Goal: Transaction & Acquisition: Purchase product/service

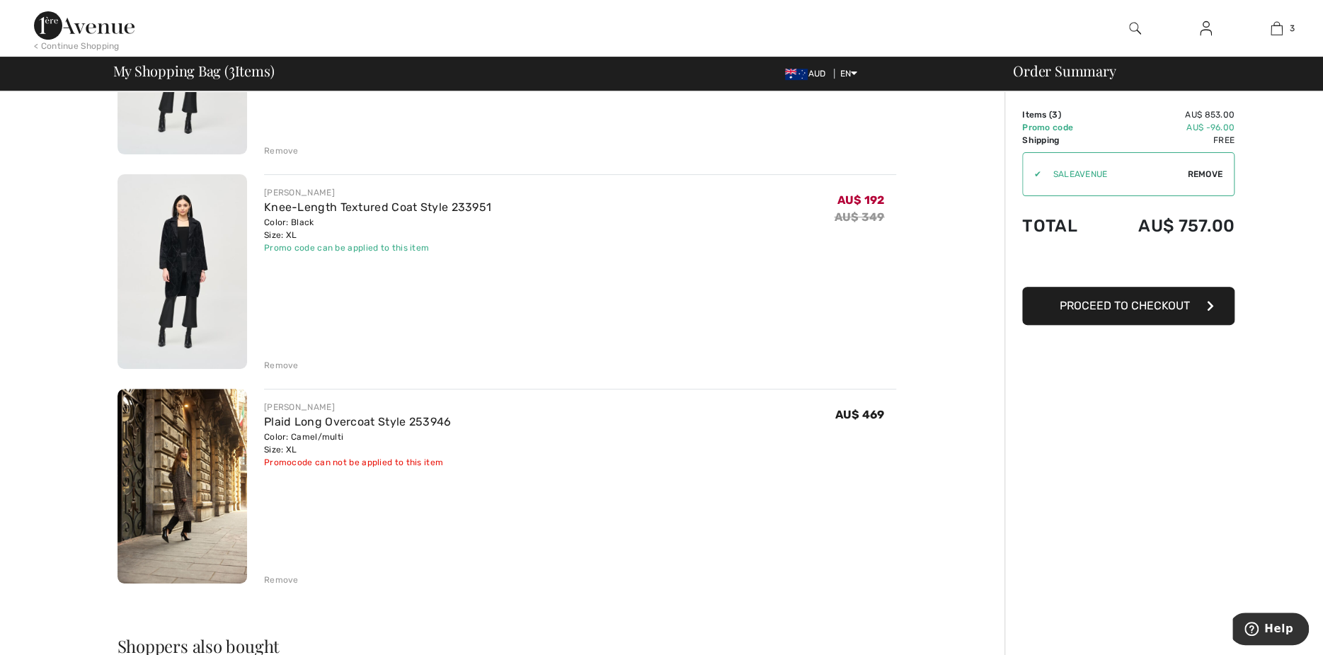
scroll to position [283, 0]
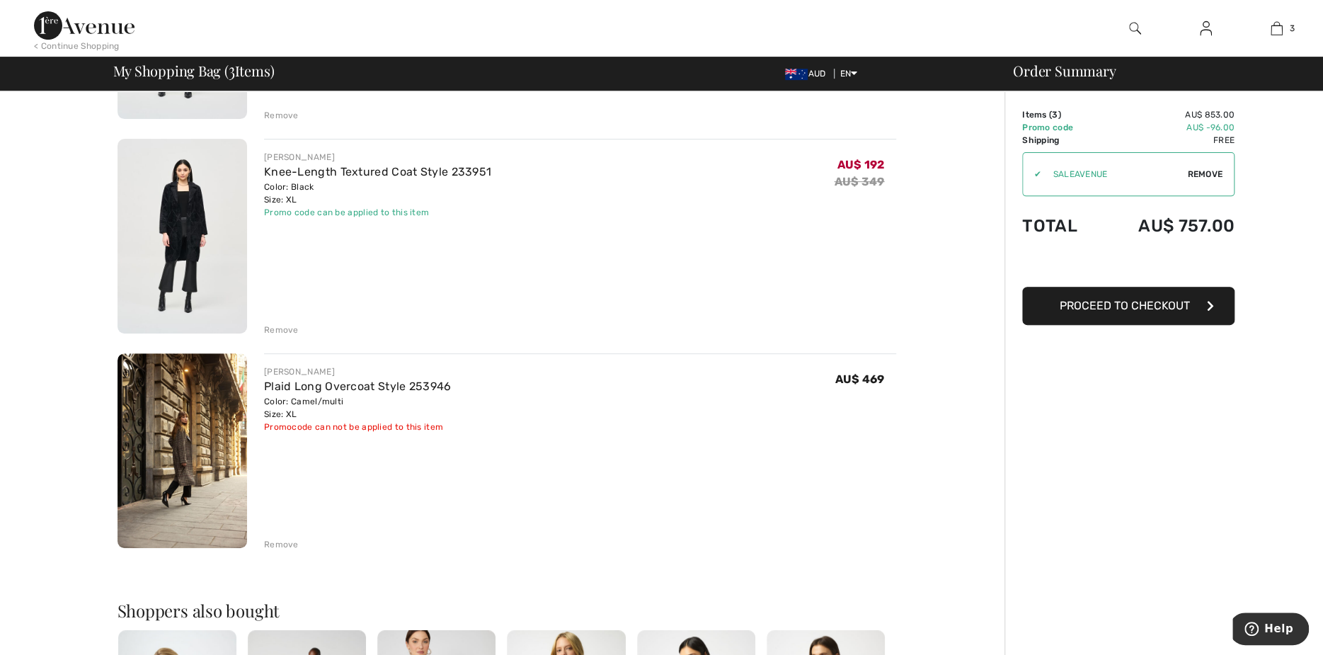
click at [274, 543] on div "Remove" at bounding box center [281, 544] width 35 height 13
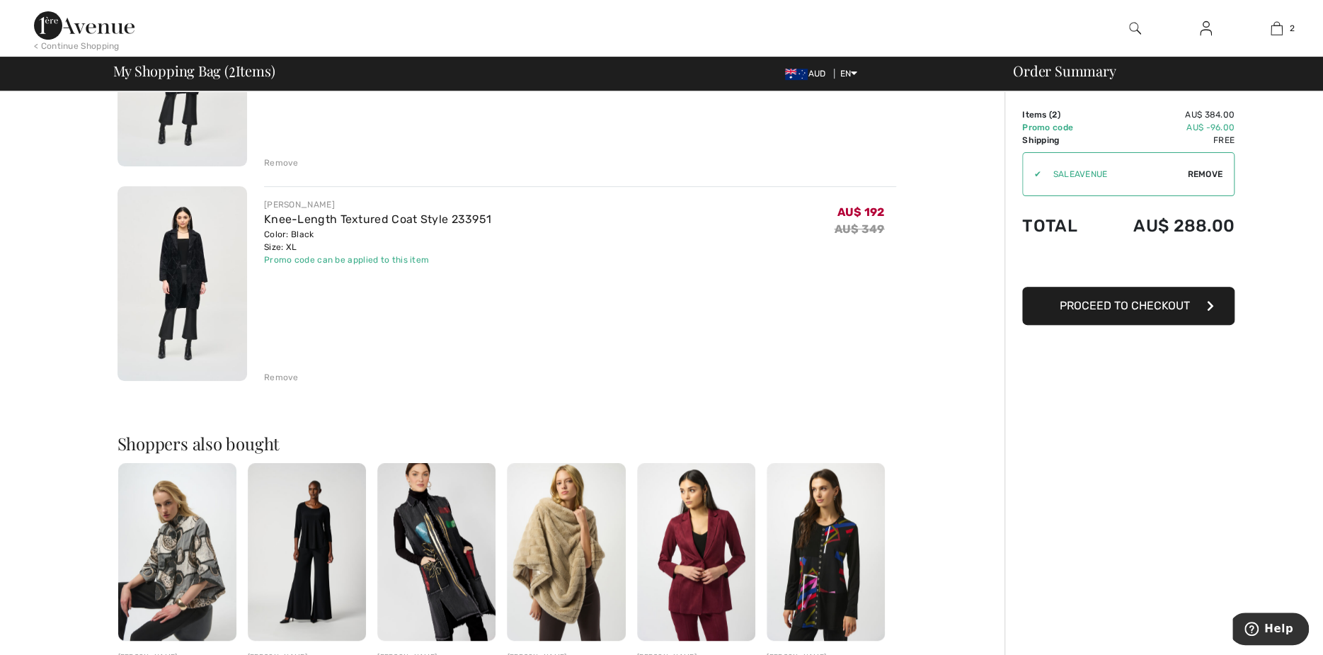
scroll to position [71, 0]
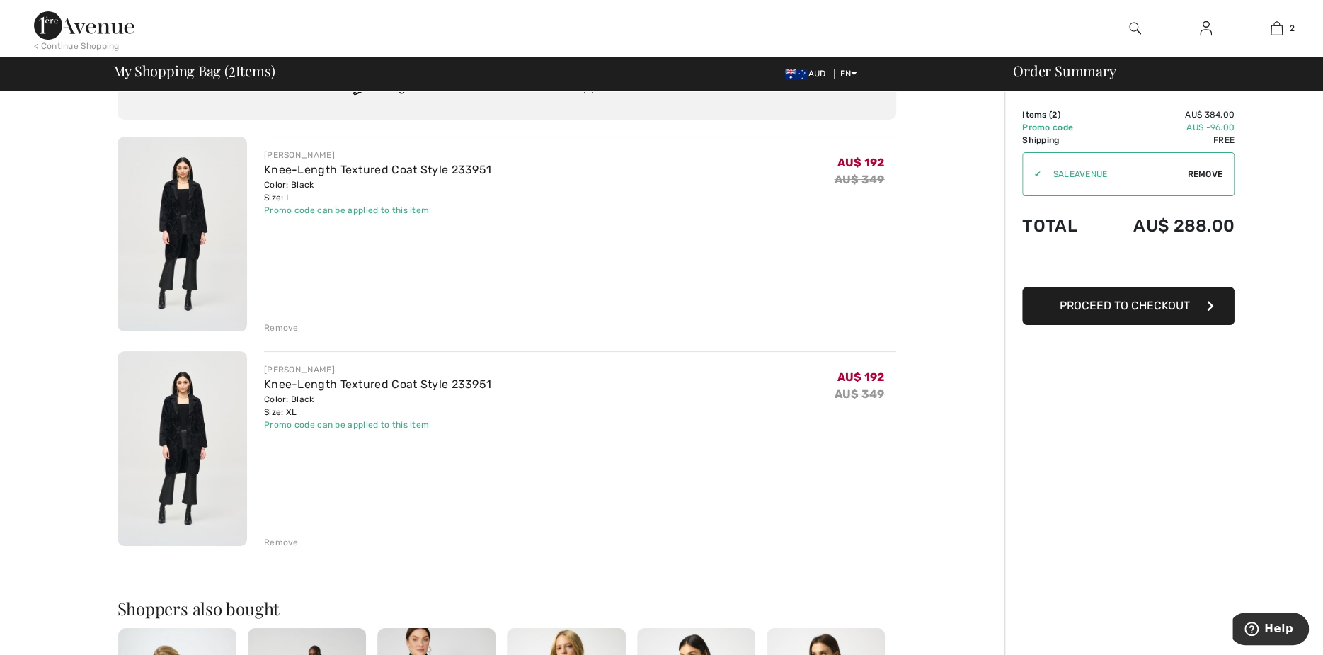
click at [1117, 309] on span "Proceed to Checkout" at bounding box center [1125, 305] width 130 height 13
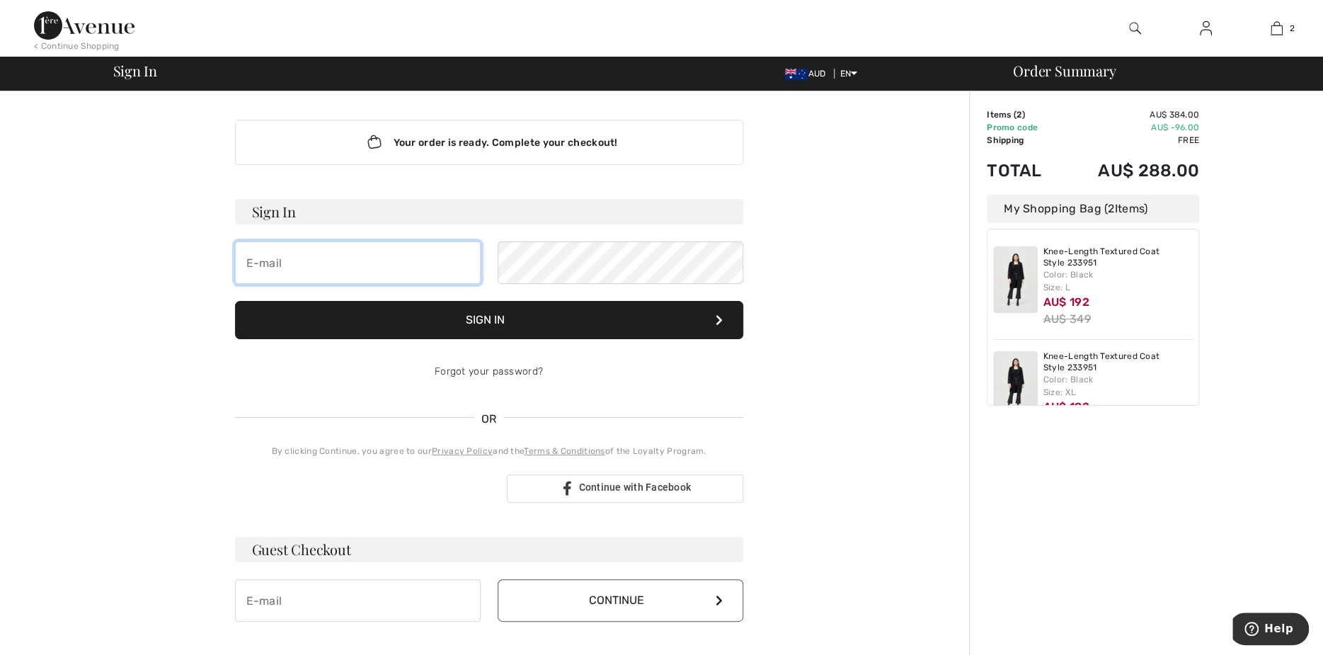
click at [296, 263] on input "email" at bounding box center [358, 262] width 246 height 42
type input "hbartlett@slimform.com.au"
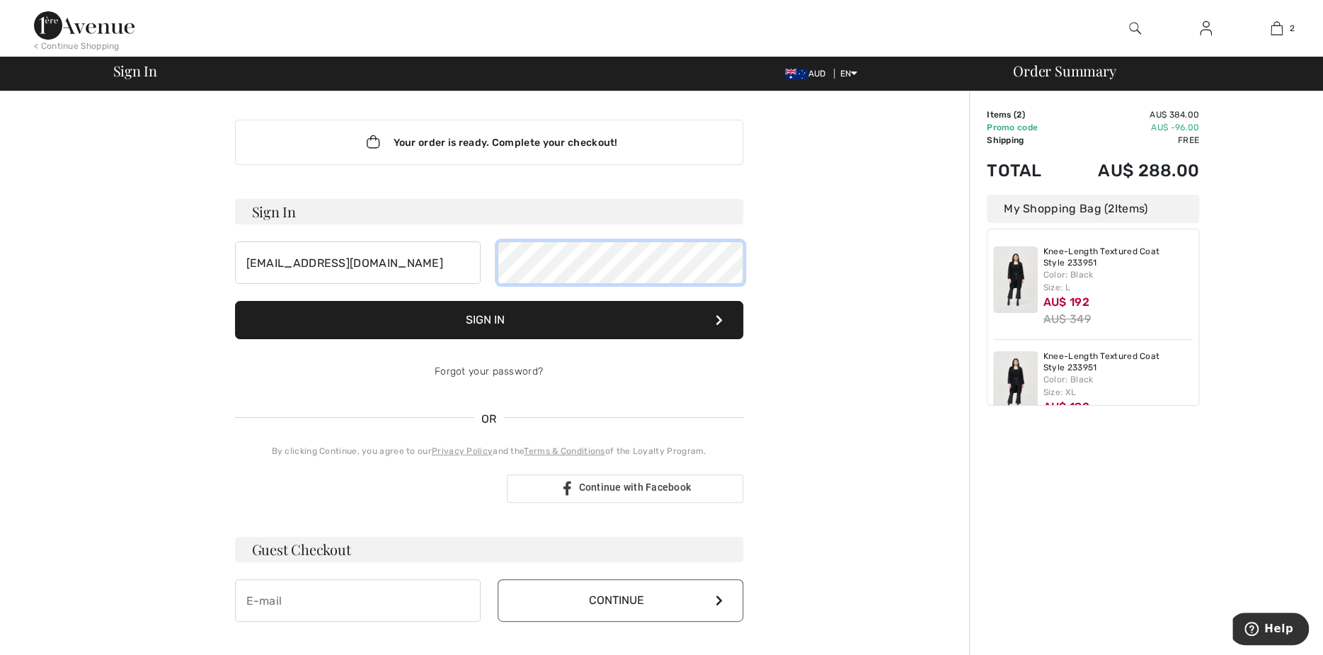
scroll to position [71, 0]
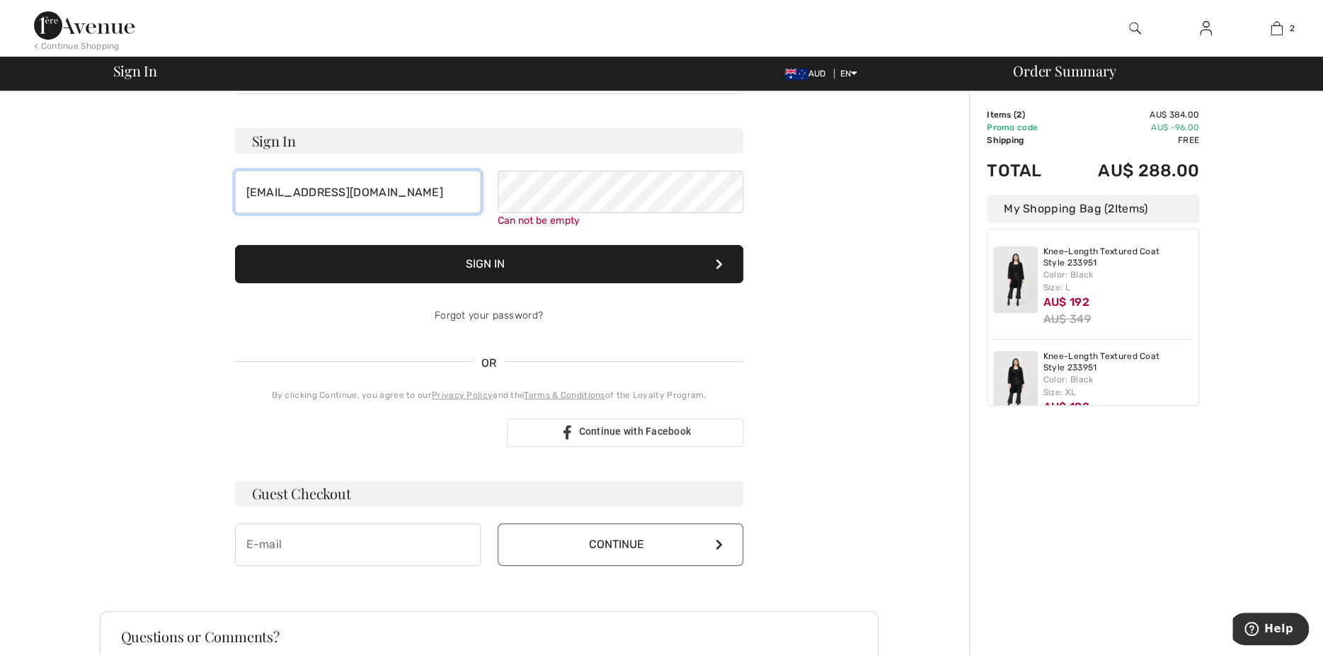
drag, startPoint x: 405, startPoint y: 190, endPoint x: 232, endPoint y: 186, distance: 172.8
click at [232, 186] on div "Your order is ready. Complete your checkout! Sign In hbartlett@slimform.com.au …" at bounding box center [489, 307] width 531 height 573
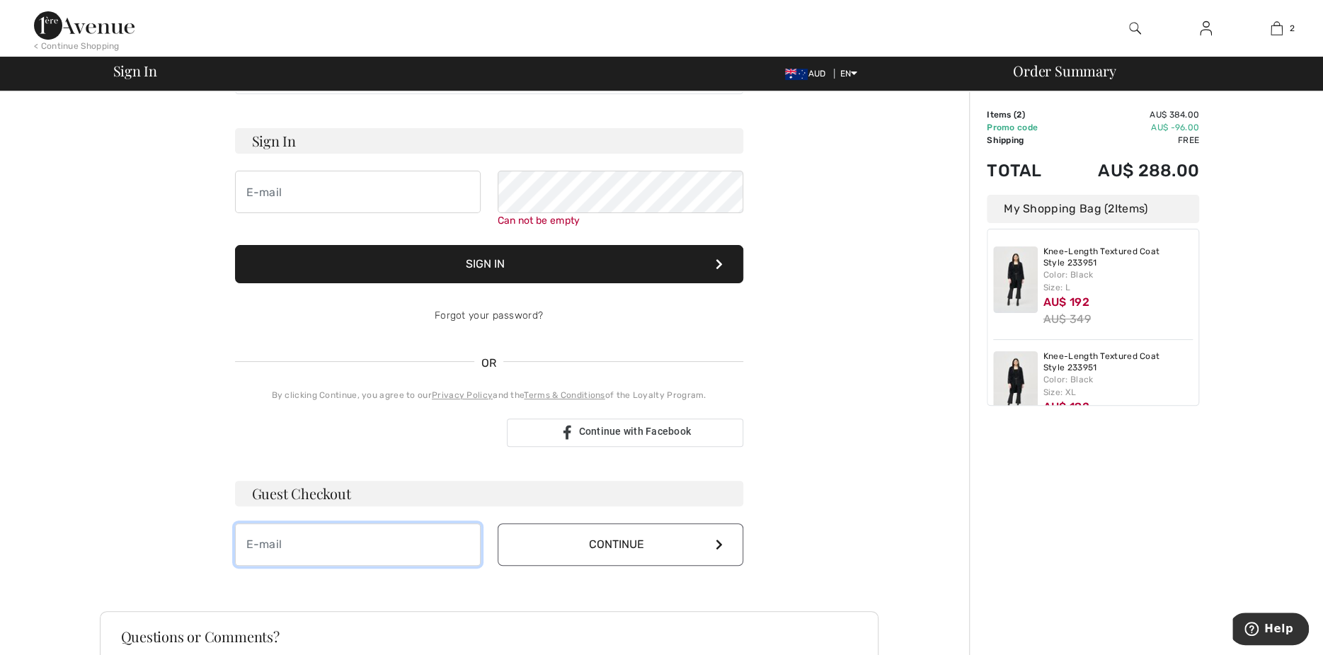
click at [297, 544] on input "email" at bounding box center [358, 544] width 246 height 42
click at [350, 540] on input "hbartlett@slimfrom.com.au" at bounding box center [358, 544] width 246 height 42
type input "[EMAIL_ADDRESS][DOMAIN_NAME]"
click at [707, 536] on button "Continue" at bounding box center [621, 544] width 246 height 42
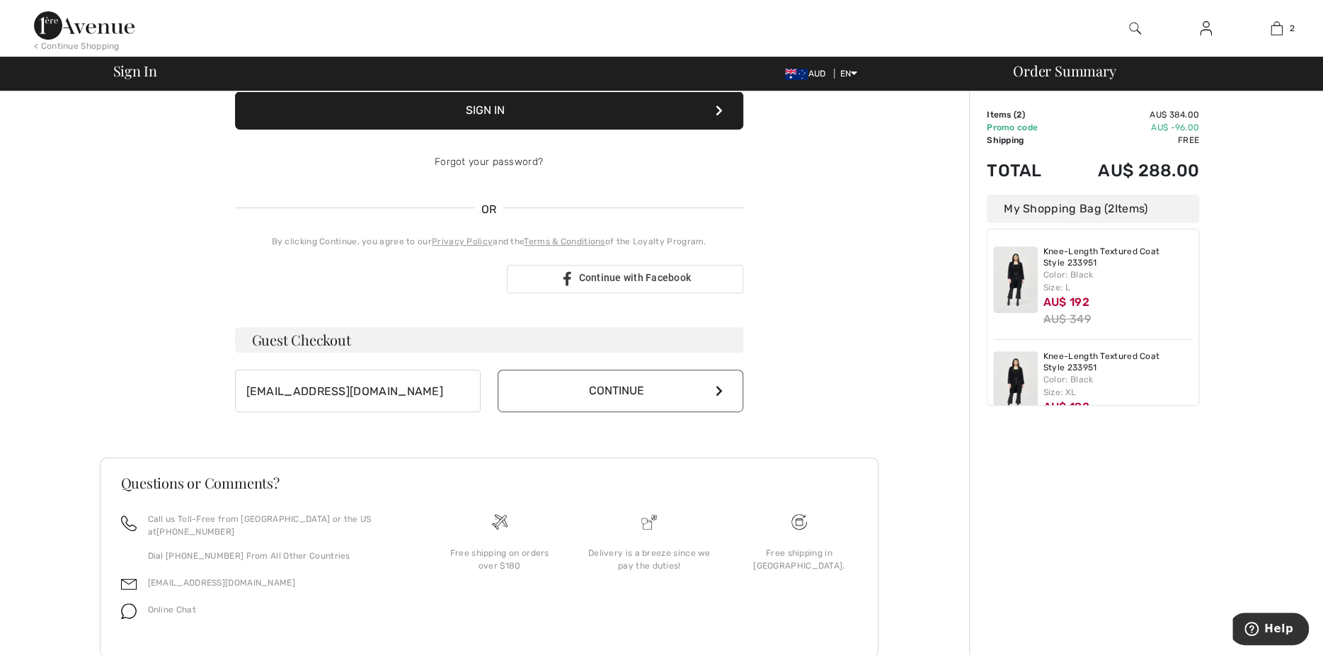
scroll to position [212, 0]
click at [718, 384] on icon at bounding box center [719, 387] width 7 height 11
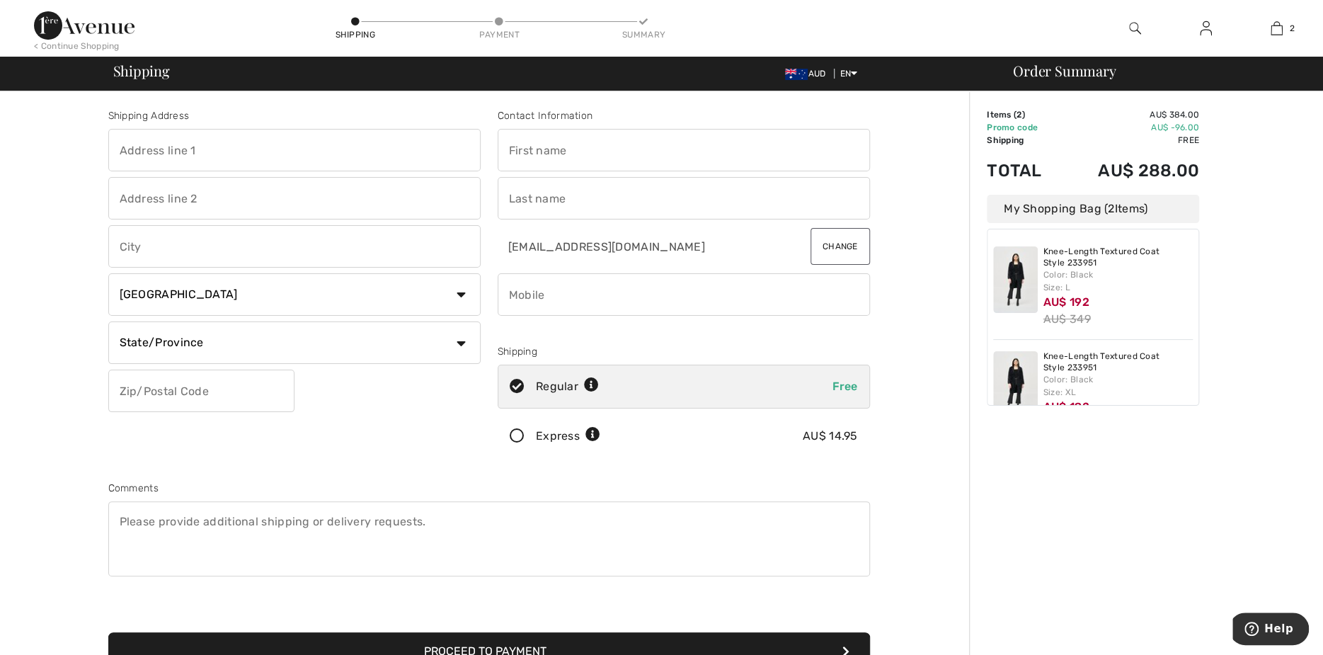
click at [156, 151] on input "text" at bounding box center [294, 150] width 372 height 42
type input "SLIMFORM"
click at [127, 202] on input "text" at bounding box center [294, 198] width 372 height 42
type input "29 STEWART STREET"
click at [202, 151] on input "SLIMFORM" at bounding box center [294, 150] width 372 height 42
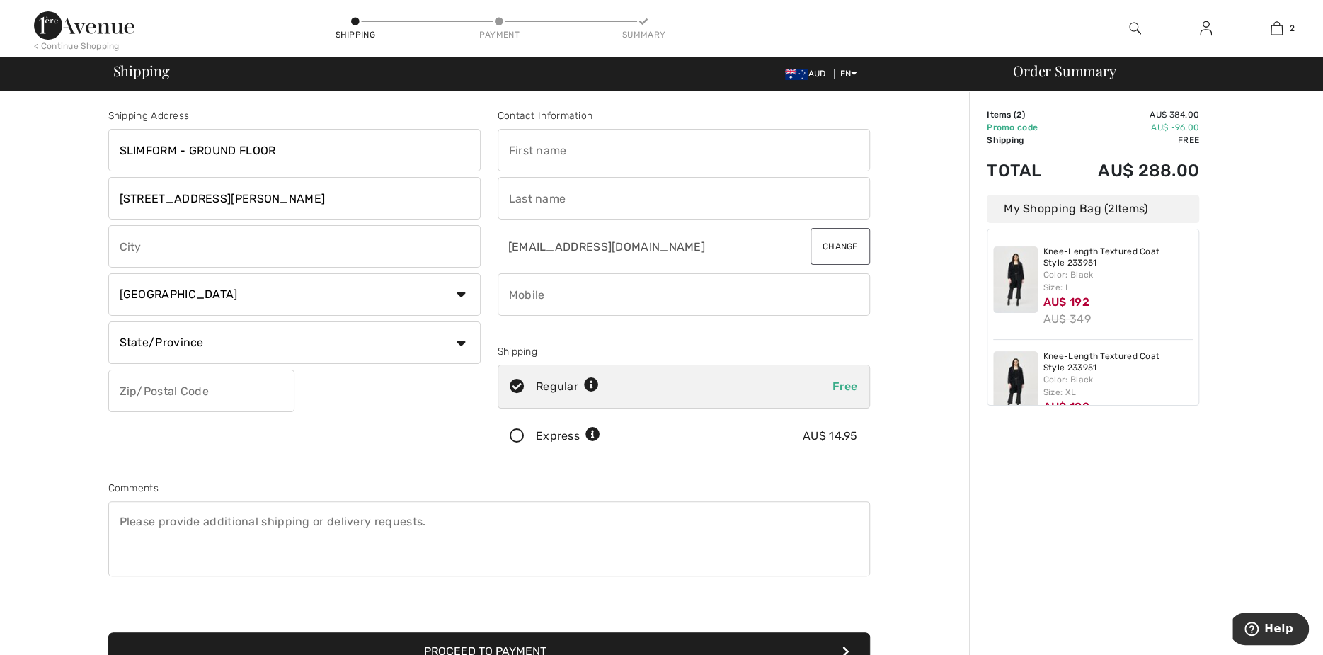
type input "SLIMFORM - GROUND FLOOR"
click at [142, 248] on input "text" at bounding box center [294, 246] width 372 height 42
type input "RICHMOND"
click at [455, 299] on select "Country Canada United States Afghanistan Aland Islands Albania Algeria American…" at bounding box center [294, 294] width 372 height 42
select select "AU"
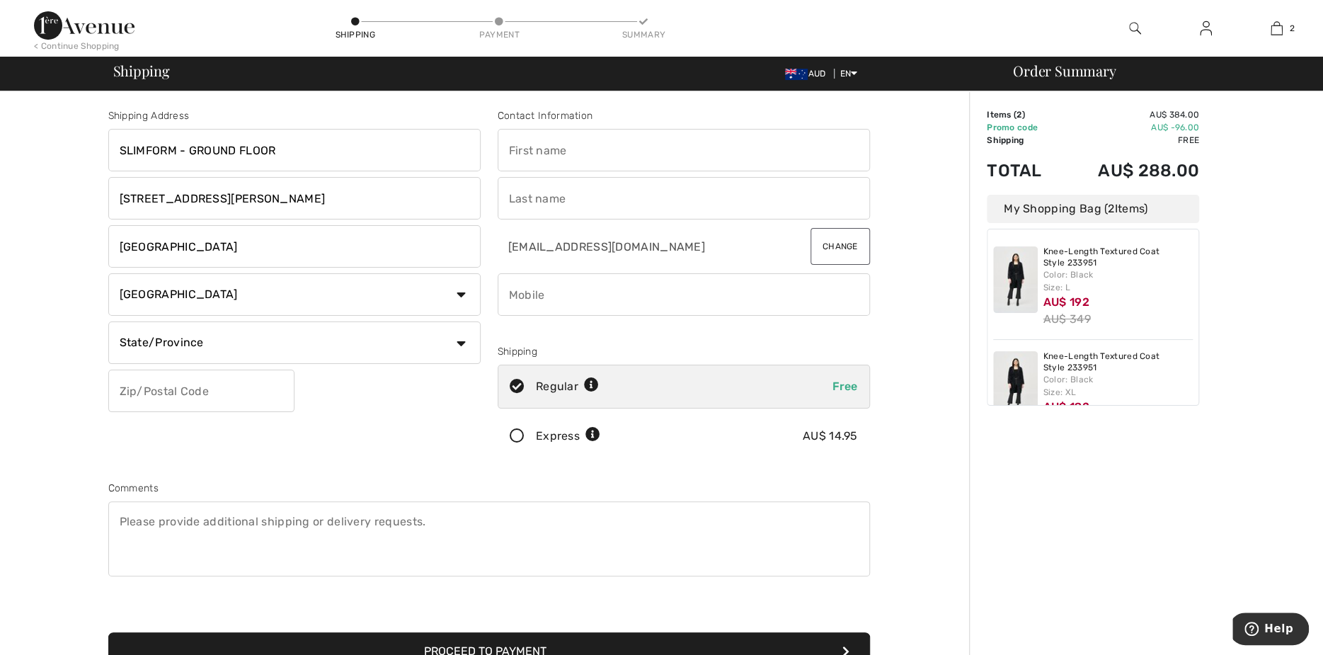
click at [108, 273] on select "Country Canada United States Afghanistan Aland Islands Albania Algeria American…" at bounding box center [294, 294] width 372 height 42
click at [121, 342] on input "text" at bounding box center [294, 342] width 372 height 42
type input "VICTORIA"
click at [122, 391] on input "text" at bounding box center [201, 391] width 186 height 42
type input "3121"
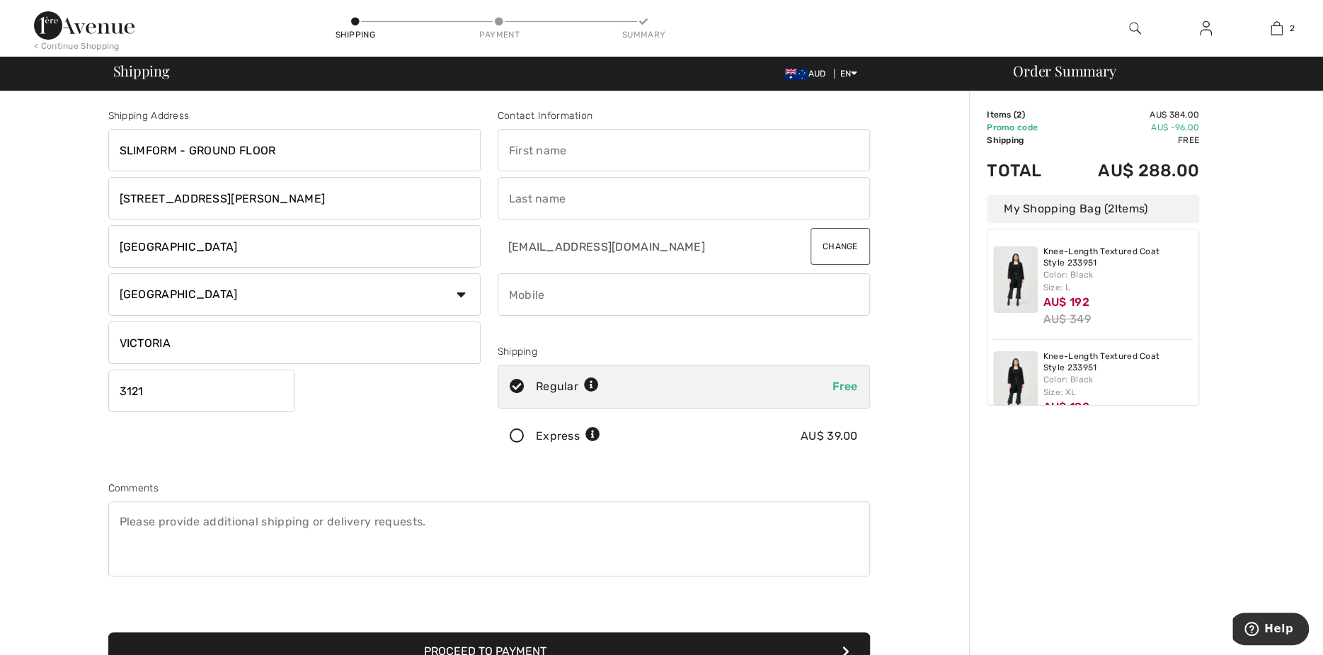
click at [541, 156] on input "text" at bounding box center [684, 150] width 372 height 42
type input "HELEN"
click at [537, 202] on input "text" at bounding box center [684, 198] width 372 height 42
type input "BARTLETT"
click at [520, 294] on input "phone" at bounding box center [684, 294] width 372 height 42
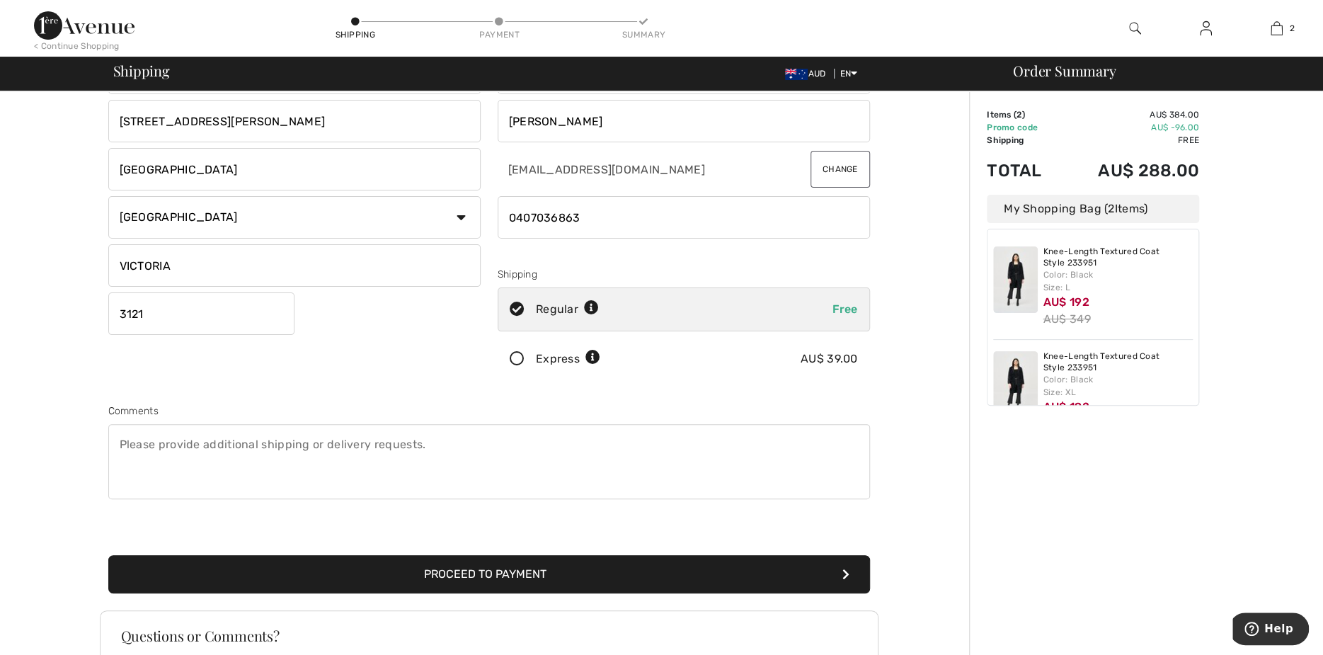
scroll to position [142, 0]
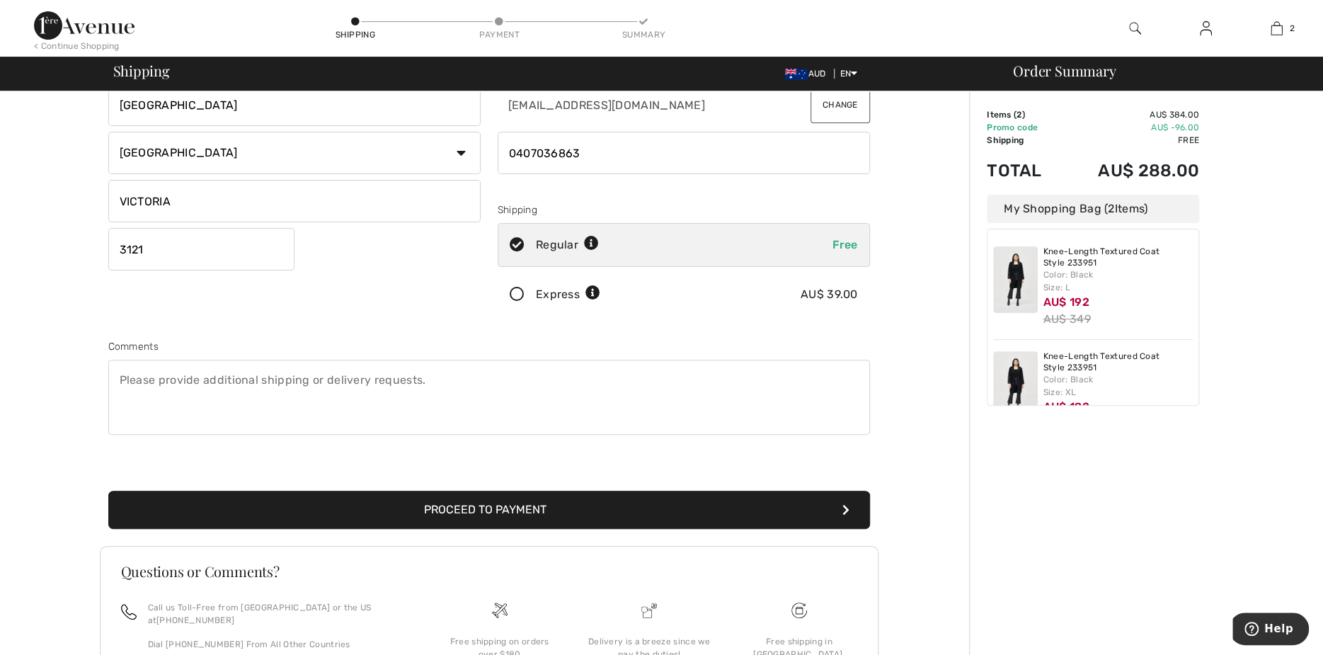
type input "0407036863"
click at [489, 507] on button "Proceed to Payment" at bounding box center [489, 510] width 762 height 38
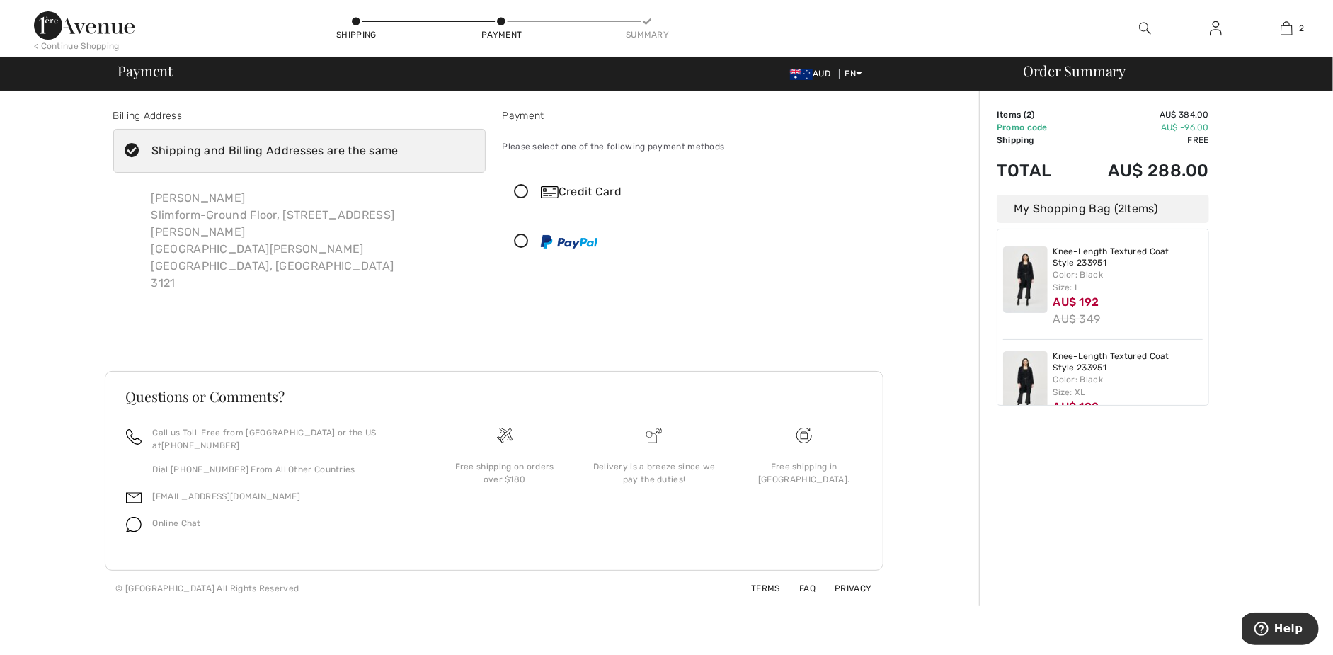
click at [521, 190] on icon at bounding box center [522, 192] width 38 height 15
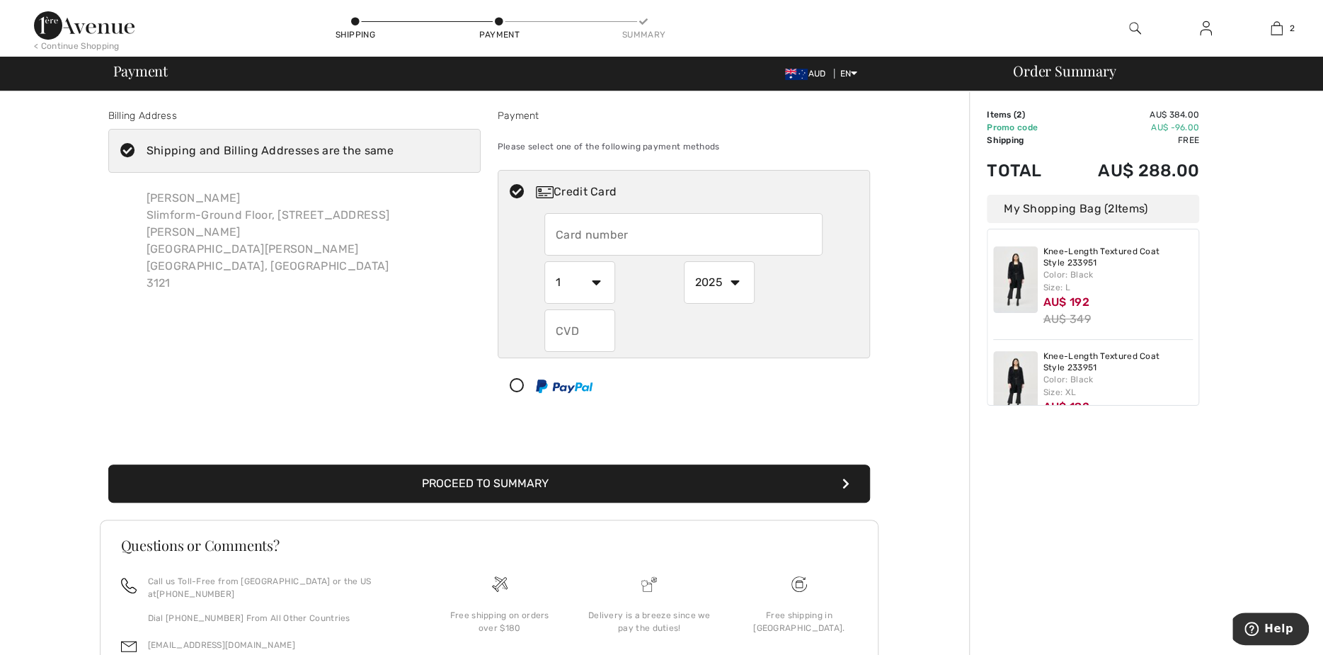
click at [573, 236] on input "text" at bounding box center [683, 234] width 278 height 42
type input "5520335210913869"
click at [594, 280] on select "1 2 3 4 5 6 7 8 9 10 11 12" at bounding box center [579, 282] width 71 height 42
select select "4"
click at [544, 261] on select "1 2 3 4 5 6 7 8 9 10 11 12" at bounding box center [579, 282] width 71 height 42
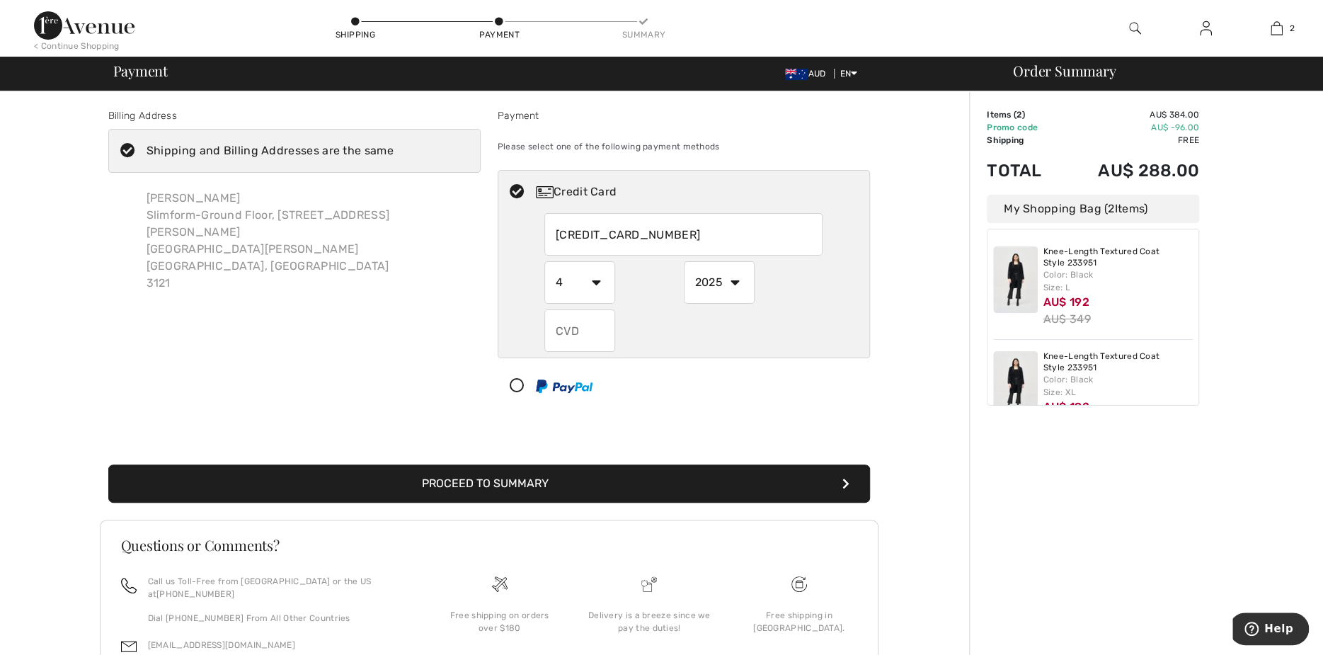
click at [736, 282] on select "2025 2026 2027 2028 2029 2030 2031 2032 2033 2034 2035" at bounding box center [719, 282] width 71 height 42
select select "2028"
click at [684, 261] on select "2025 2026 2027 2028 2029 2030 2031 2032 2033 2034 2035" at bounding box center [719, 282] width 71 height 42
click at [568, 331] on input "text" at bounding box center [579, 330] width 71 height 42
type input "238"
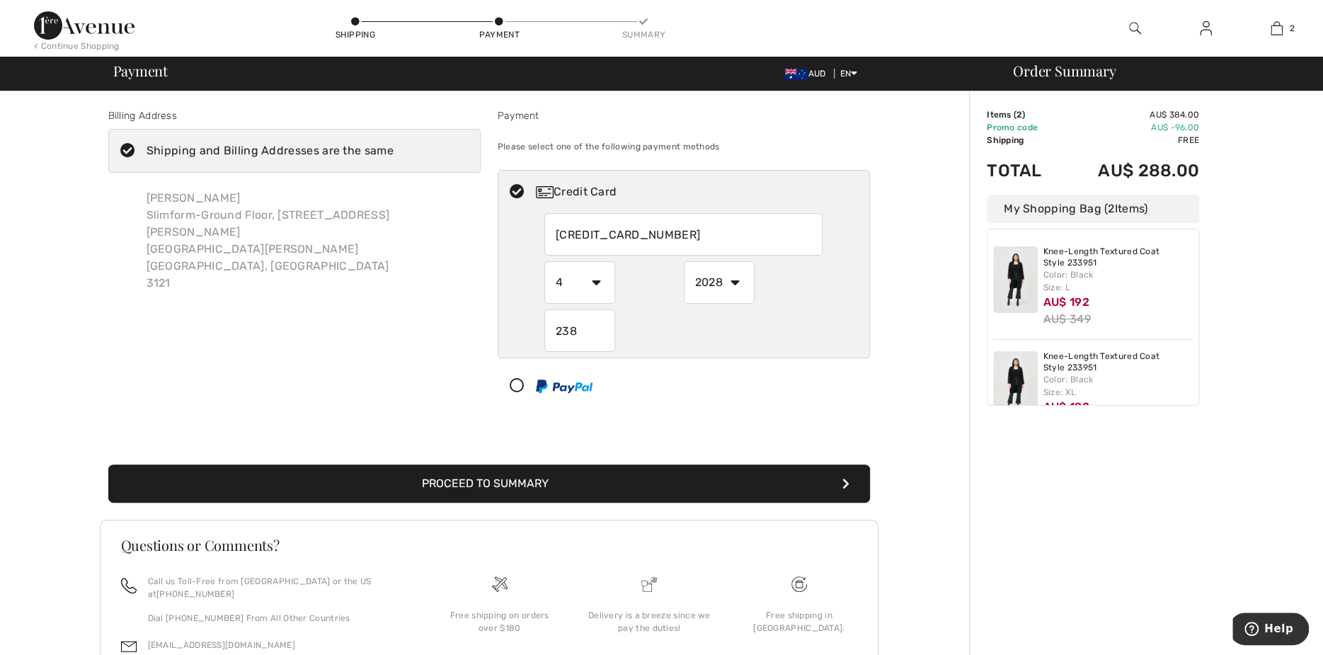
click at [581, 483] on button "Proceed to Summary" at bounding box center [489, 483] width 762 height 38
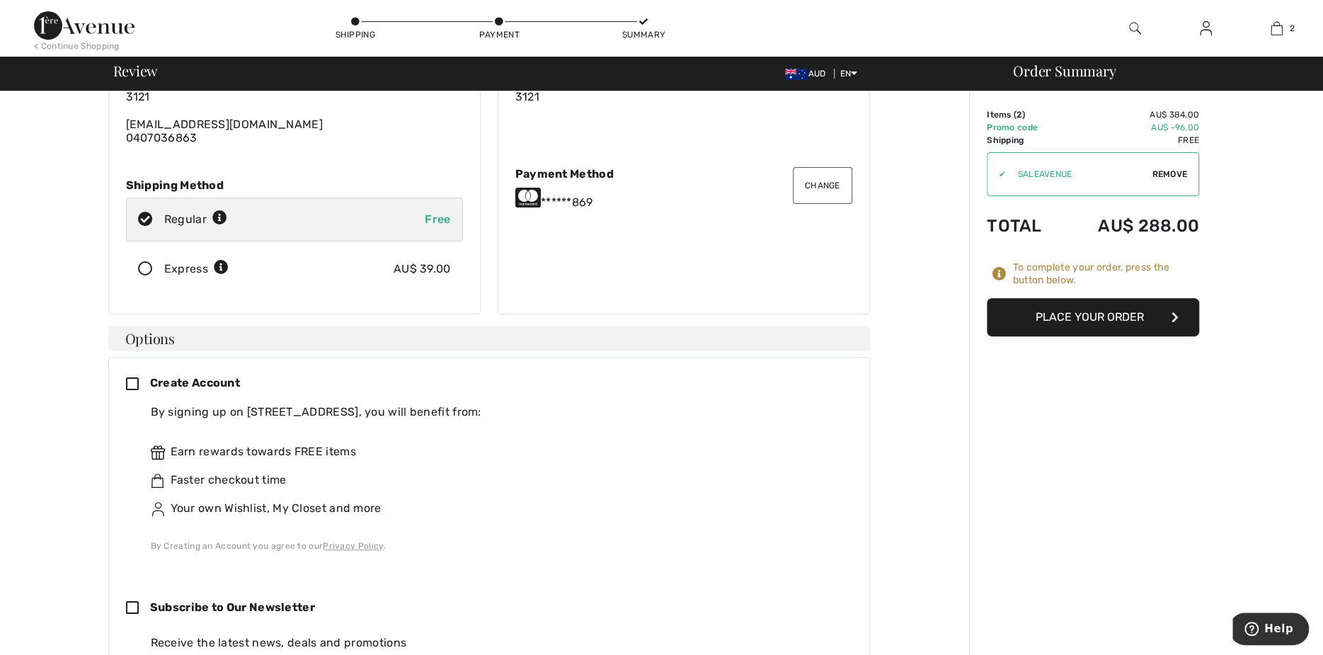
scroll to position [142, 0]
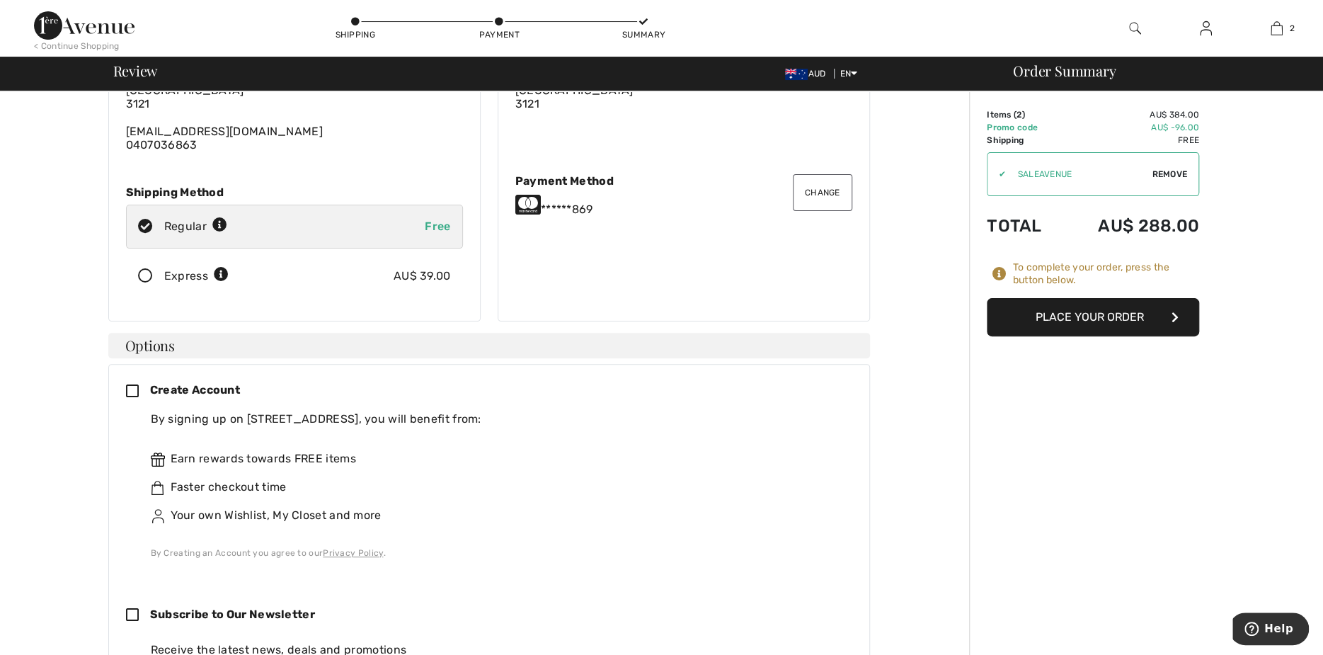
click at [1140, 316] on button "Place Your Order" at bounding box center [1093, 317] width 212 height 38
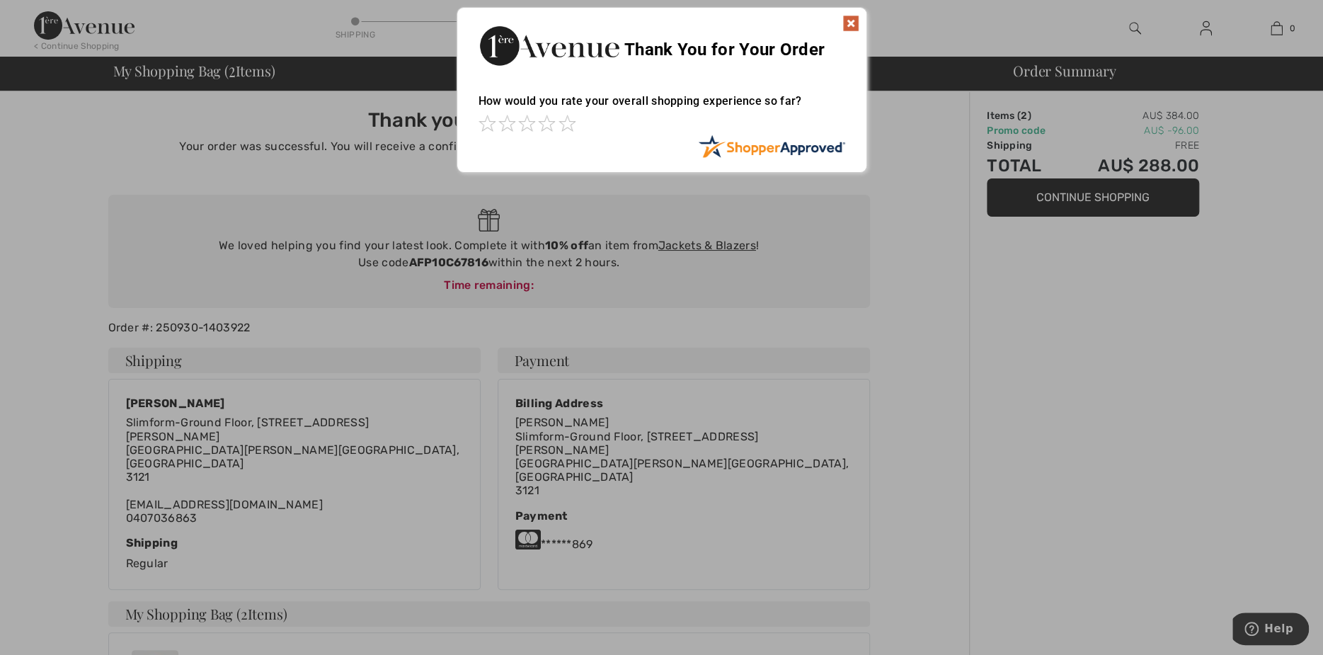
click at [852, 20] on img at bounding box center [850, 23] width 17 height 17
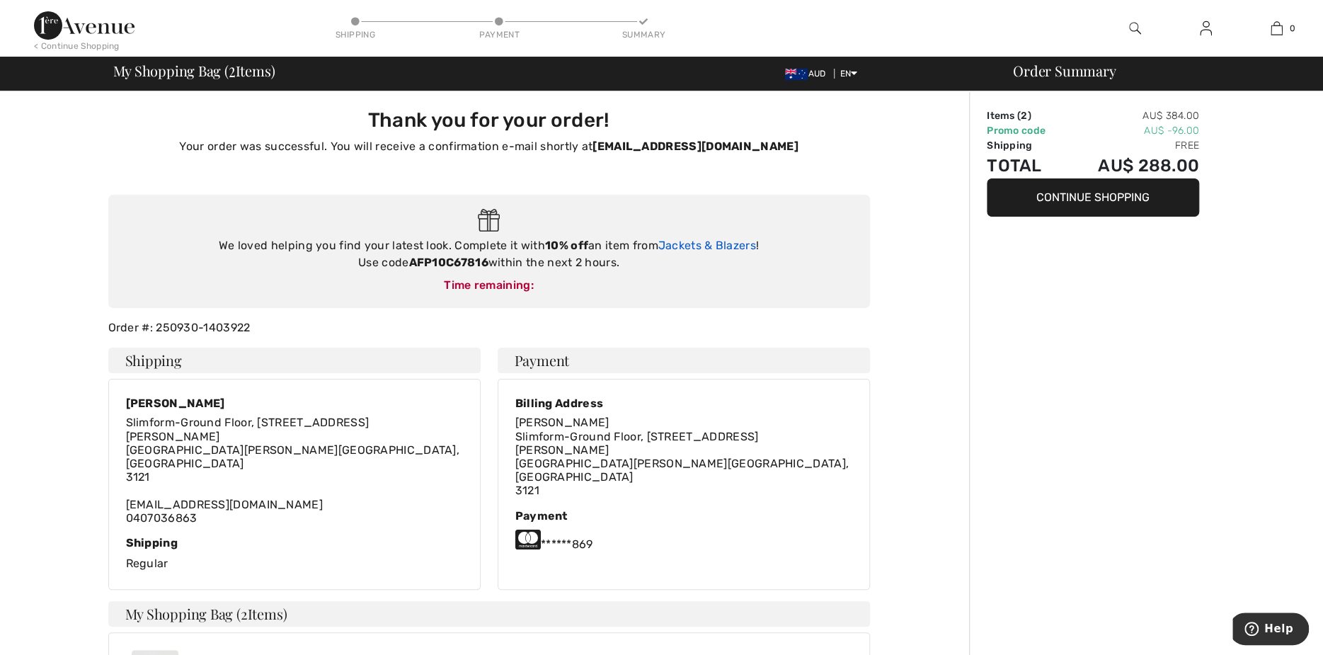
click at [720, 244] on link "Jackets & Blazers" at bounding box center [707, 245] width 98 height 13
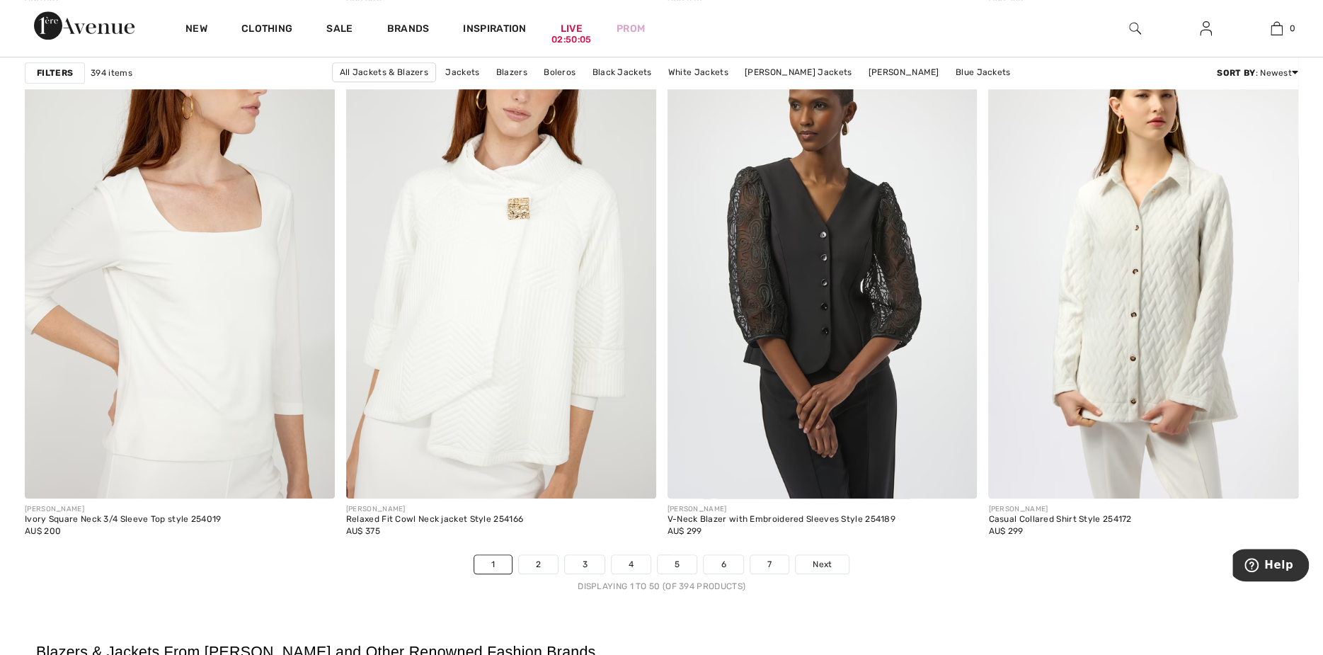
scroll to position [7857, 0]
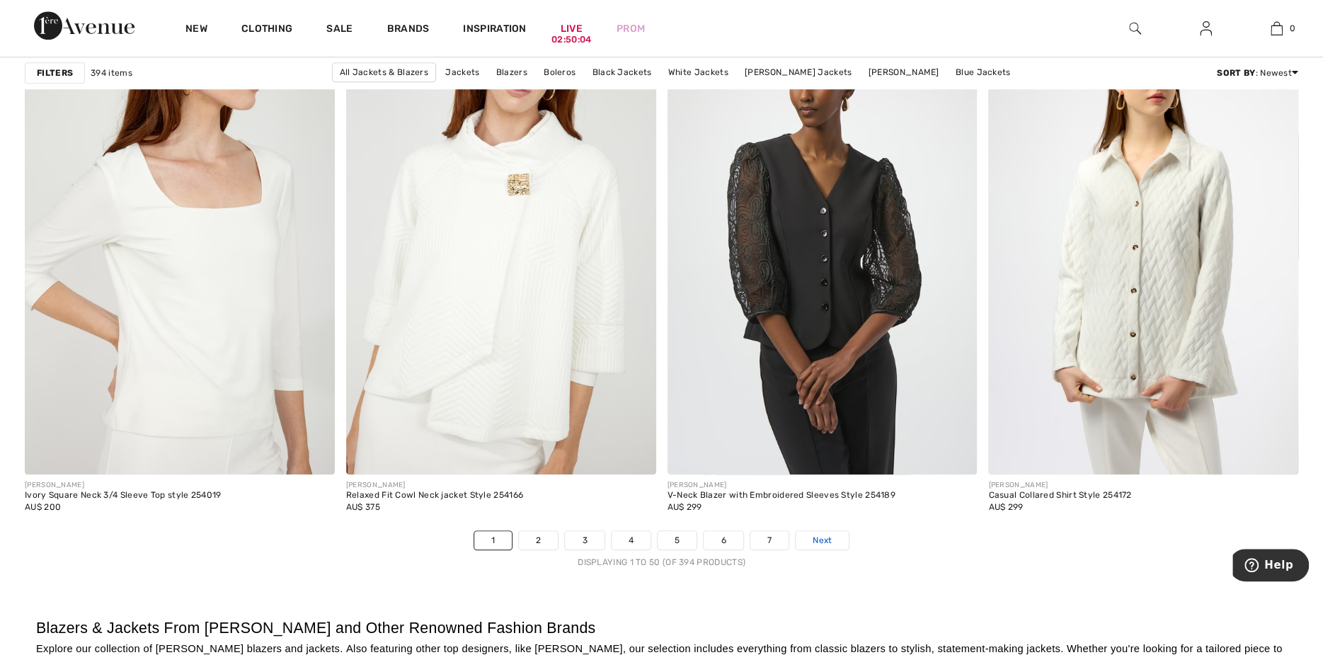
click at [816, 539] on span "Next" at bounding box center [822, 540] width 19 height 13
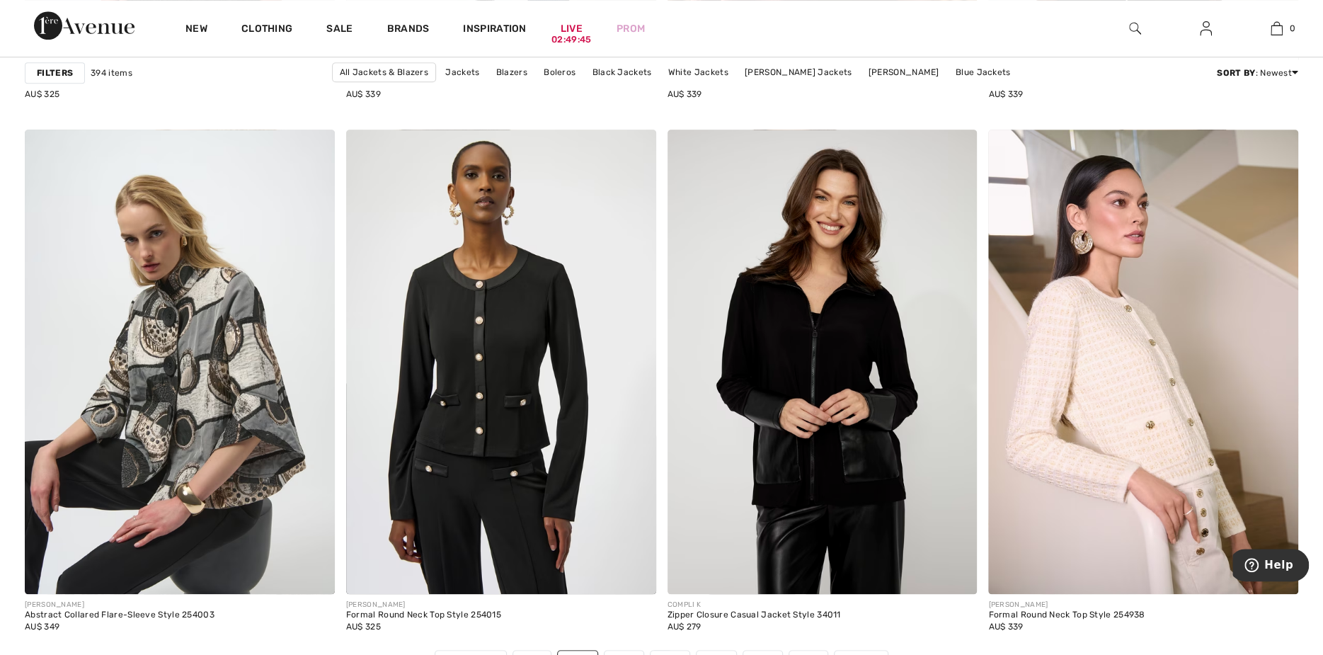
scroll to position [8140, 0]
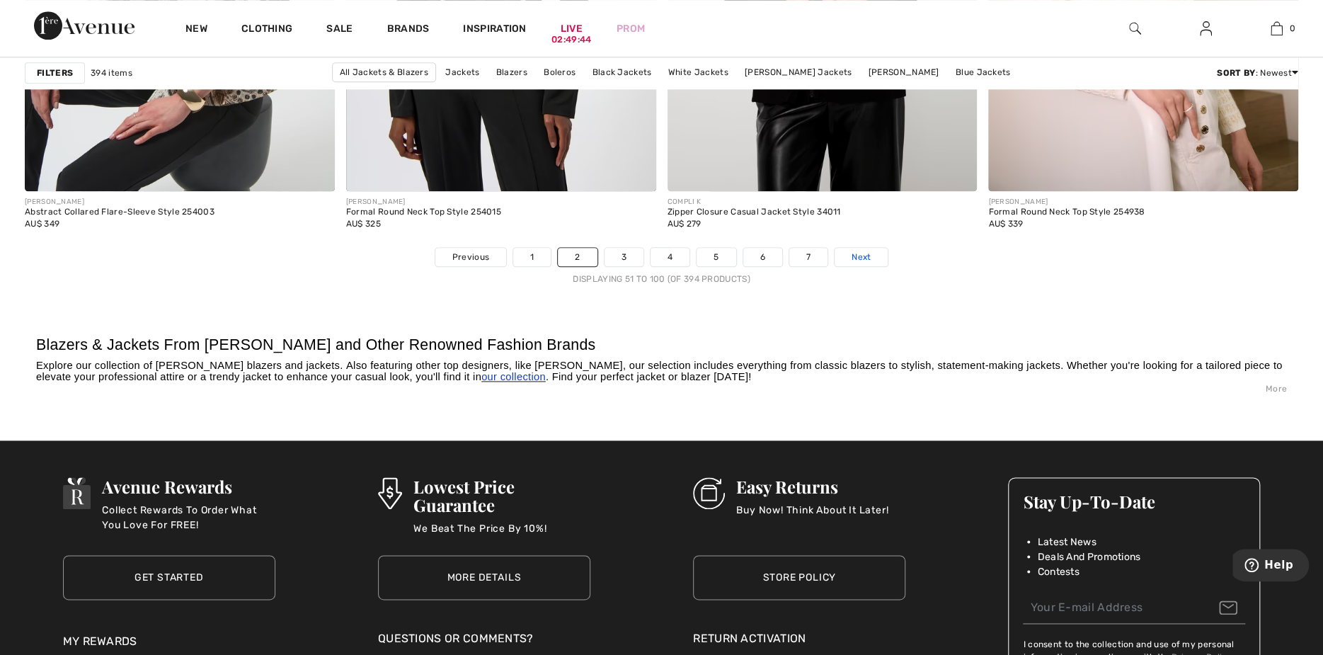
click at [852, 256] on span "Next" at bounding box center [861, 257] width 19 height 13
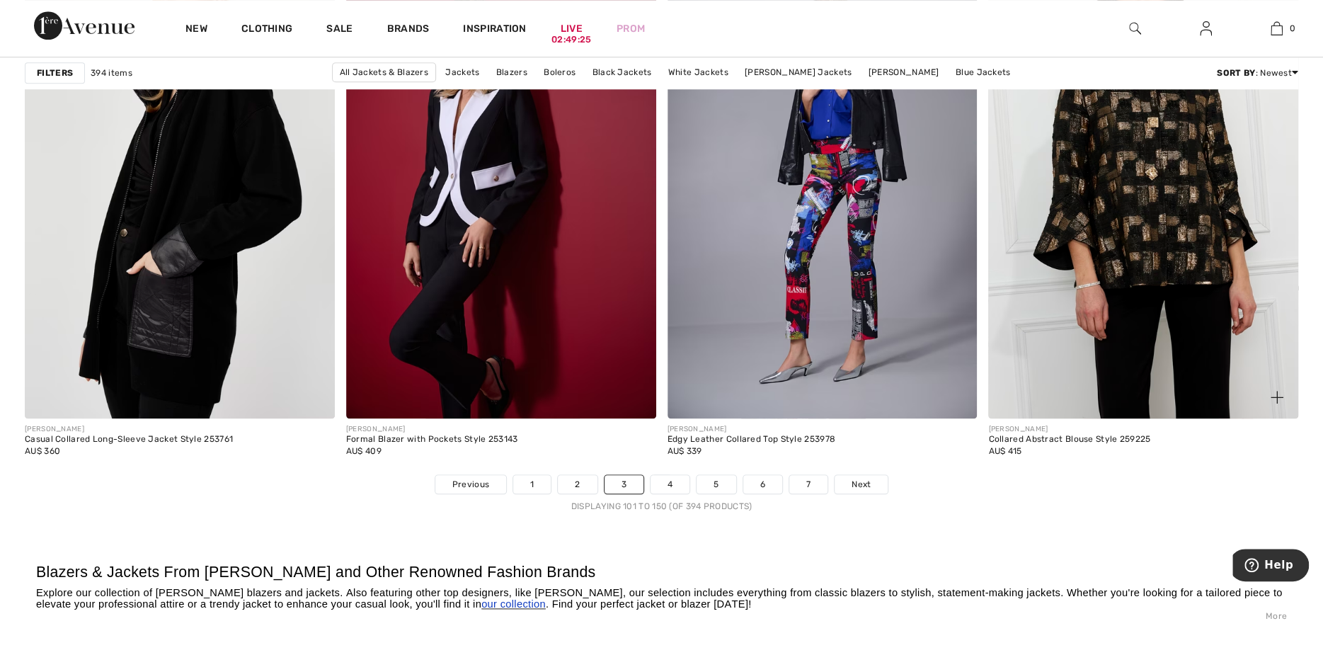
scroll to position [7927, 0]
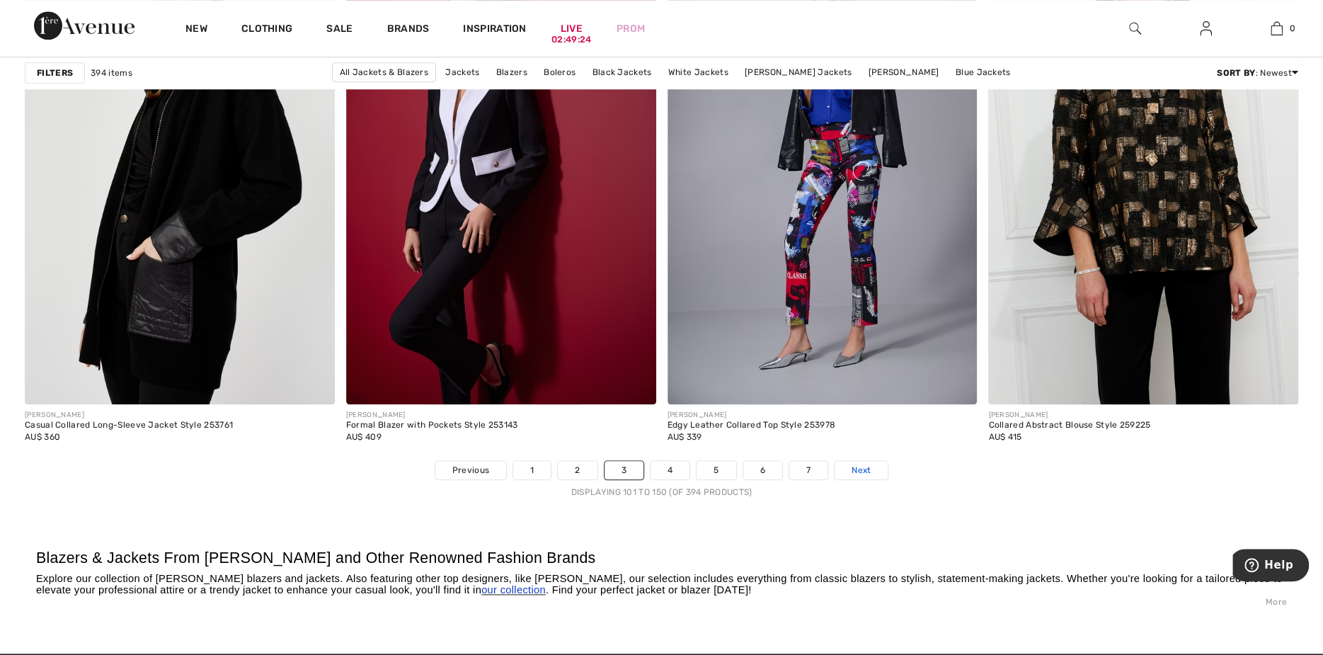
click at [865, 469] on span "Next" at bounding box center [861, 470] width 19 height 13
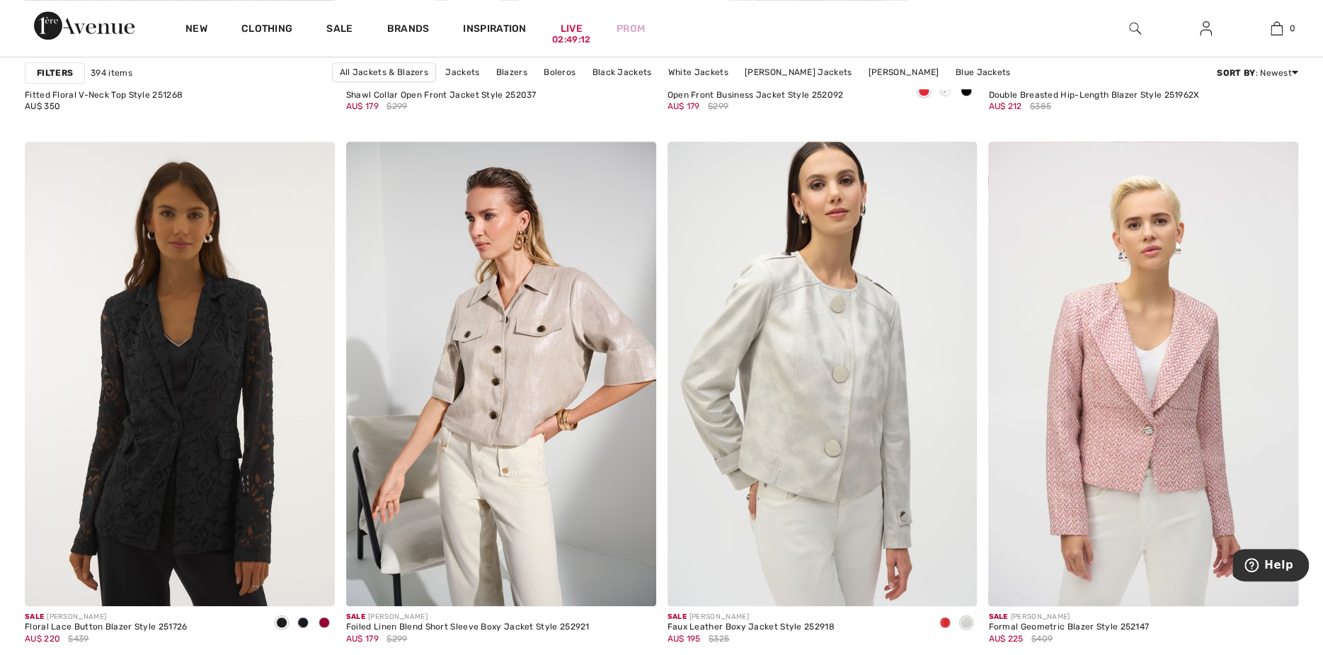
scroll to position [7857, 0]
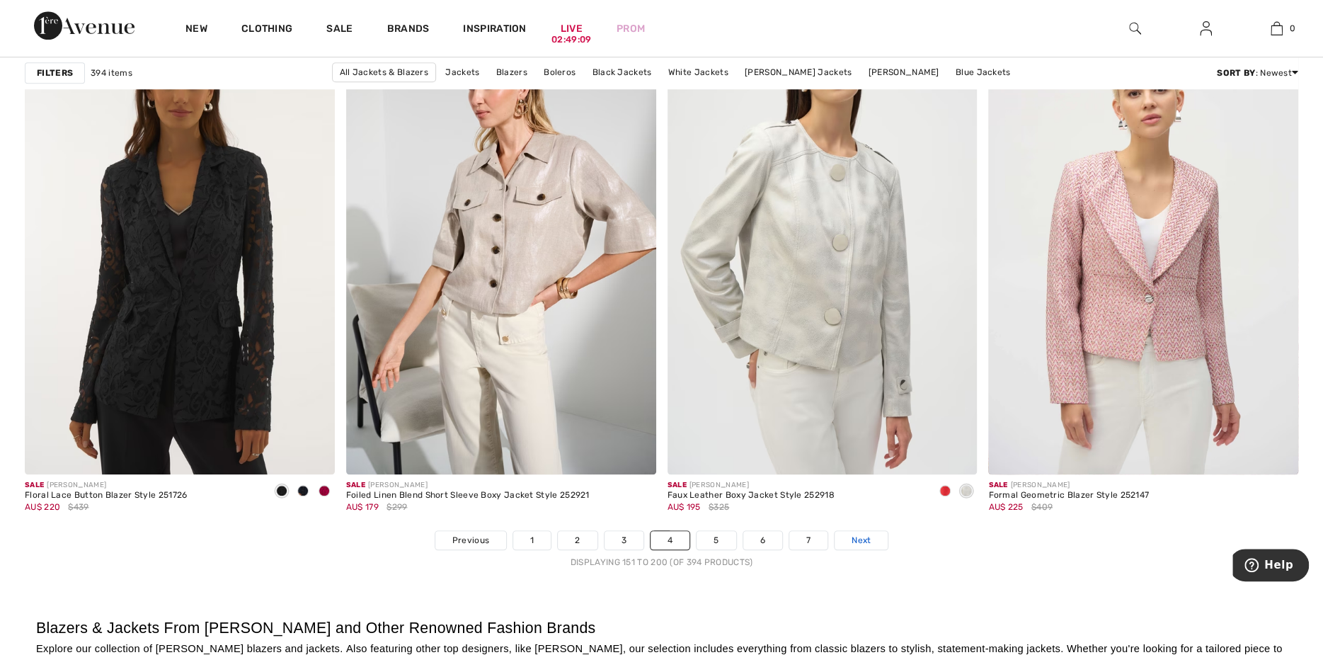
click at [856, 534] on span "Next" at bounding box center [861, 540] width 19 height 13
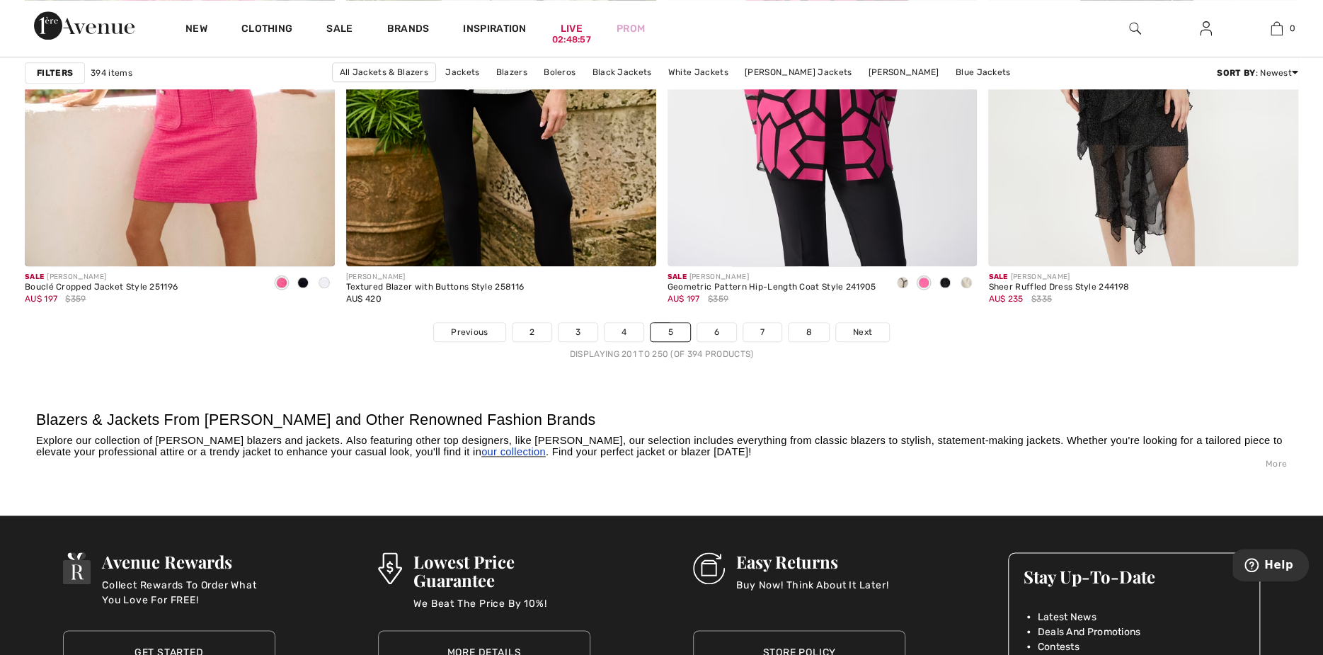
scroll to position [8069, 0]
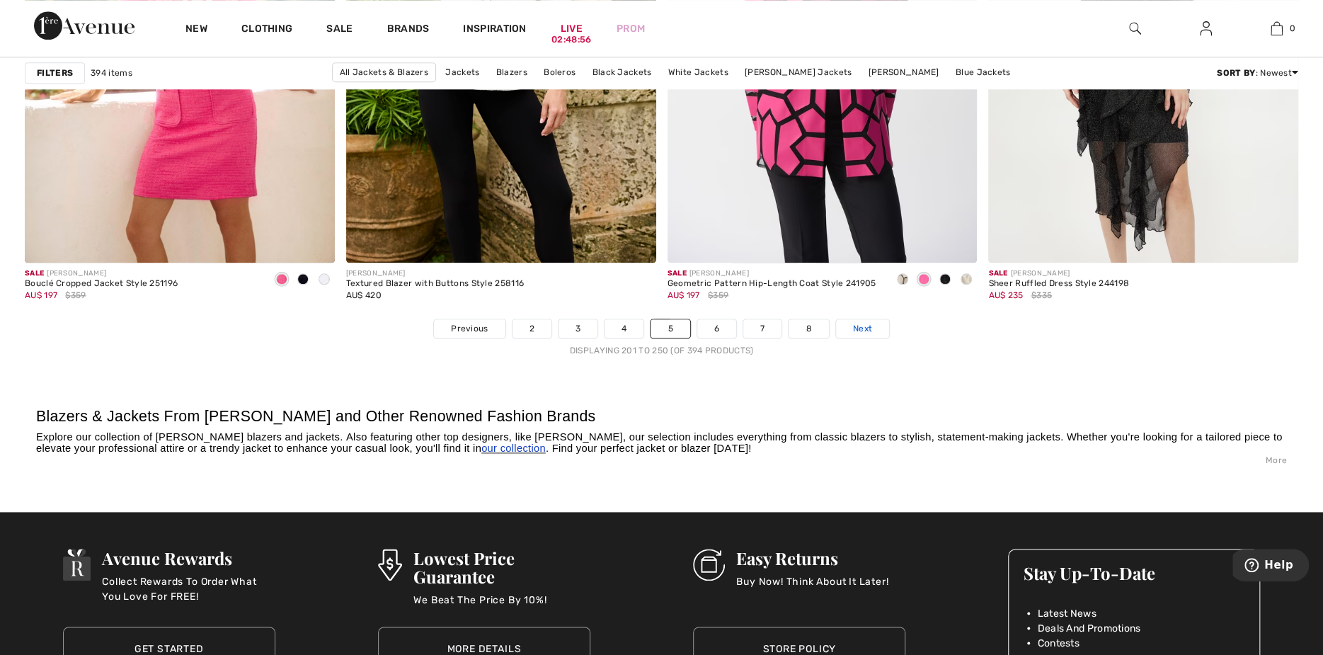
click at [860, 327] on span "Next" at bounding box center [862, 328] width 19 height 13
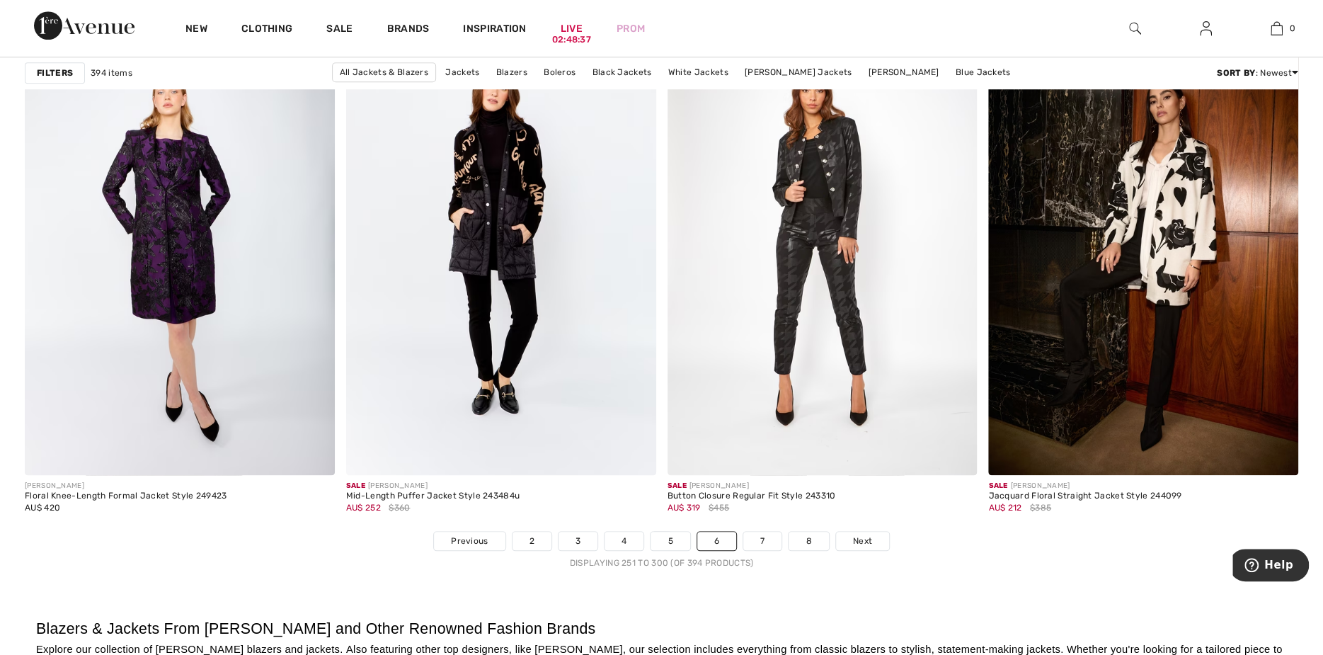
scroll to position [7857, 0]
click at [861, 534] on span "Next" at bounding box center [862, 540] width 19 height 13
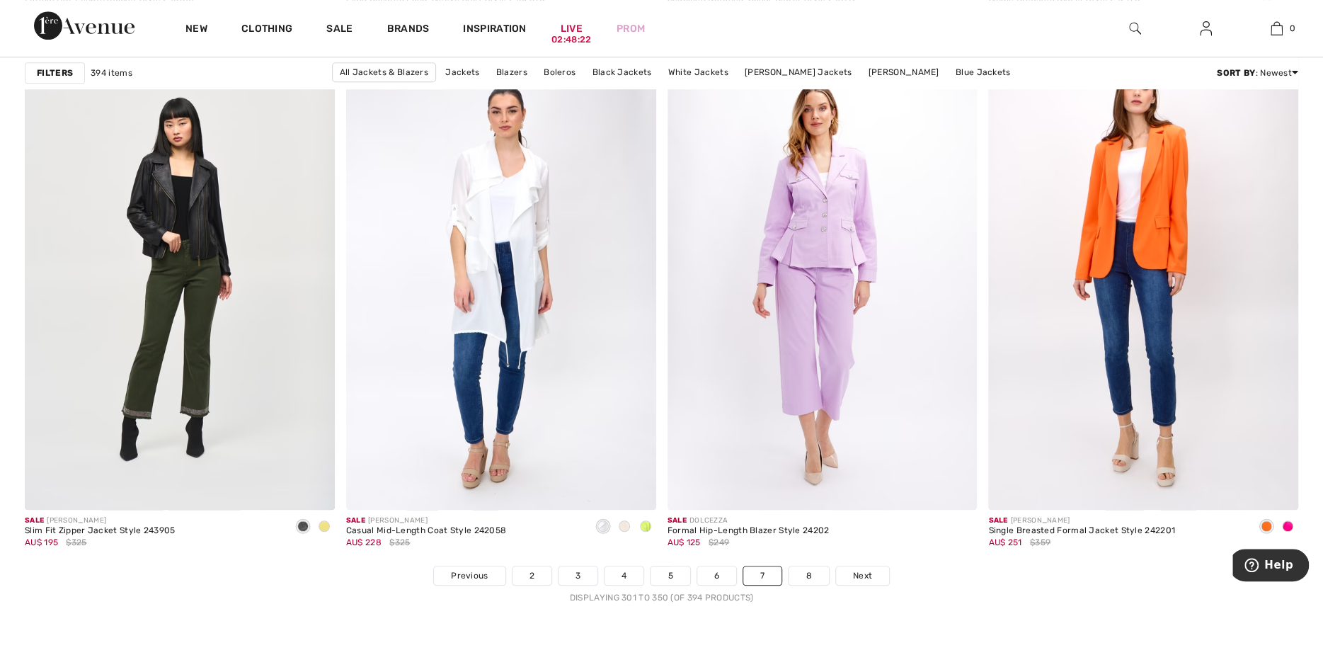
scroll to position [7857, 0]
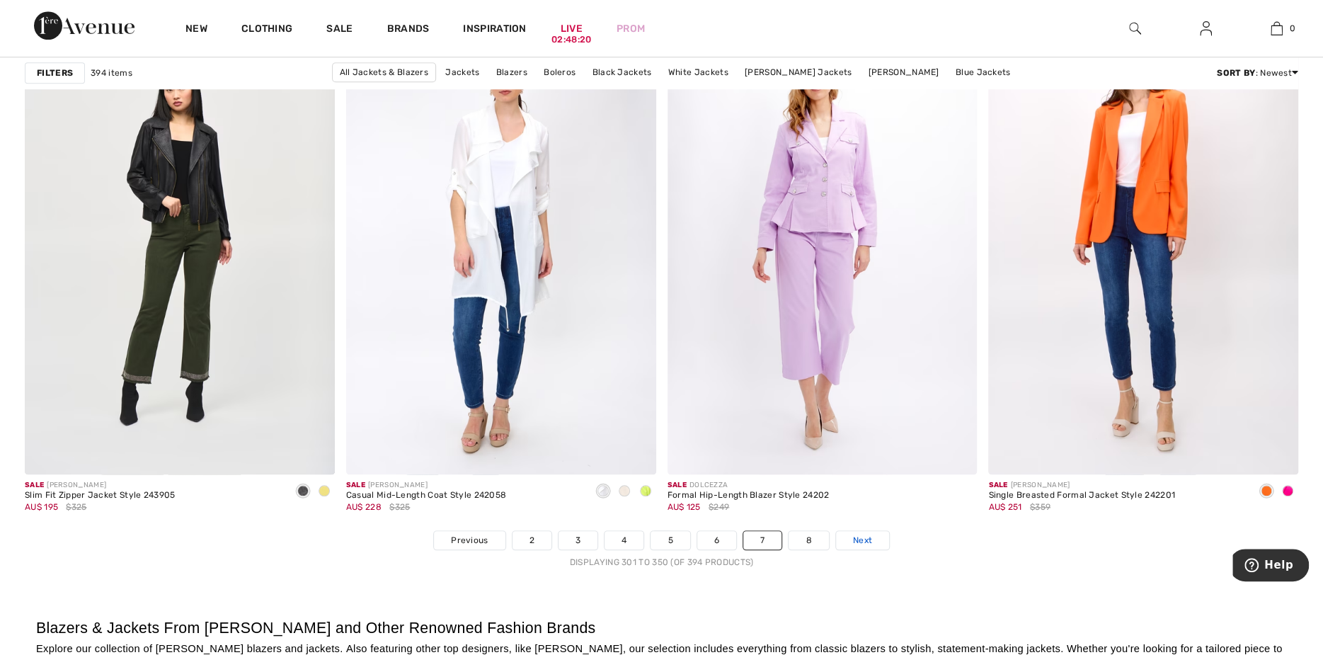
click at [857, 537] on span "Next" at bounding box center [862, 540] width 19 height 13
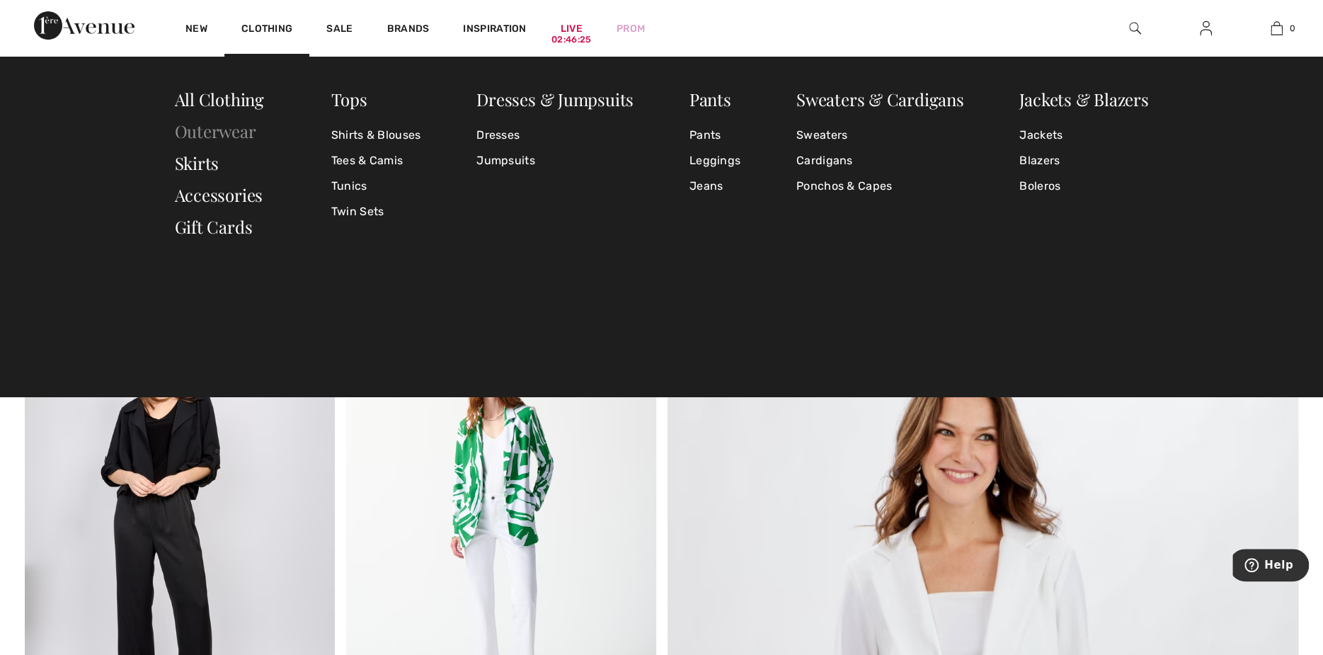
click at [199, 128] on link "Outerwear" at bounding box center [215, 131] width 81 height 23
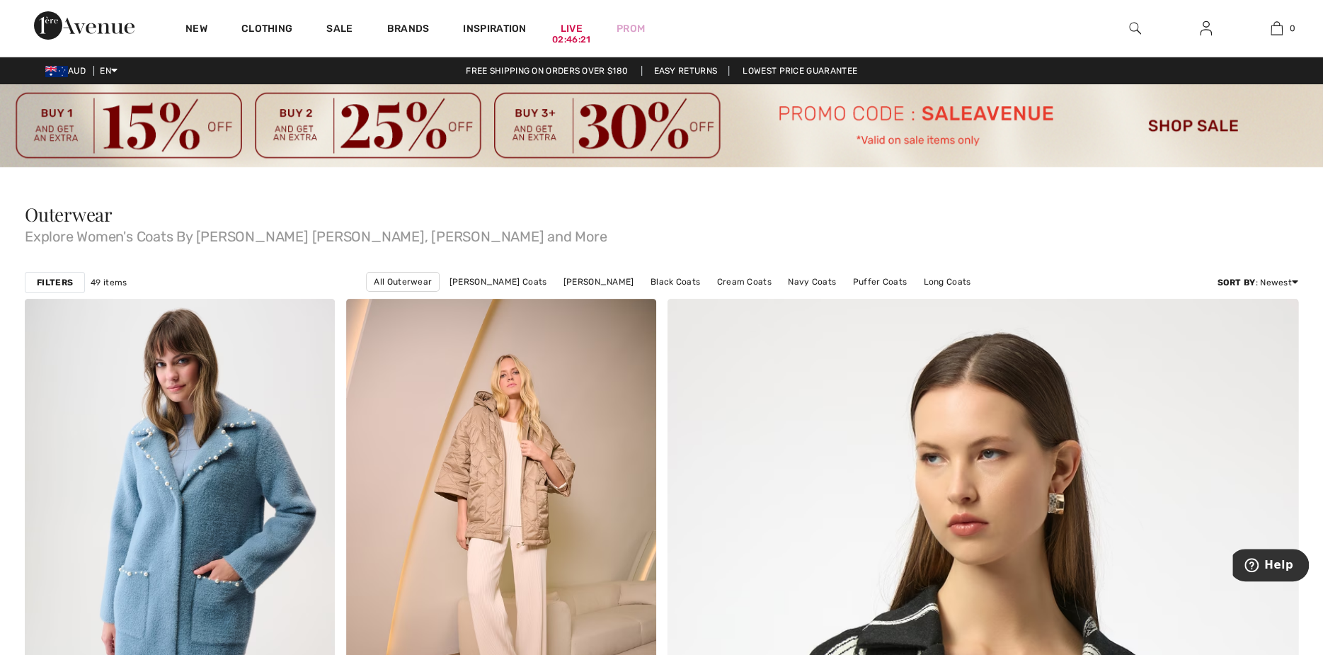
click at [94, 25] on img at bounding box center [84, 25] width 101 height 28
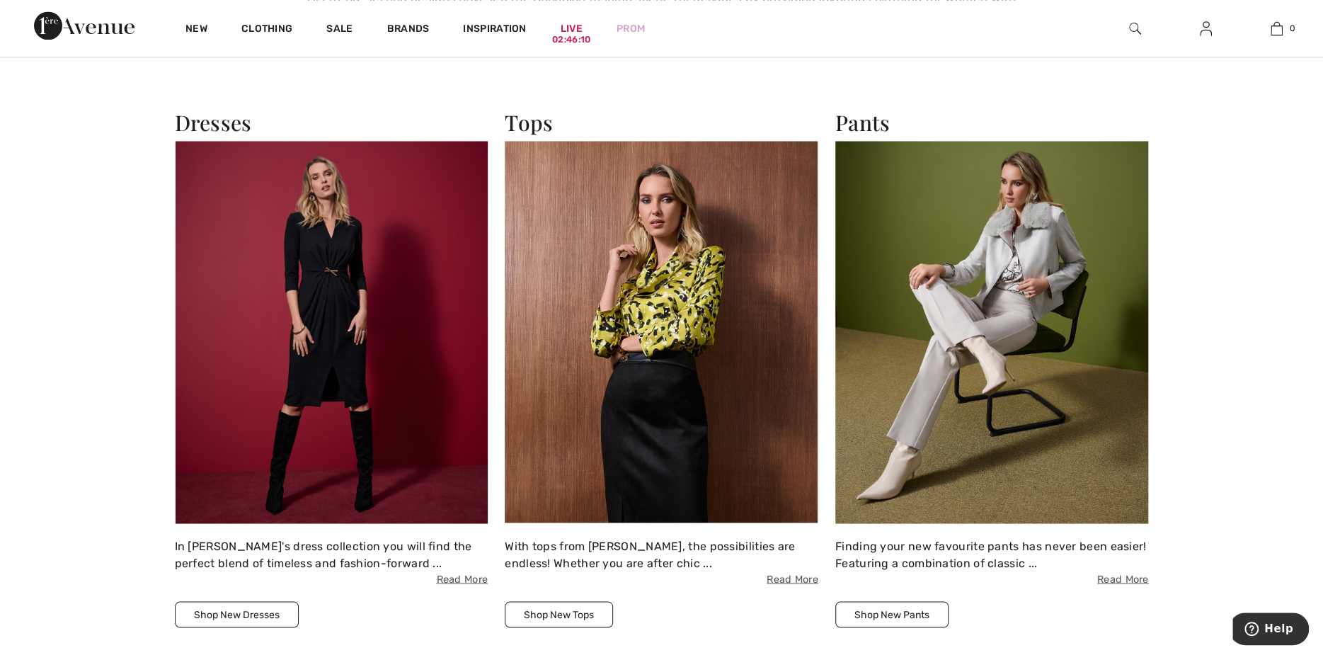
scroll to position [1557, 0]
click at [671, 285] on img at bounding box center [662, 332] width 314 height 382
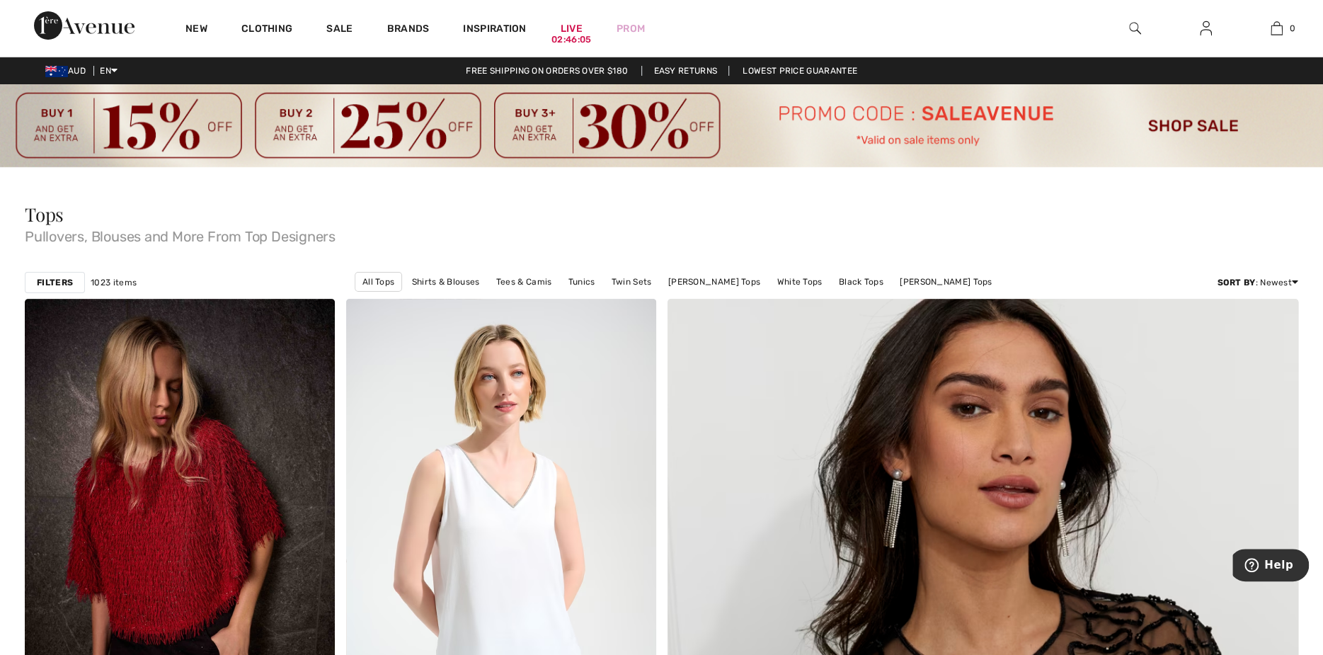
click at [51, 278] on strong "Filters" at bounding box center [55, 282] width 36 height 13
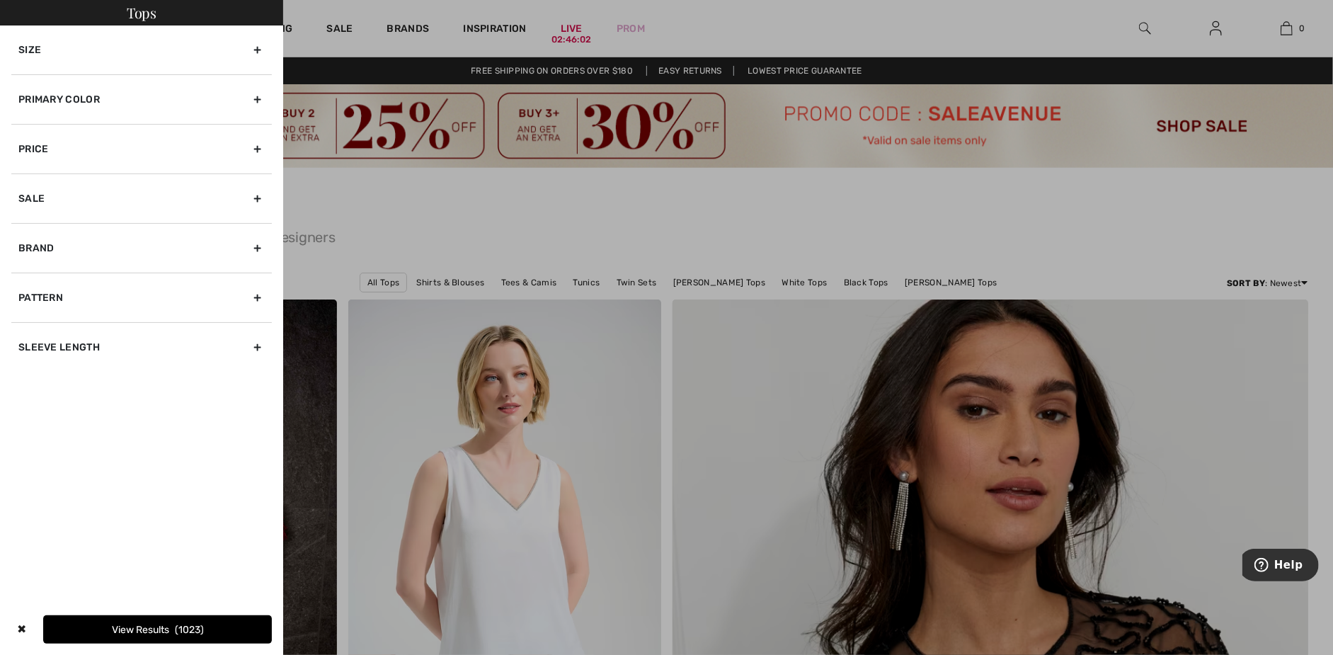
click at [260, 100] on div "Primary Color" at bounding box center [141, 99] width 260 height 50
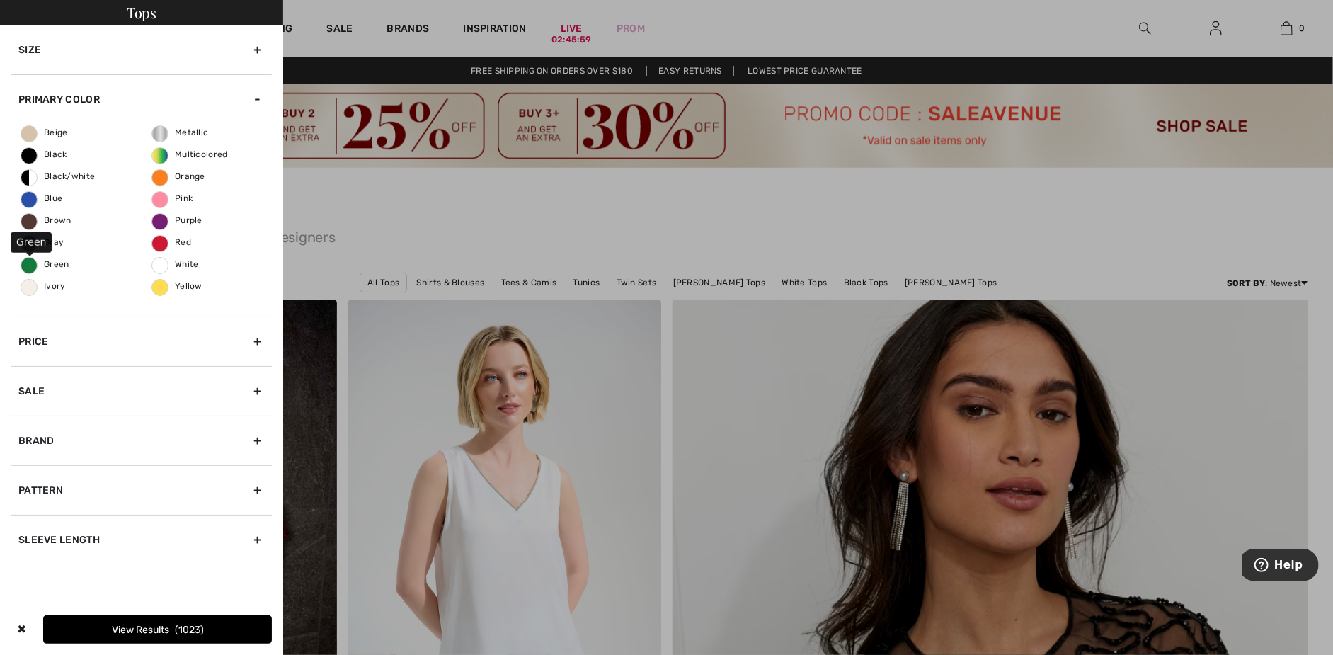
click at [54, 262] on span "Green" at bounding box center [45, 264] width 48 height 10
click at [0, 0] on input "Green" at bounding box center [0, 0] width 0 height 0
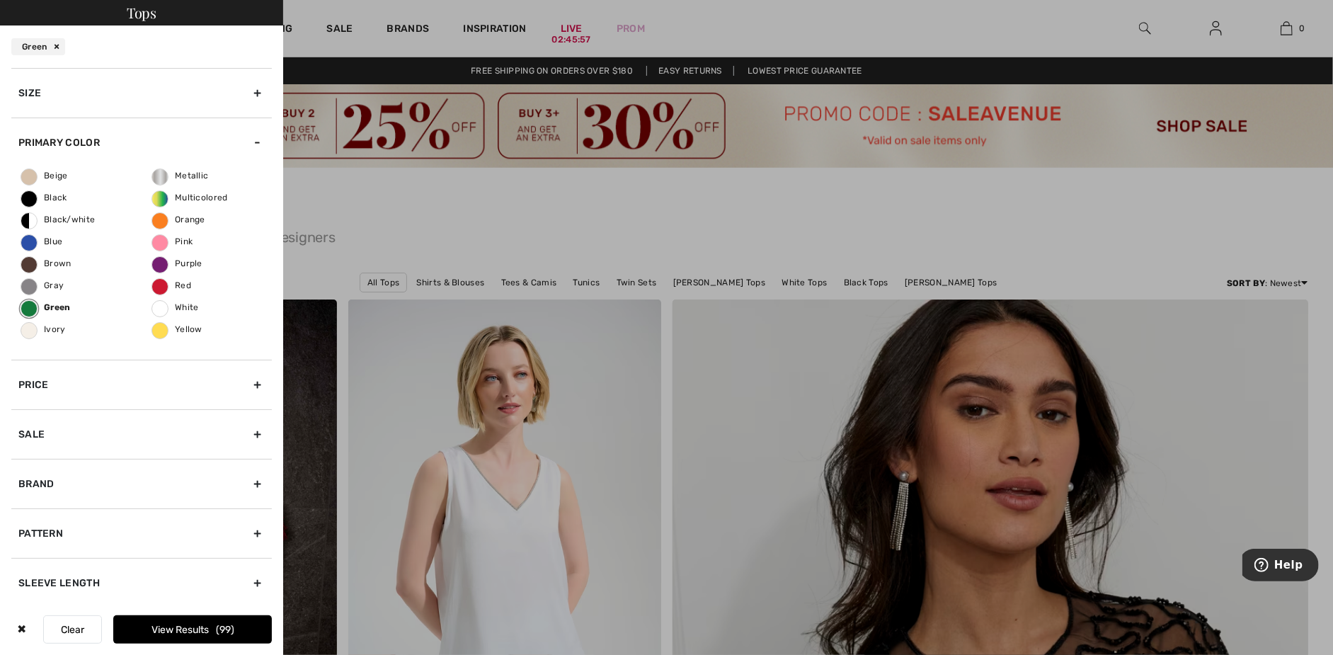
click at [181, 627] on button "View Results 99" at bounding box center [192, 629] width 159 height 28
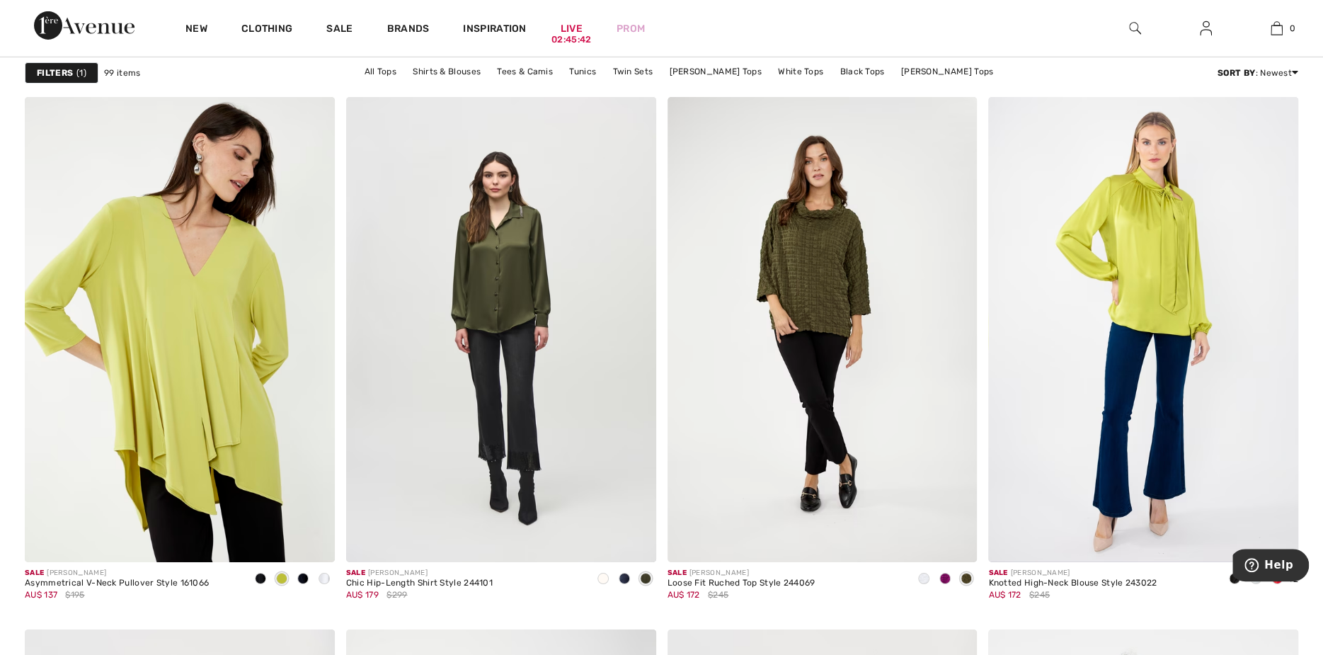
scroll to position [6724, 0]
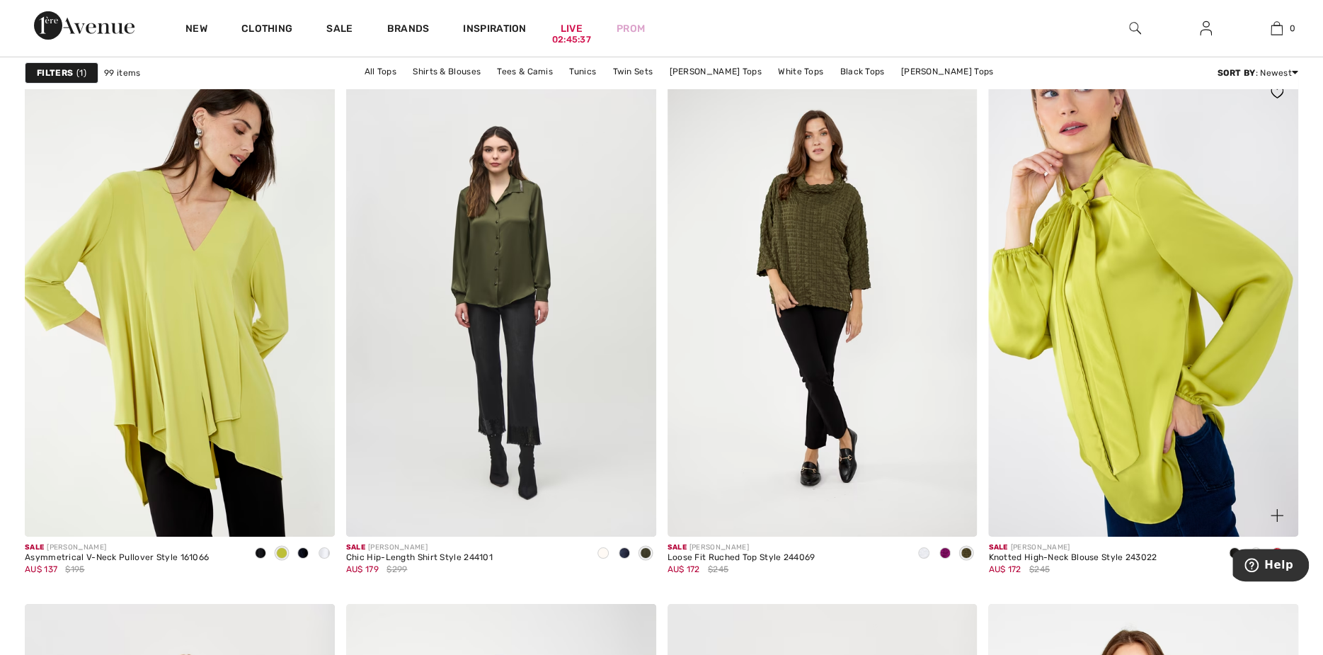
click at [1146, 219] on img at bounding box center [1143, 303] width 310 height 465
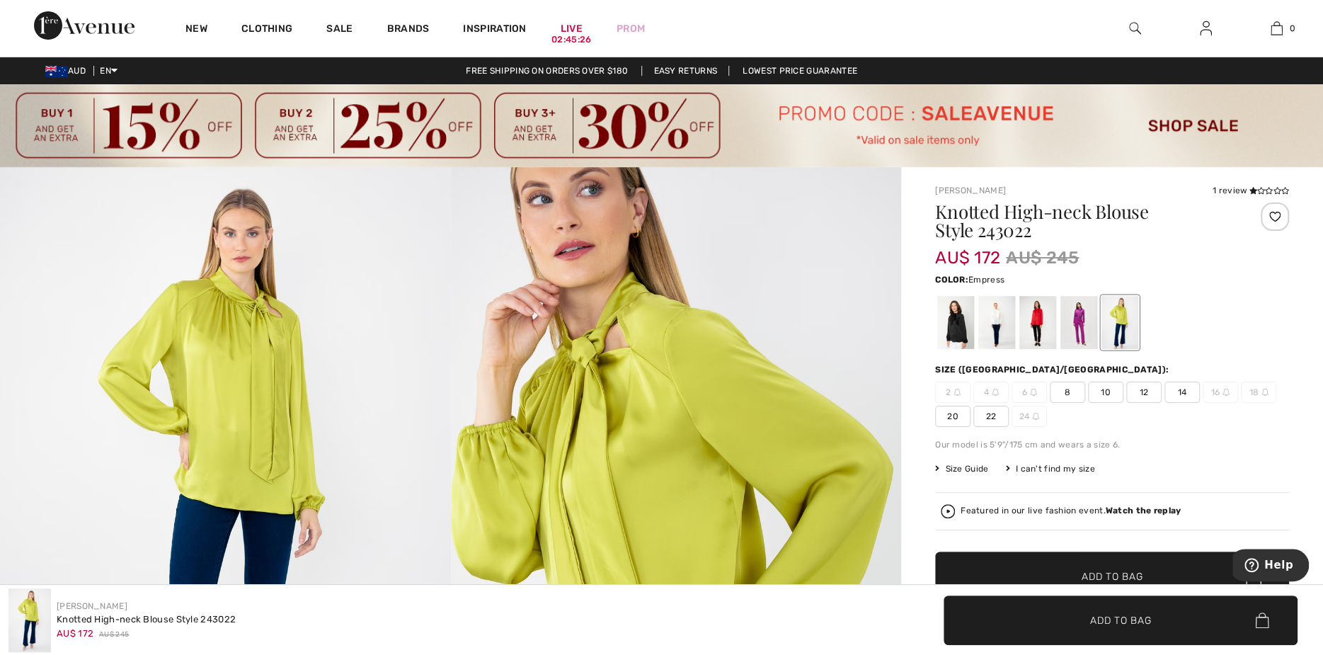
click at [1072, 315] on div at bounding box center [1078, 322] width 37 height 53
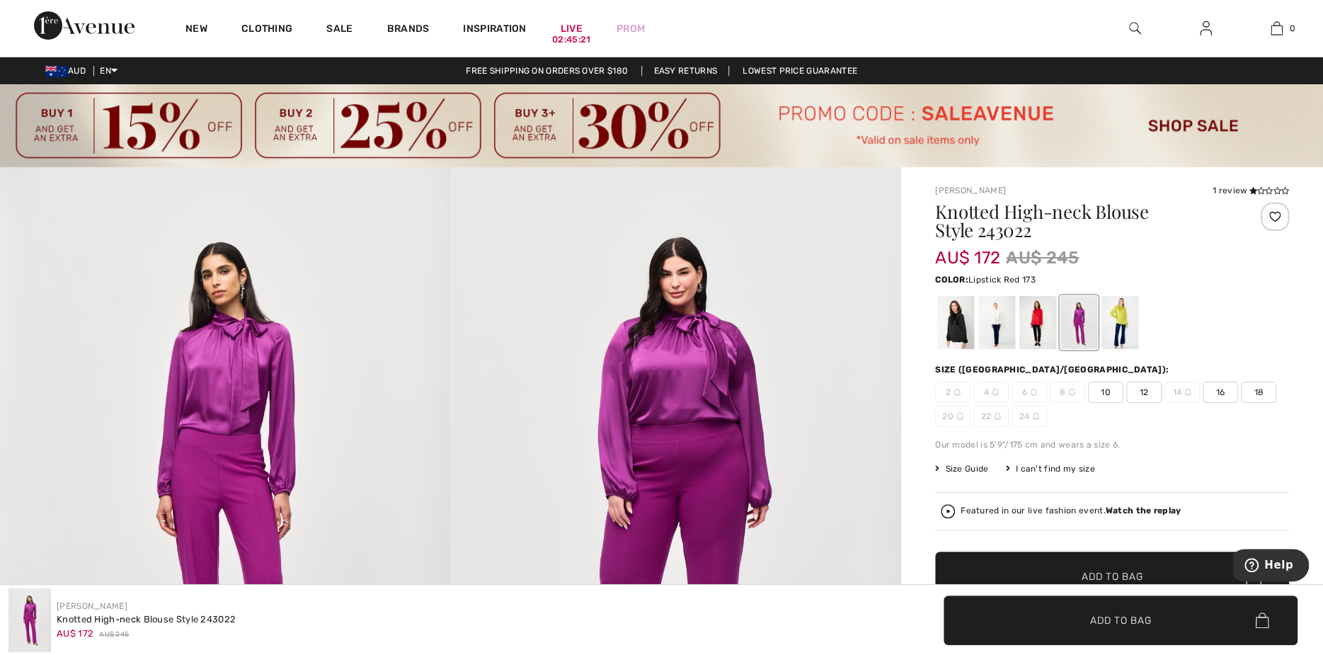
click at [1035, 315] on div at bounding box center [1037, 322] width 37 height 53
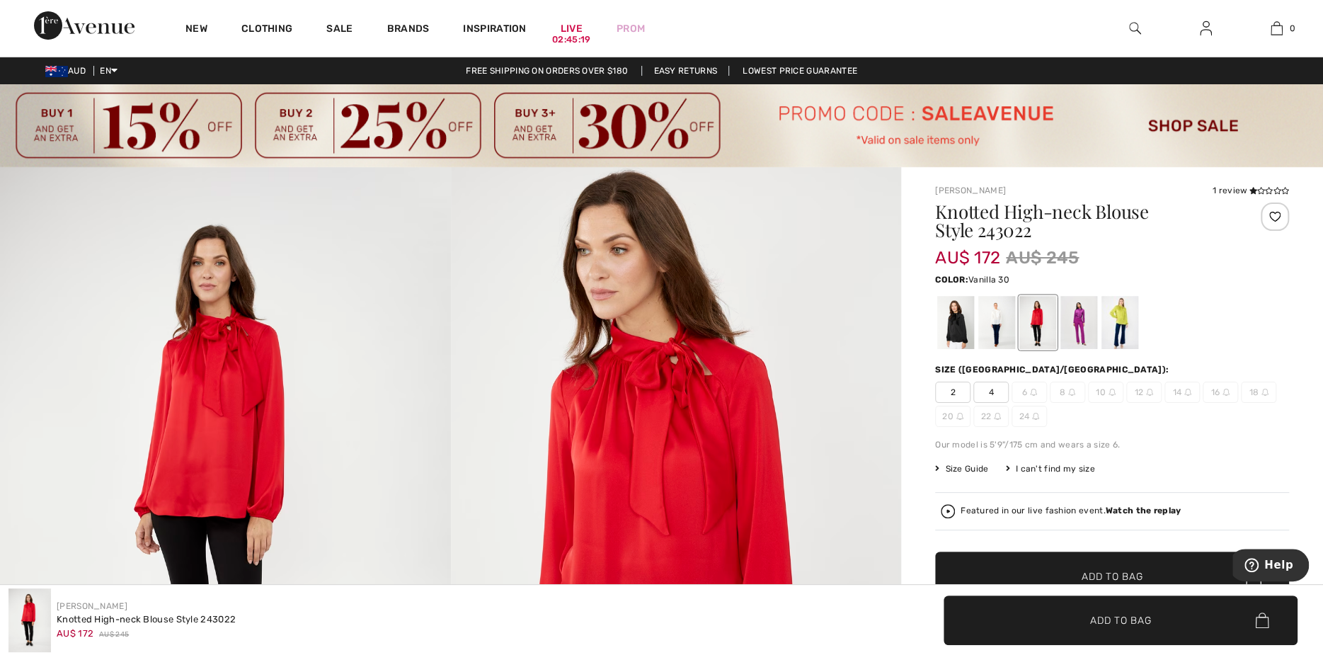
click at [996, 313] on div at bounding box center [996, 322] width 37 height 53
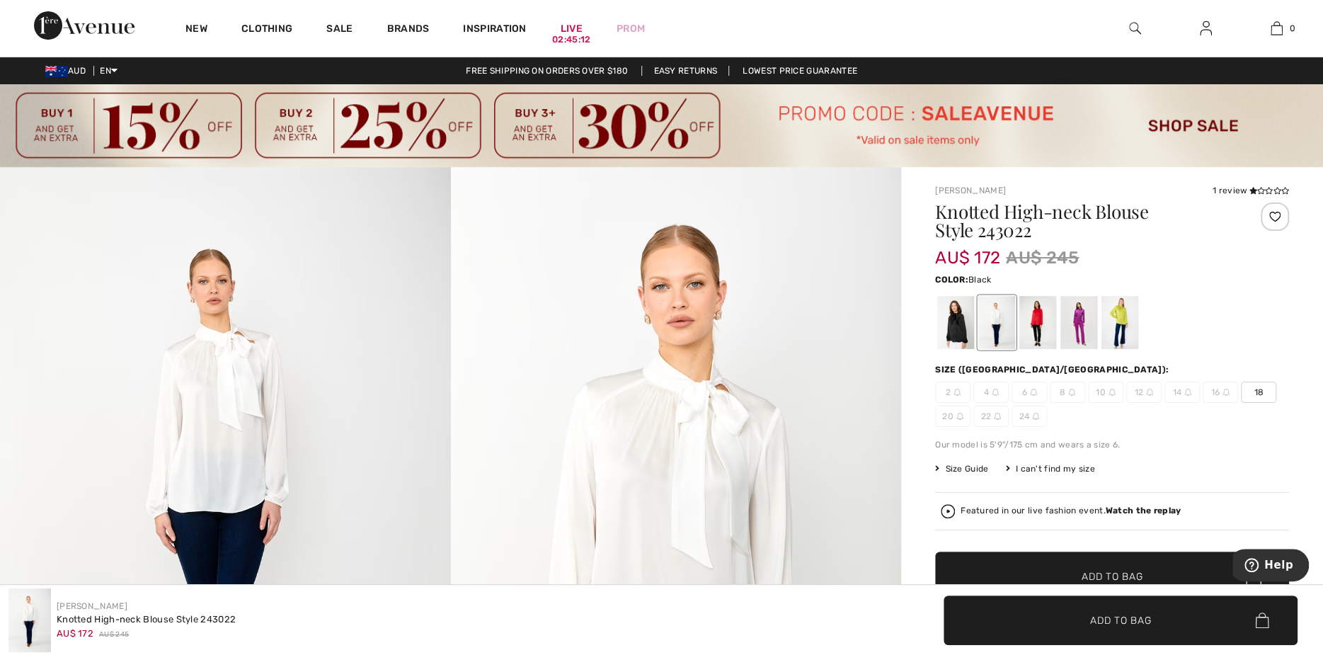
click at [953, 322] on div at bounding box center [955, 322] width 37 height 53
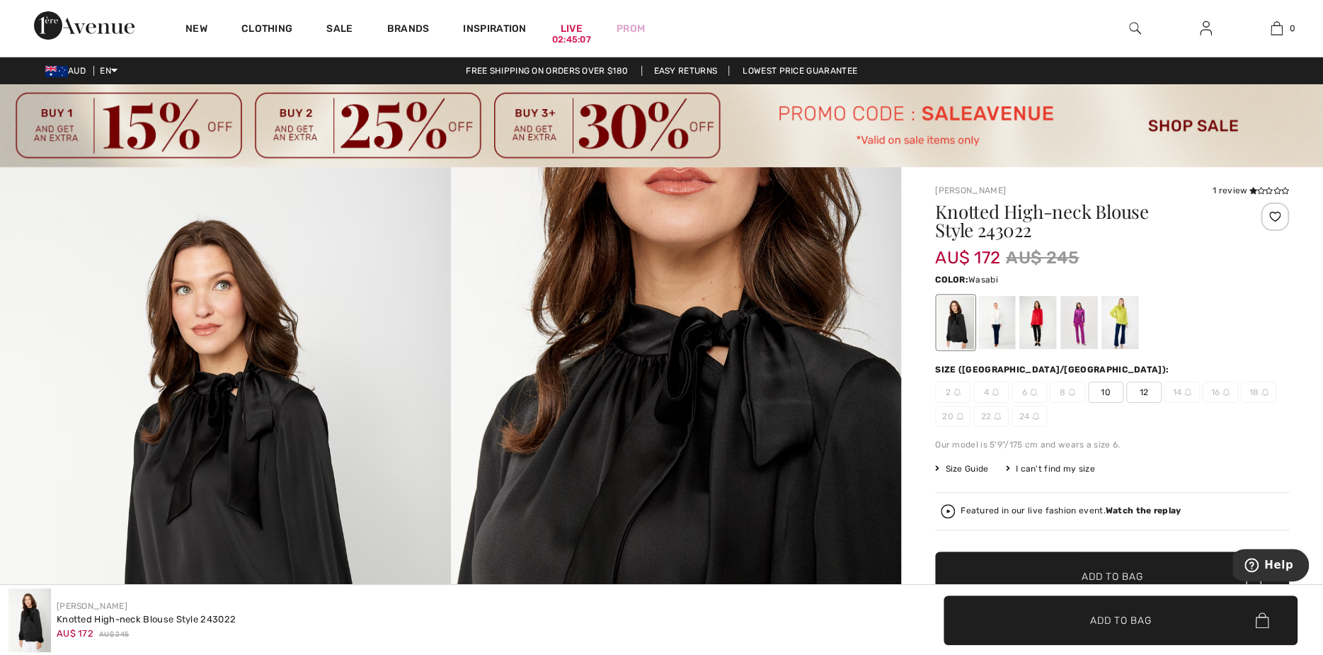
click at [1121, 312] on div at bounding box center [1119, 322] width 37 height 53
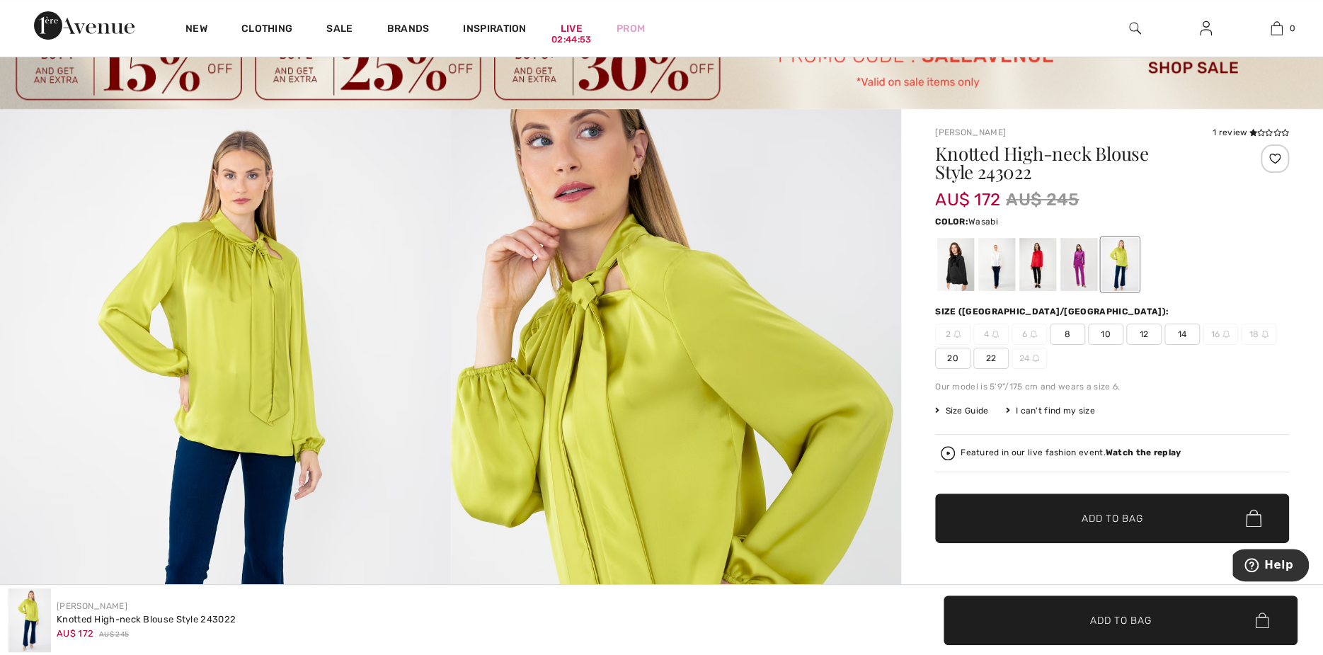
scroll to position [283, 0]
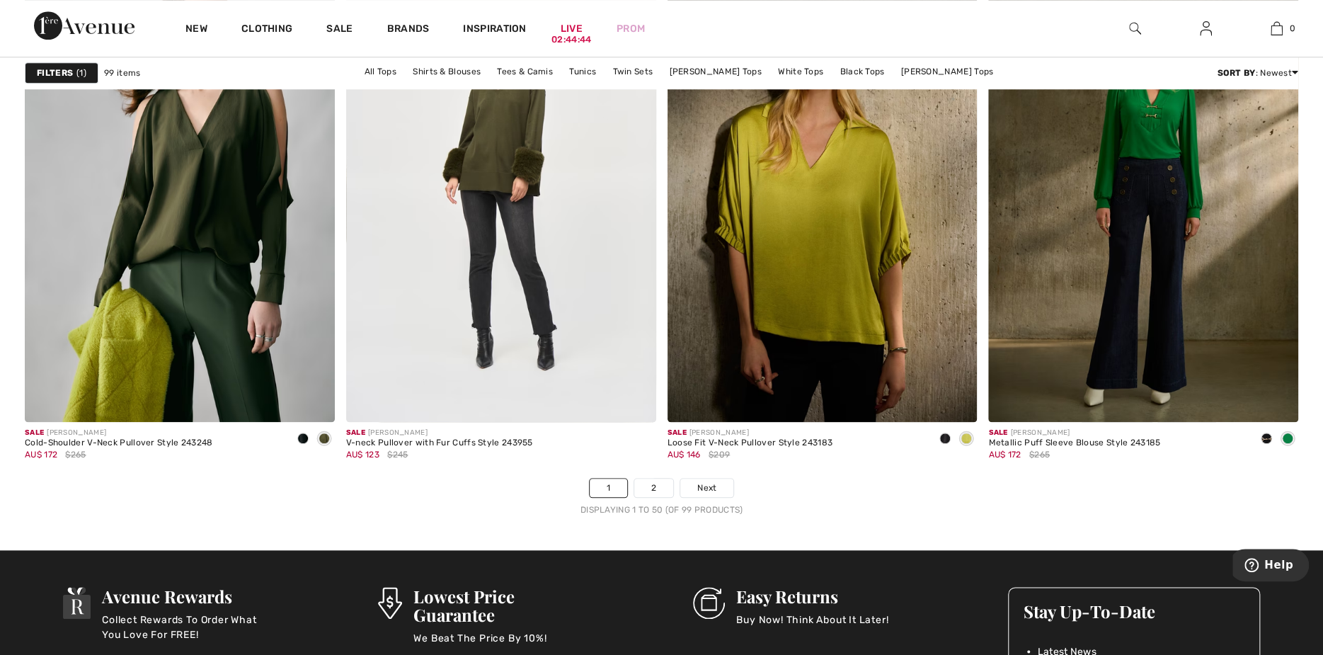
scroll to position [7927, 0]
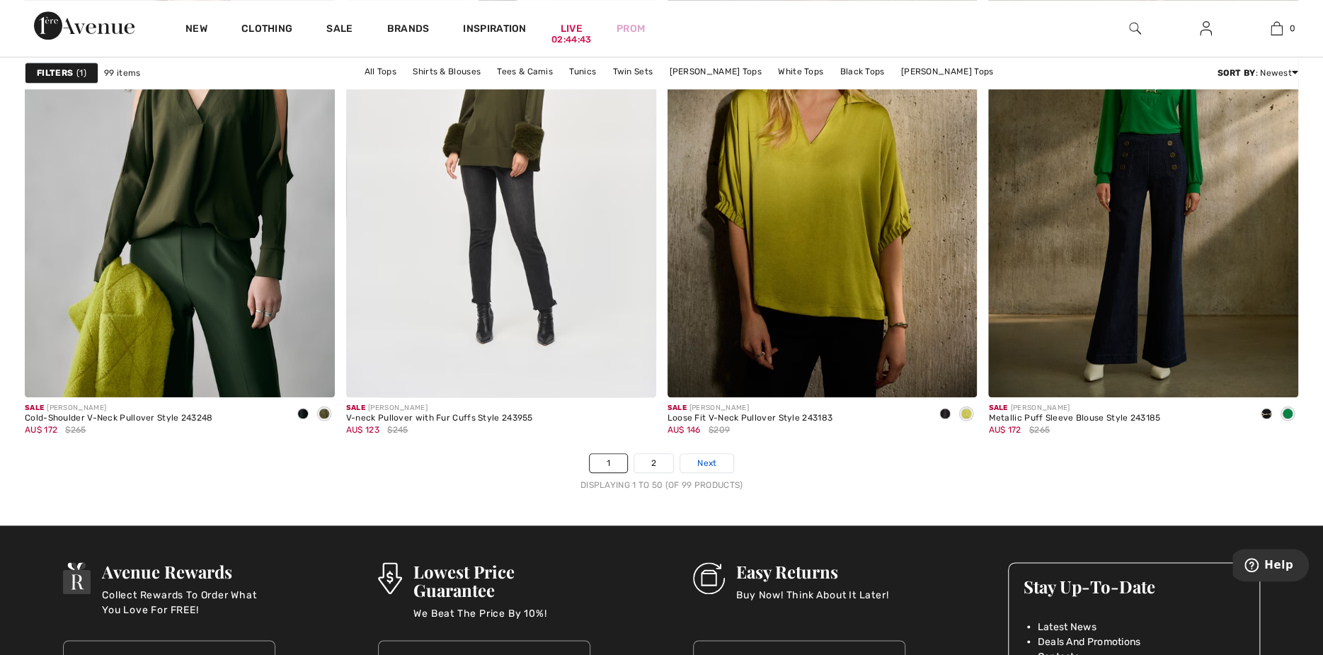
click at [714, 461] on span "Next" at bounding box center [706, 463] width 19 height 13
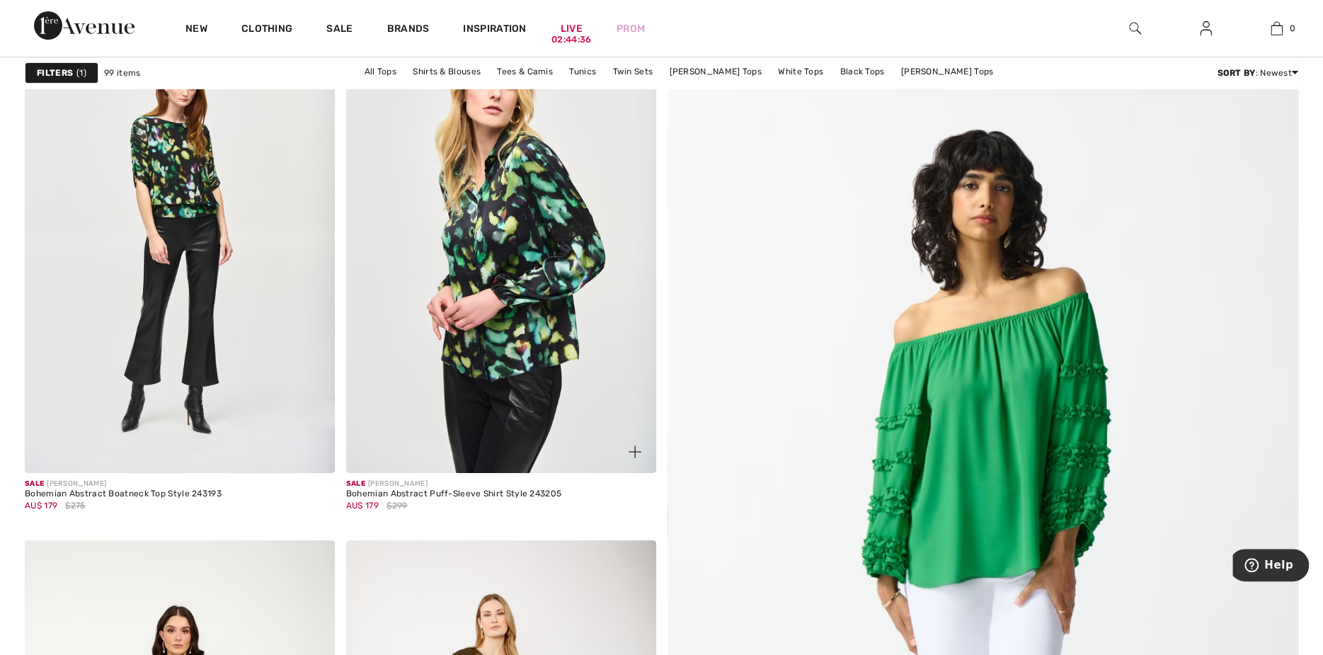
click at [506, 217] on img at bounding box center [501, 240] width 310 height 465
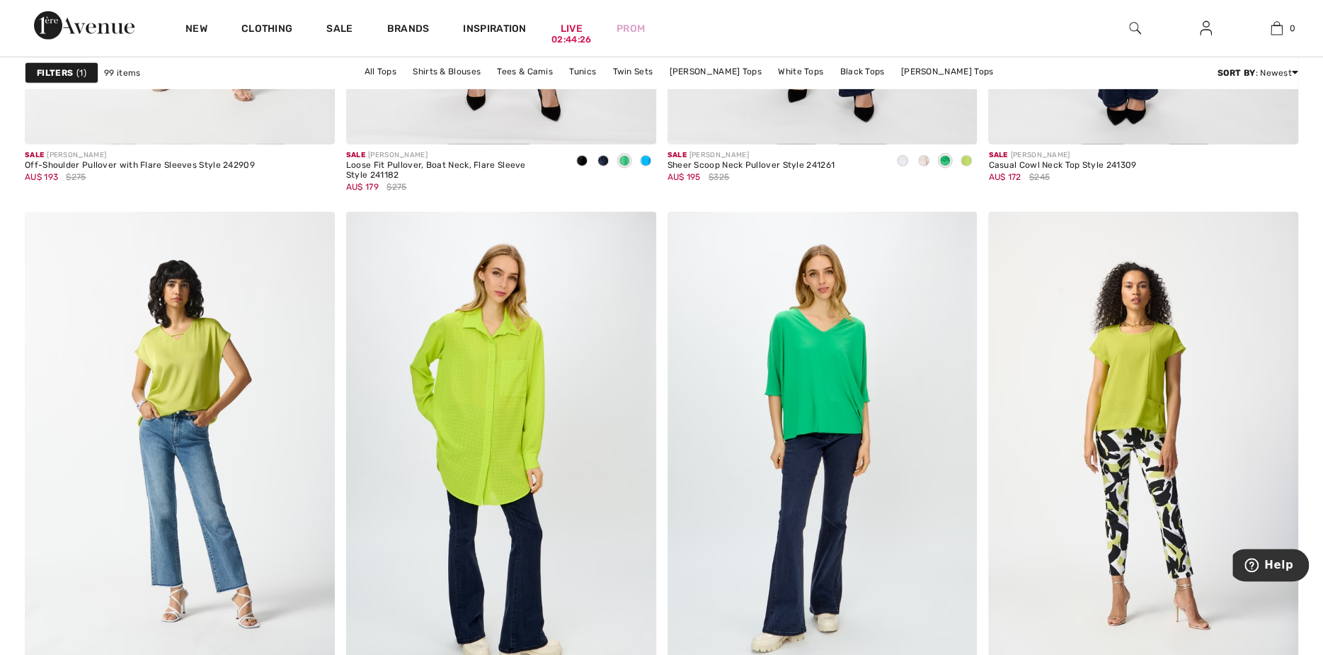
scroll to position [3115, 0]
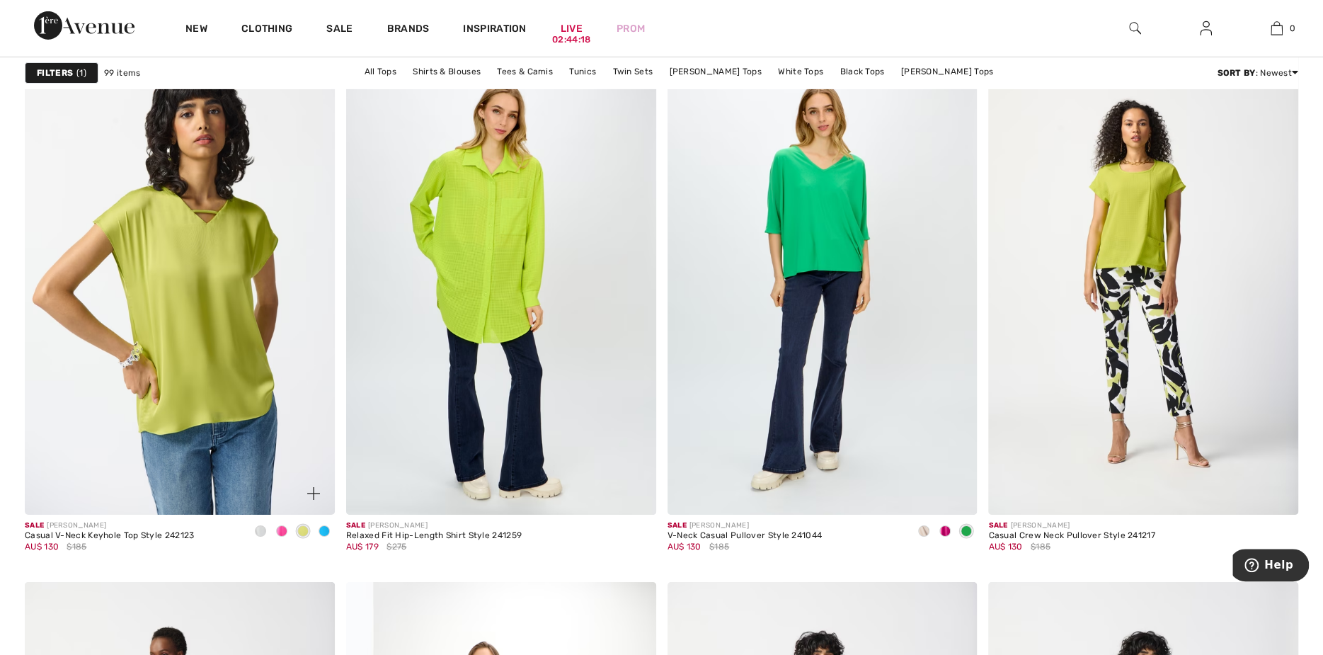
click at [192, 283] on img at bounding box center [180, 282] width 310 height 465
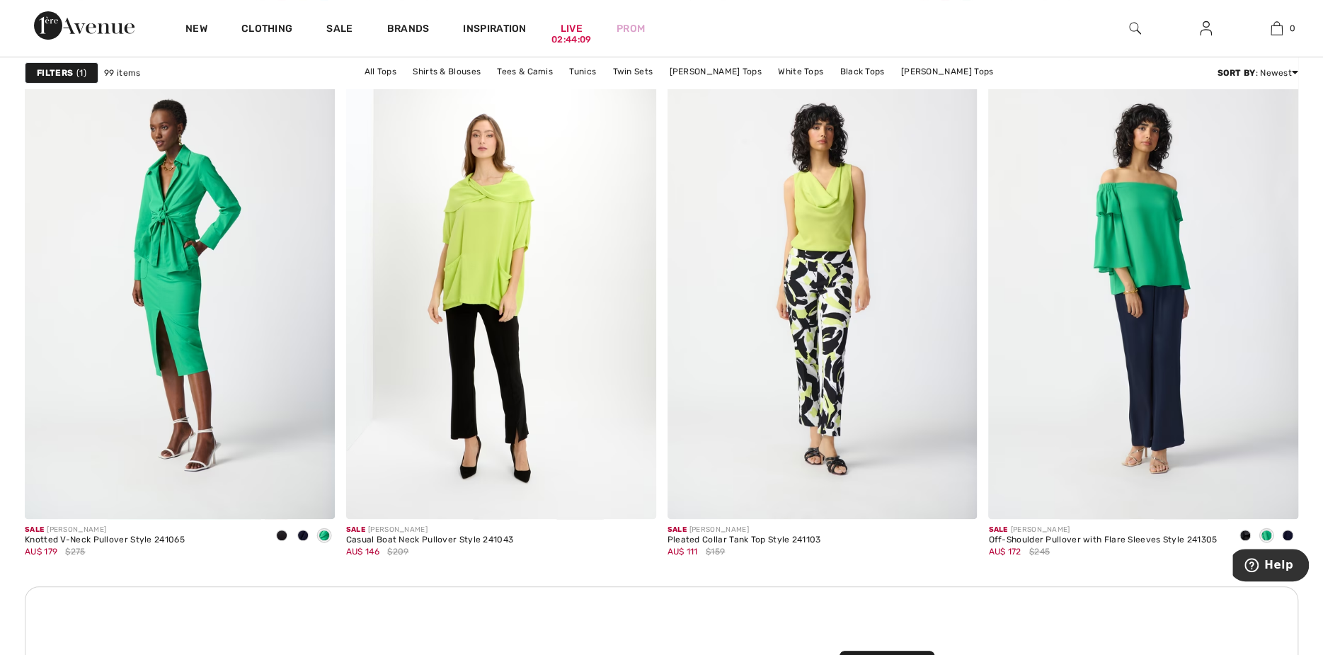
scroll to position [3681, 0]
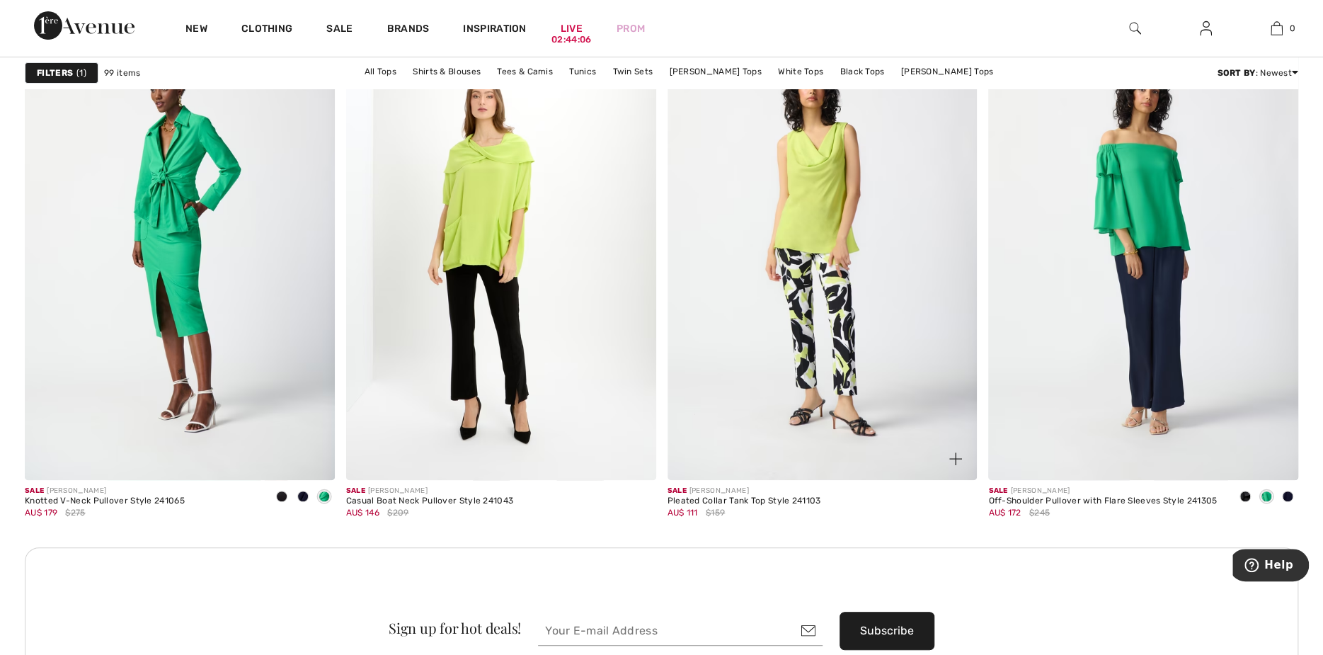
click at [798, 171] on img at bounding box center [823, 248] width 310 height 465
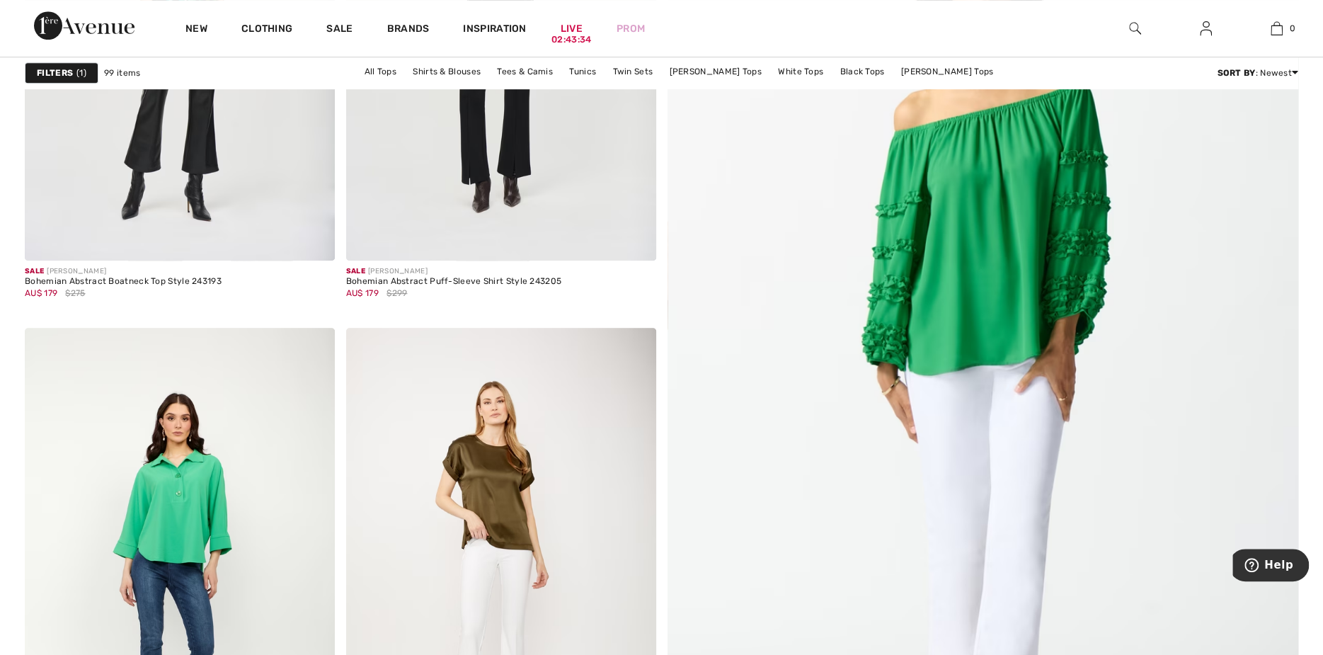
scroll to position [496, 0]
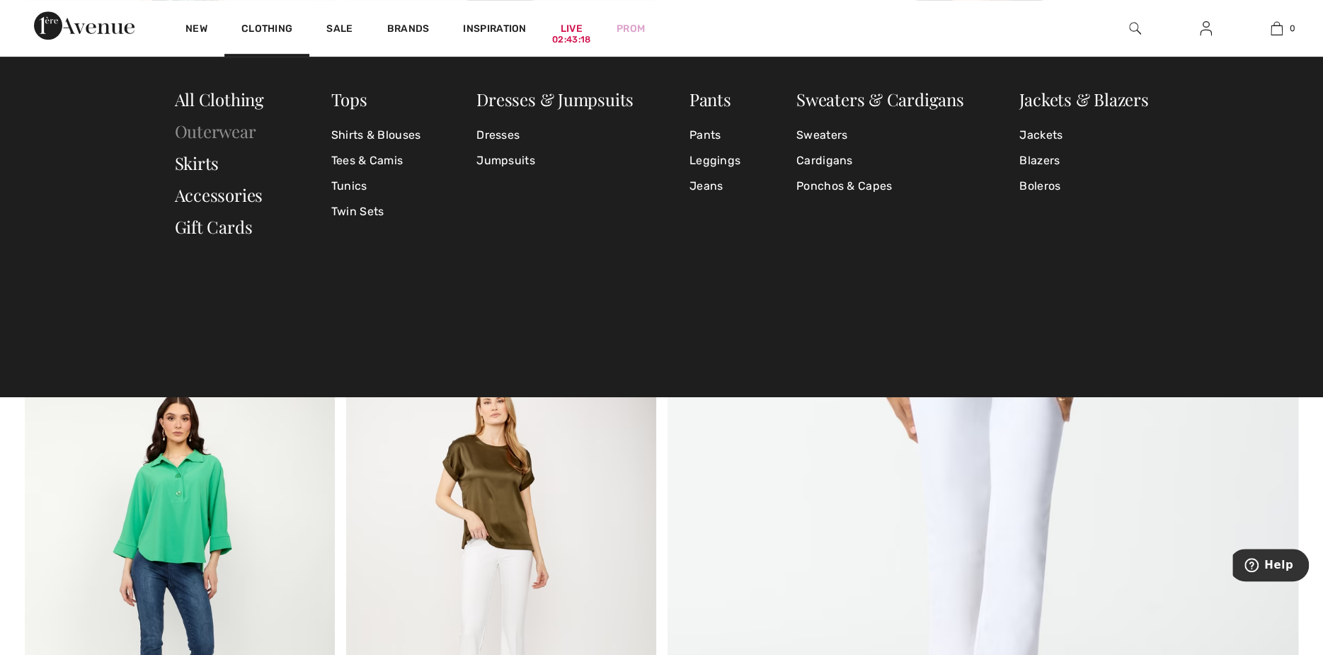
click at [224, 128] on link "Outerwear" at bounding box center [215, 131] width 81 height 23
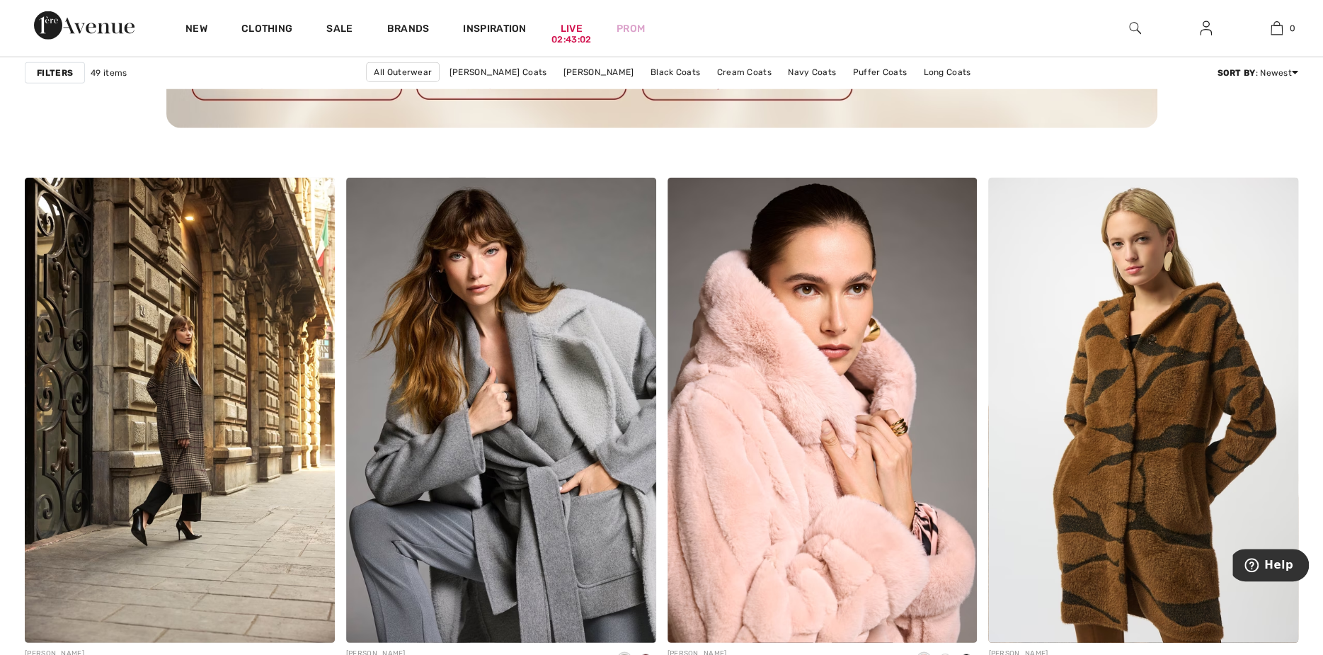
scroll to position [2619, 0]
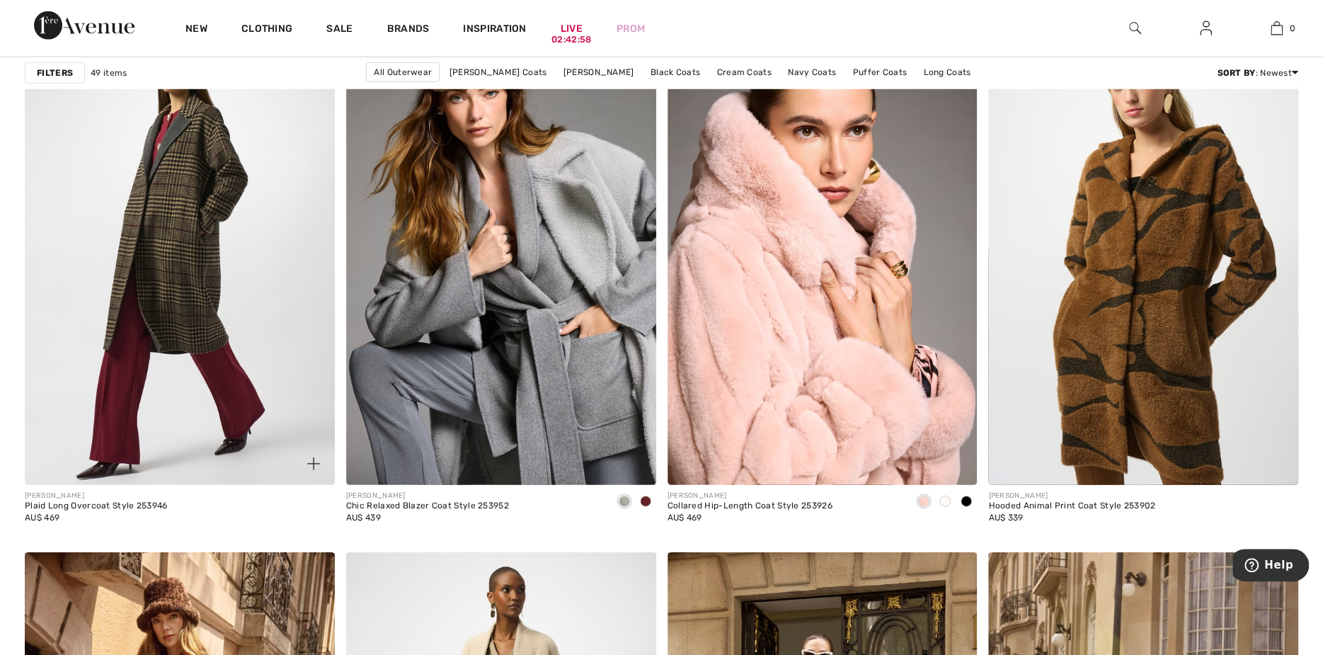
click at [177, 298] on img at bounding box center [180, 252] width 310 height 465
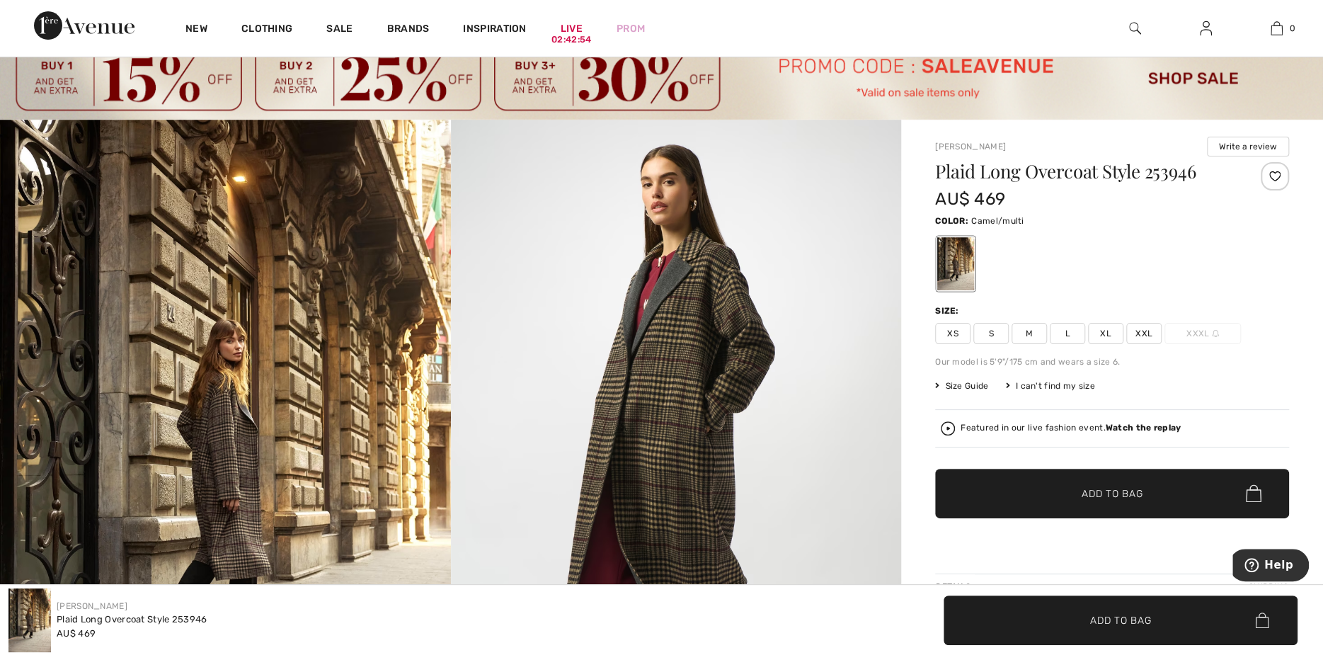
scroll to position [71, 0]
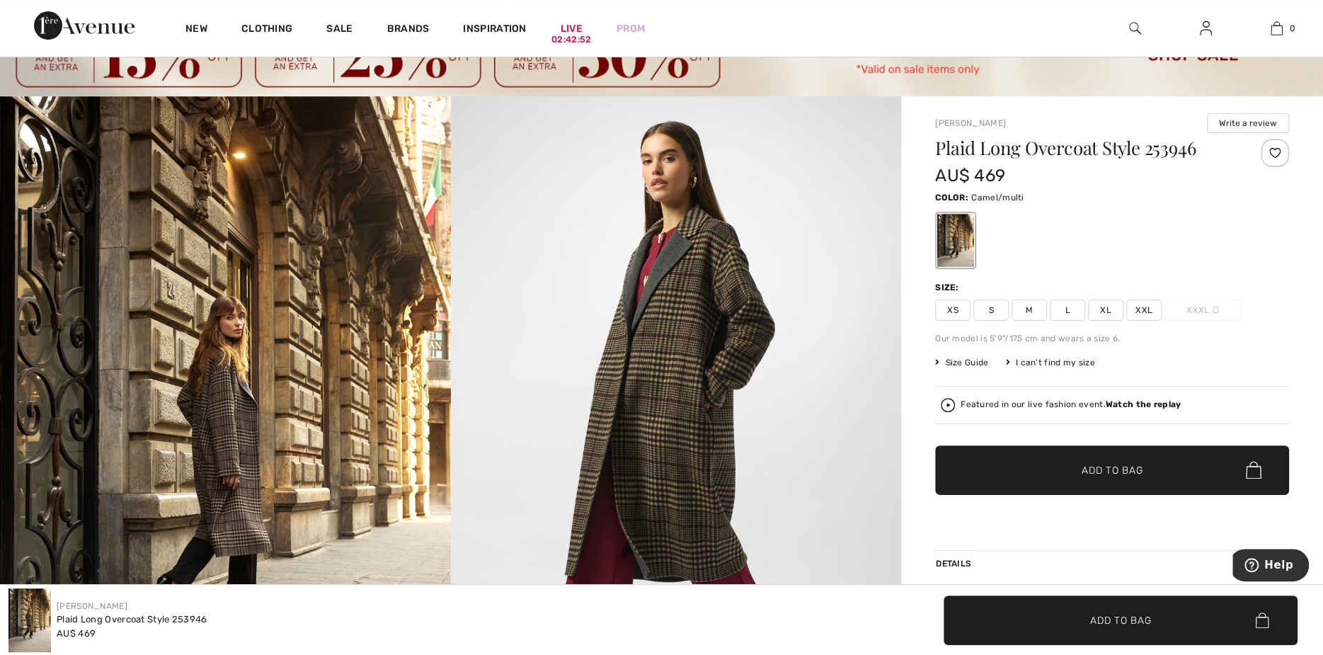
click at [1106, 309] on span "XL" at bounding box center [1105, 309] width 35 height 21
click at [1118, 402] on strong "Watch the replay" at bounding box center [1144, 404] width 76 height 10
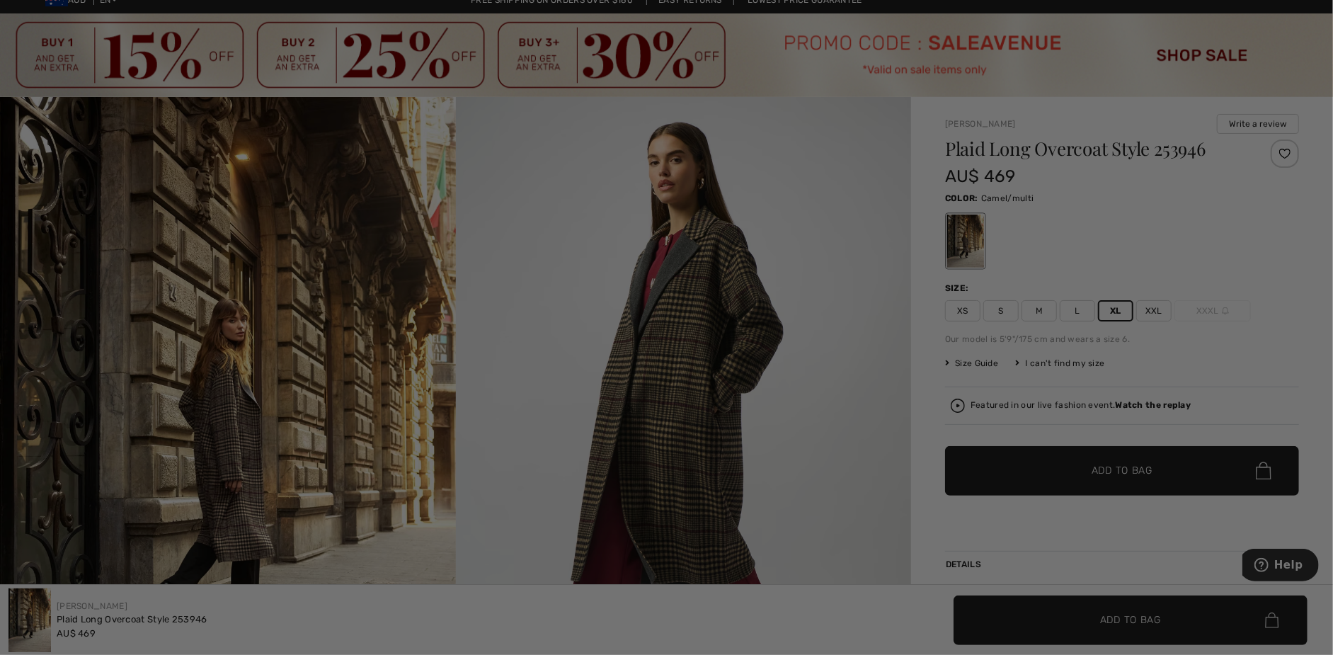
scroll to position [0, 0]
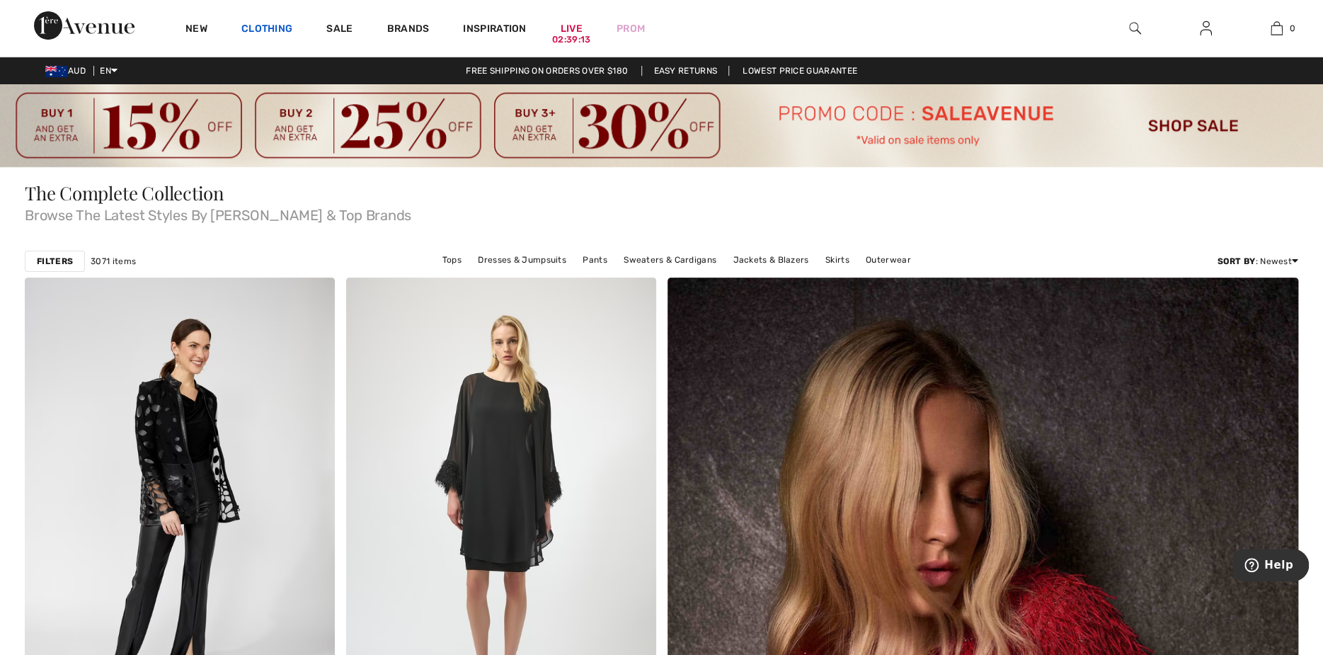
click at [268, 25] on link "Clothing" at bounding box center [266, 30] width 51 height 15
click at [574, 28] on link "Live 02:39:08" at bounding box center [572, 28] width 22 height 15
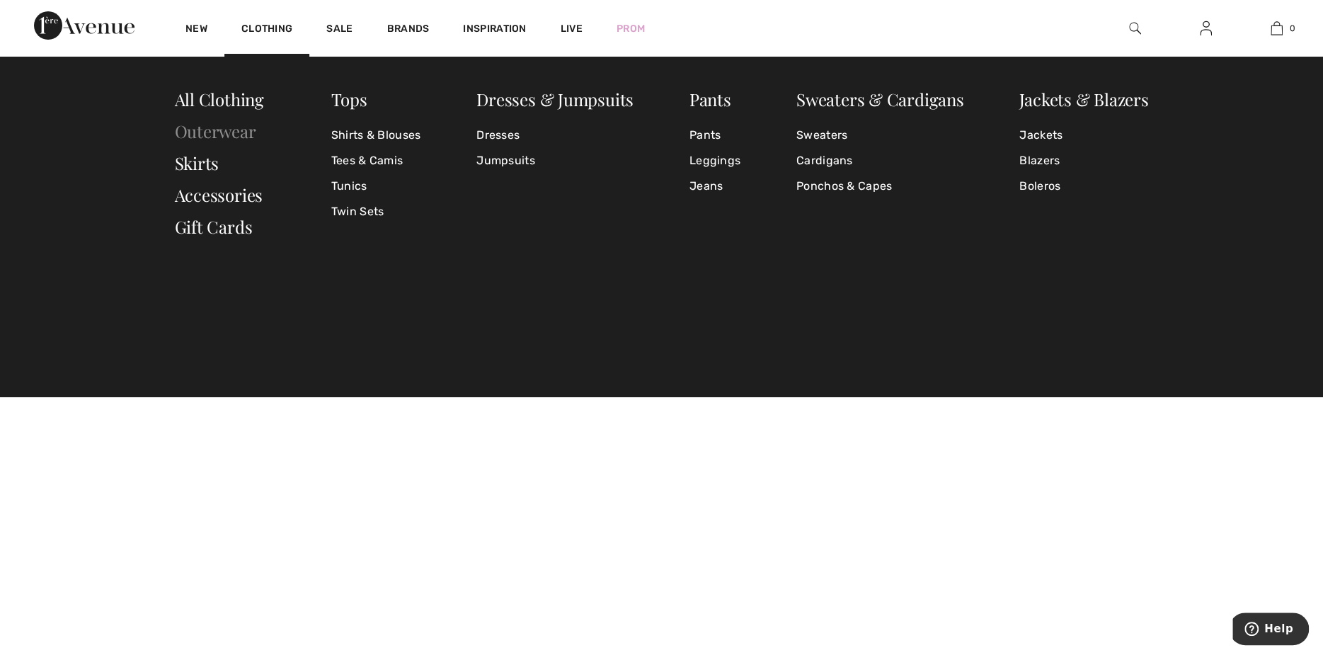
click at [214, 125] on link "Outerwear" at bounding box center [215, 131] width 81 height 23
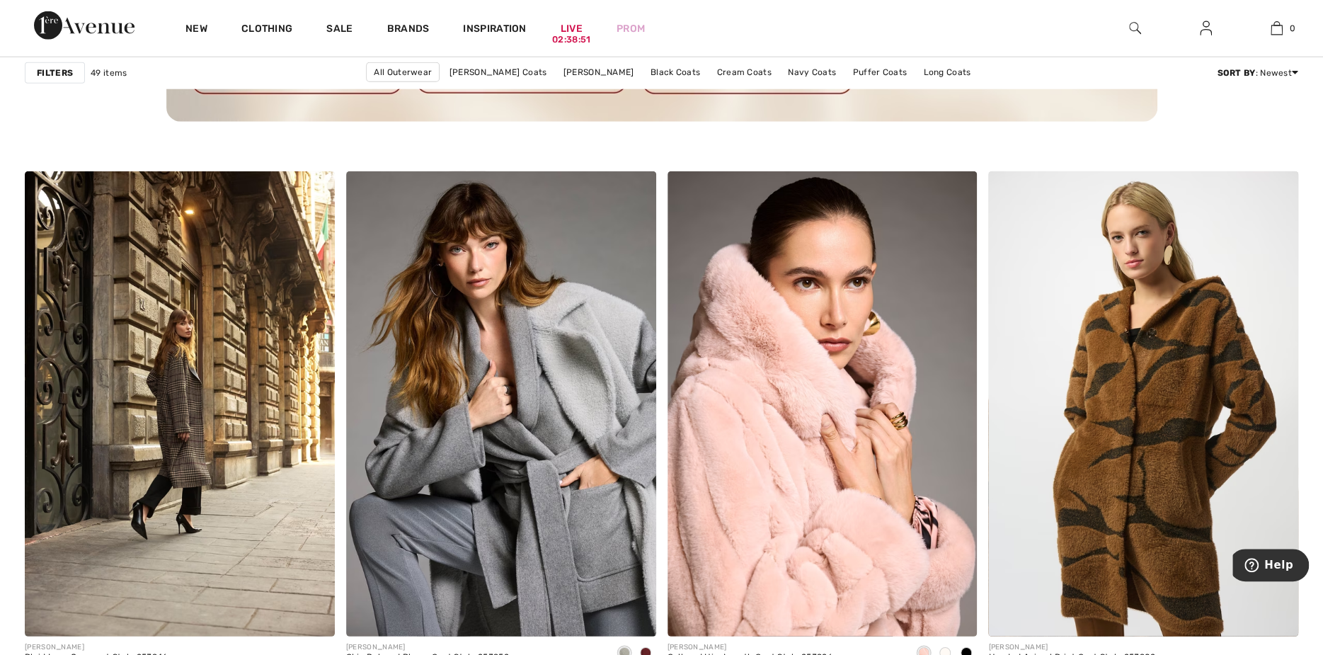
scroll to position [2548, 0]
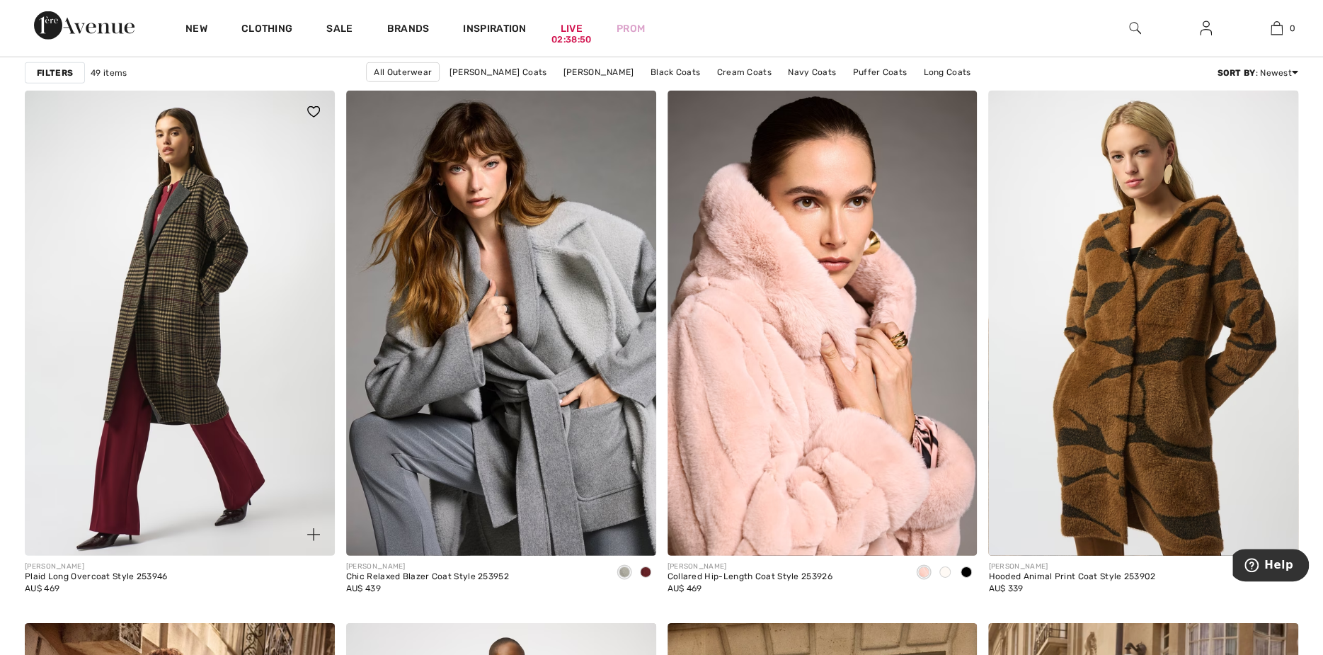
click at [130, 333] on img at bounding box center [180, 323] width 310 height 465
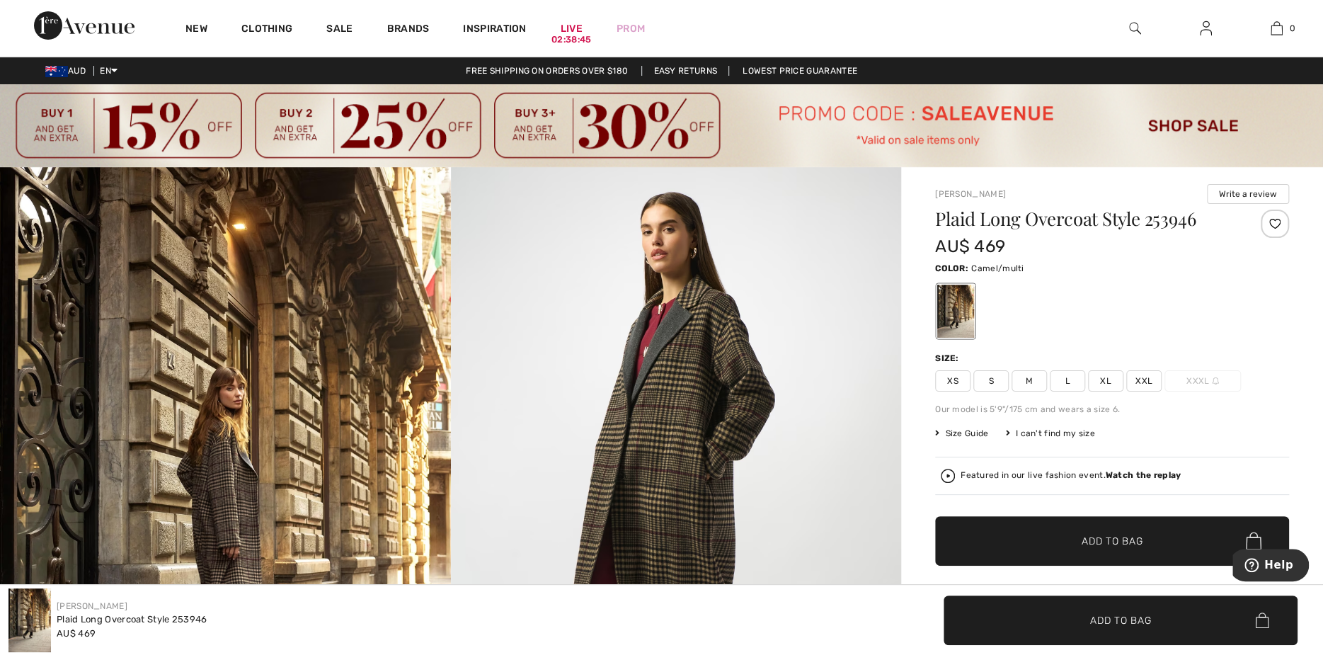
click at [1128, 473] on strong "Watch the replay" at bounding box center [1144, 475] width 76 height 10
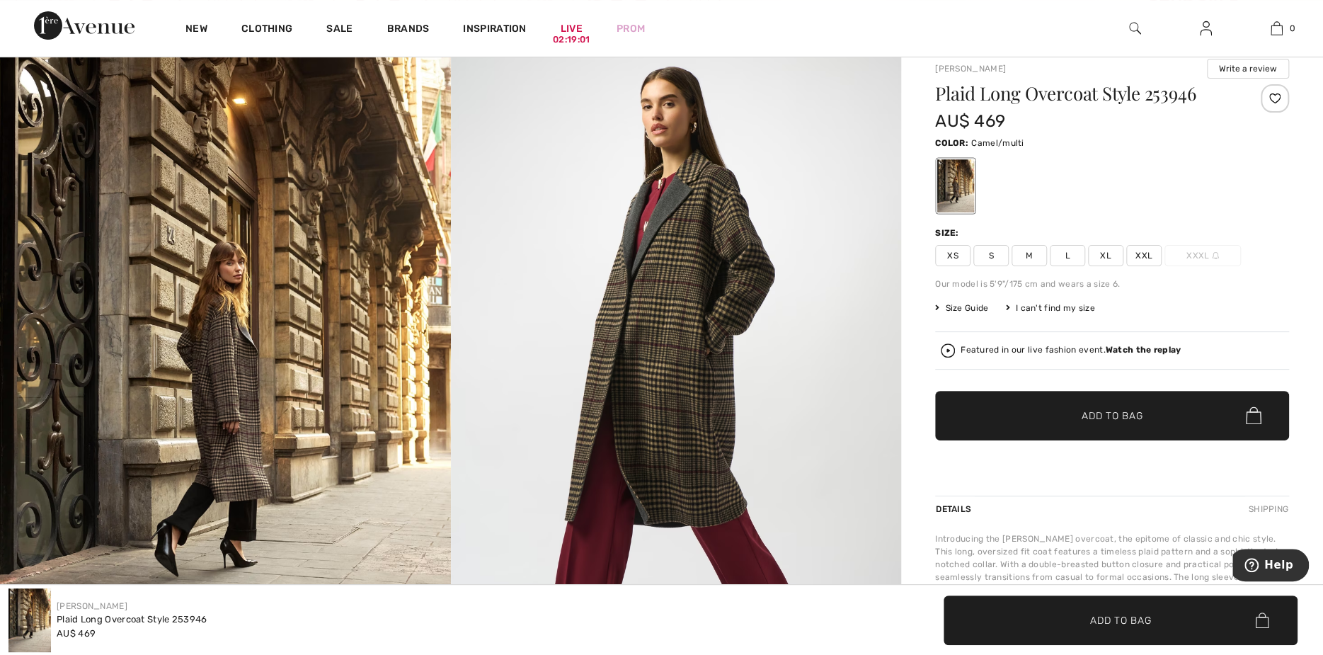
scroll to position [142, 0]
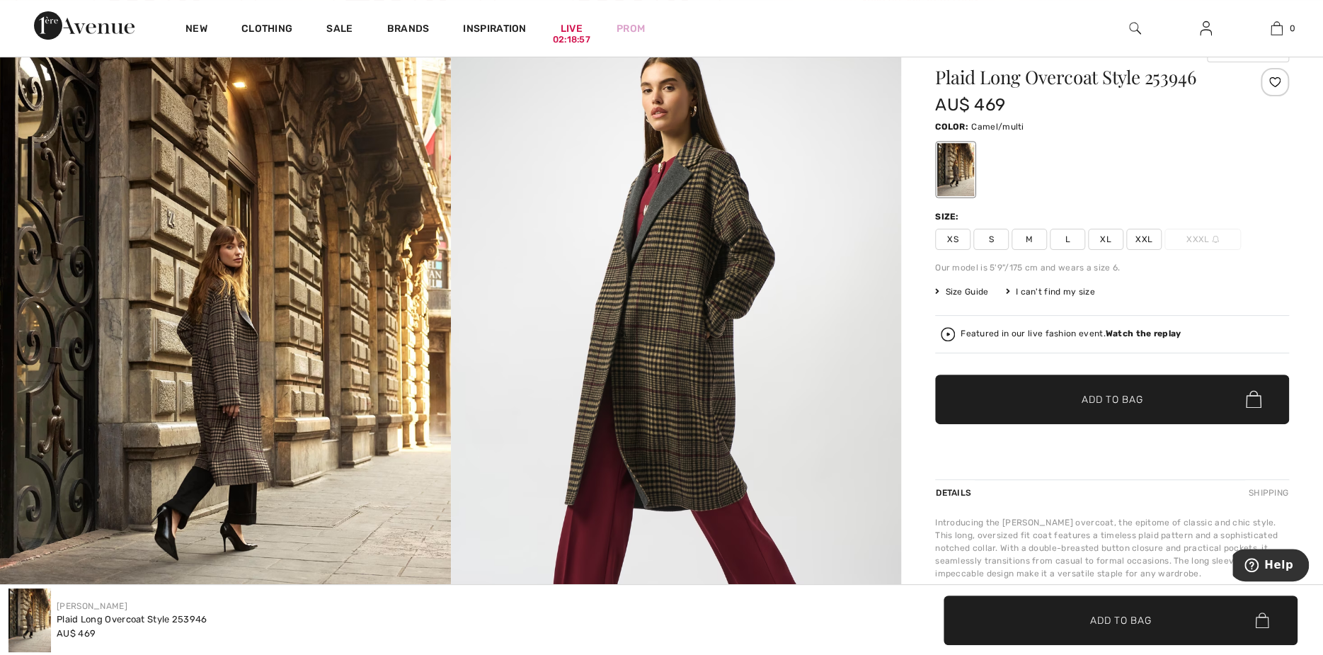
click at [1104, 236] on span "XL" at bounding box center [1105, 239] width 35 height 21
click at [1107, 396] on span "Add to Bag" at bounding box center [1112, 398] width 61 height 15
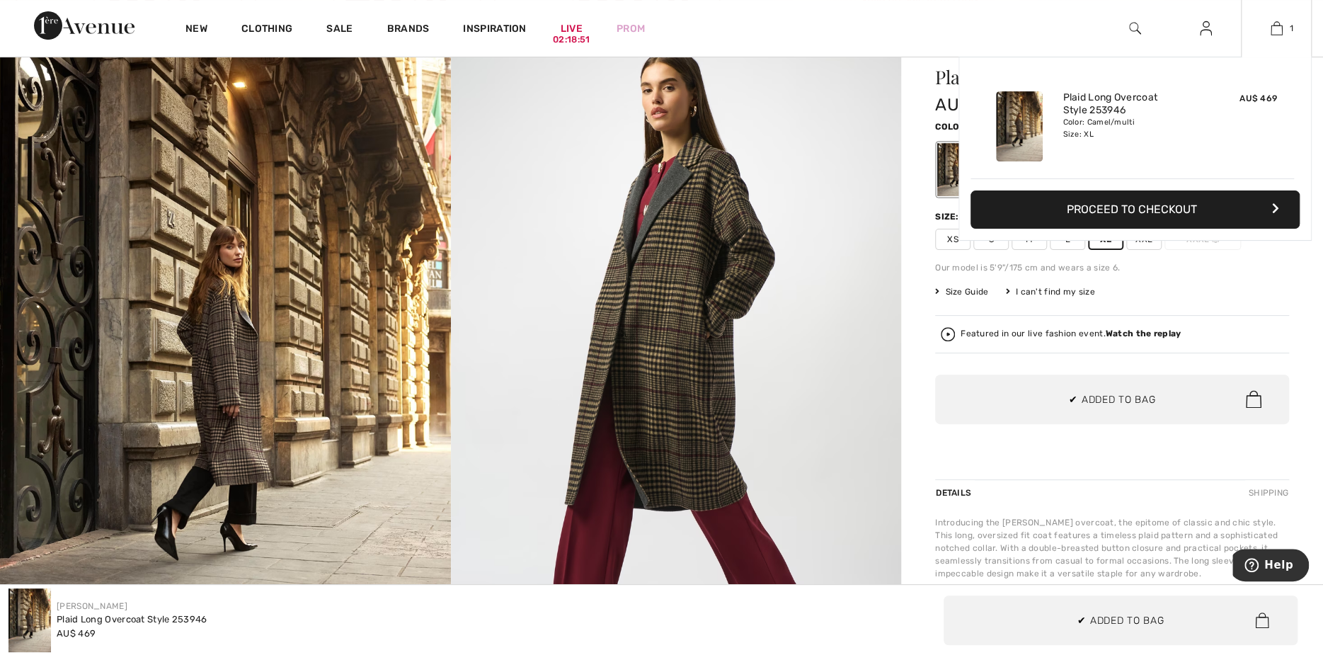
click at [1124, 210] on button "Proceed to Checkout" at bounding box center [1134, 209] width 329 height 38
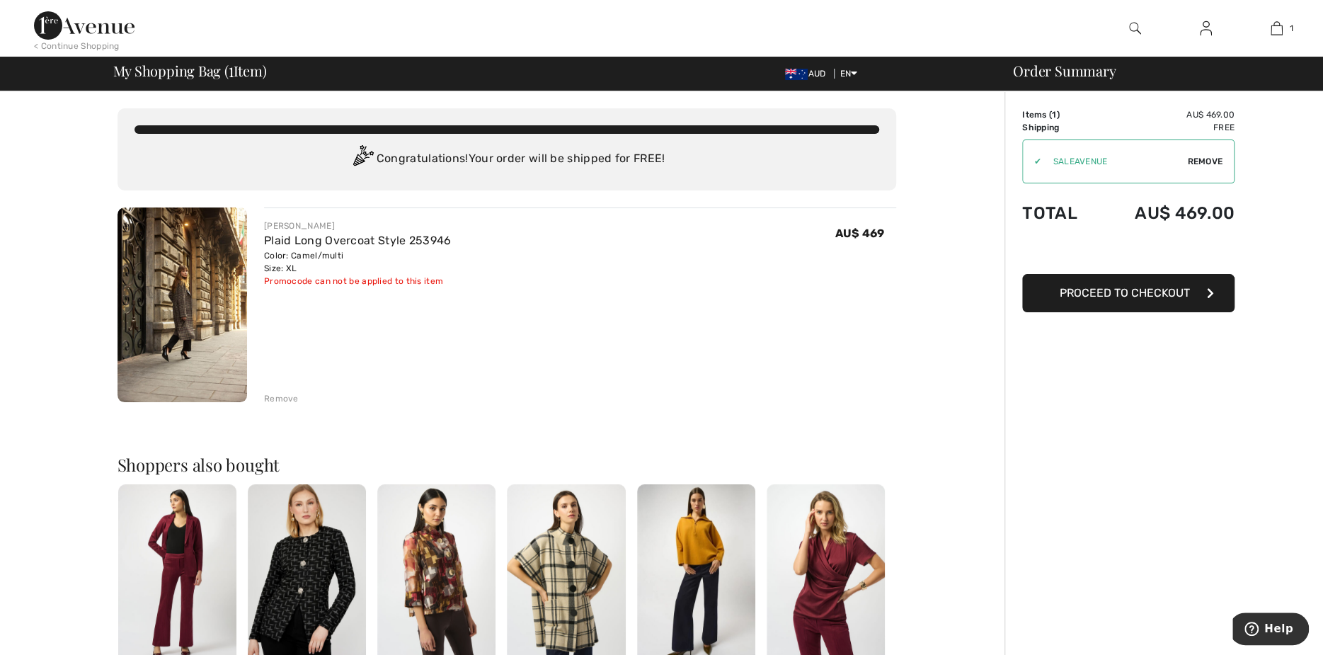
click at [1203, 159] on span "Remove" at bounding box center [1204, 161] width 35 height 13
click at [1041, 161] on input "TEXT" at bounding box center [1109, 161] width 172 height 42
type input "LIVE10"
click at [1208, 157] on span "Apply" at bounding box center [1209, 161] width 28 height 13
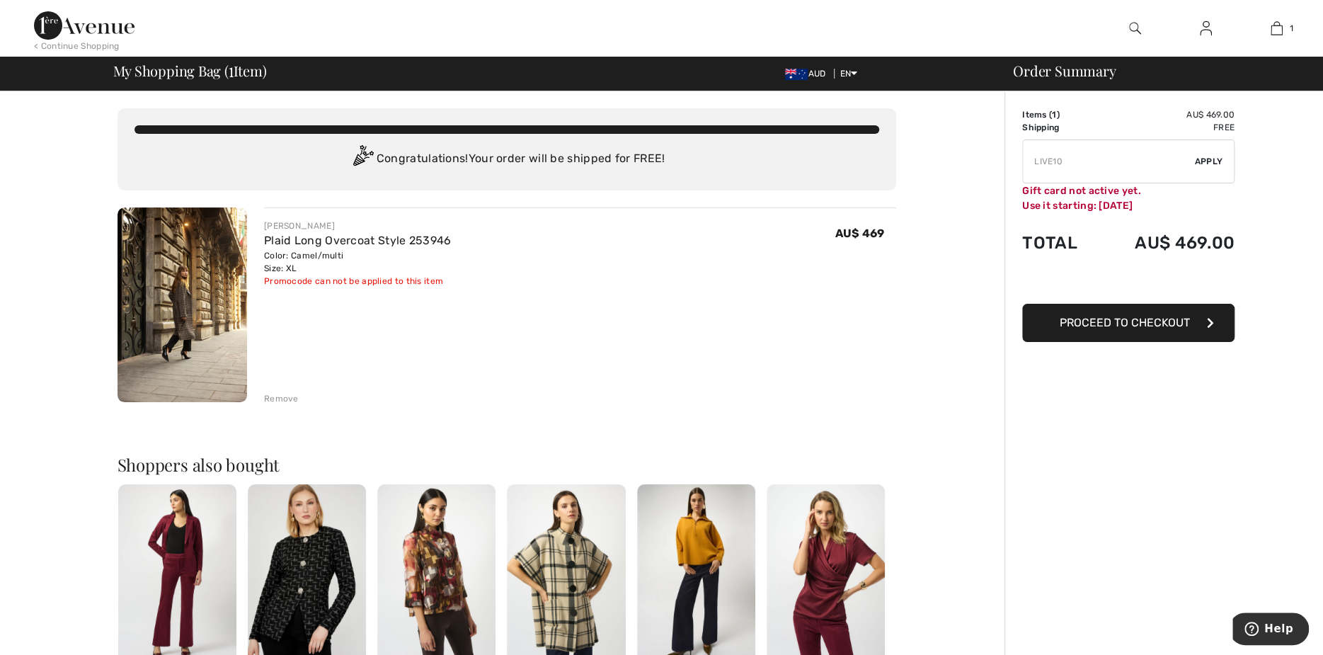
drag, startPoint x: 1071, startPoint y: 156, endPoint x: 1001, endPoint y: 157, distance: 70.1
click at [1026, 158] on input "TEXT" at bounding box center [1109, 161] width 172 height 42
click at [1052, 162] on input "TEXT" at bounding box center [1109, 161] width 172 height 42
type input "NEW15"
click at [1200, 159] on span "Apply" at bounding box center [1209, 161] width 28 height 13
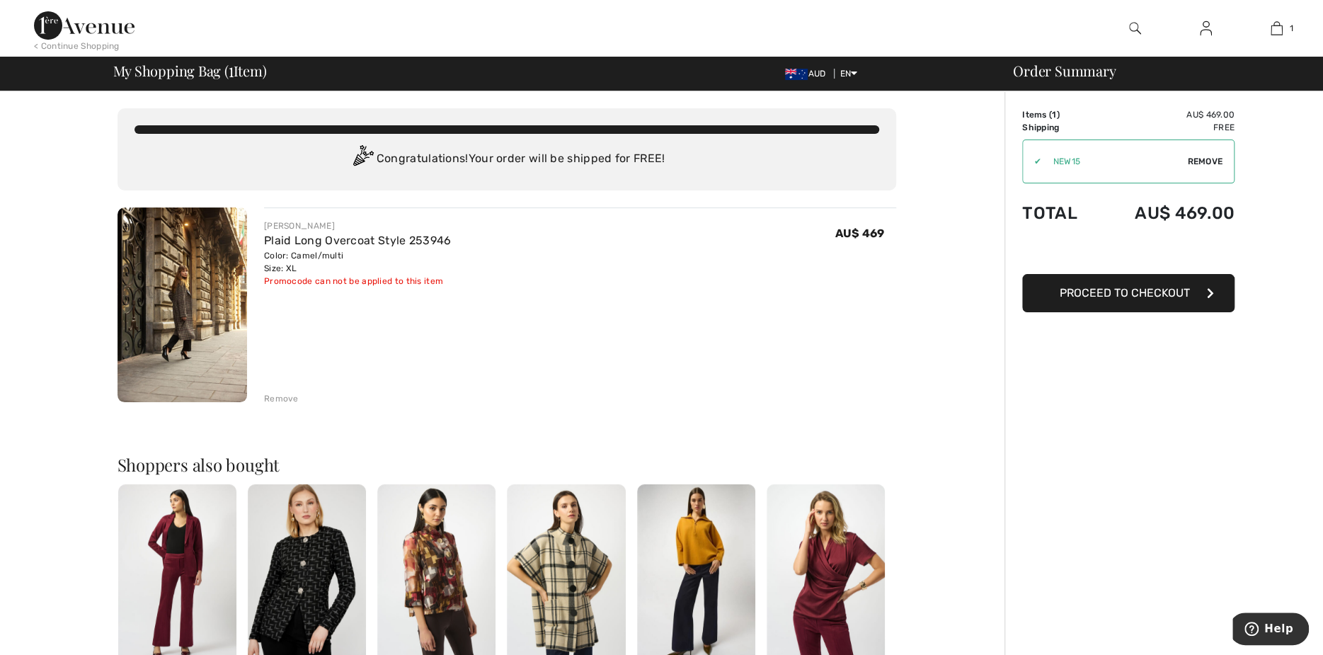
click at [1203, 161] on span "Remove" at bounding box center [1204, 161] width 35 height 13
click at [1123, 291] on span "Proceed to Checkout" at bounding box center [1125, 292] width 130 height 13
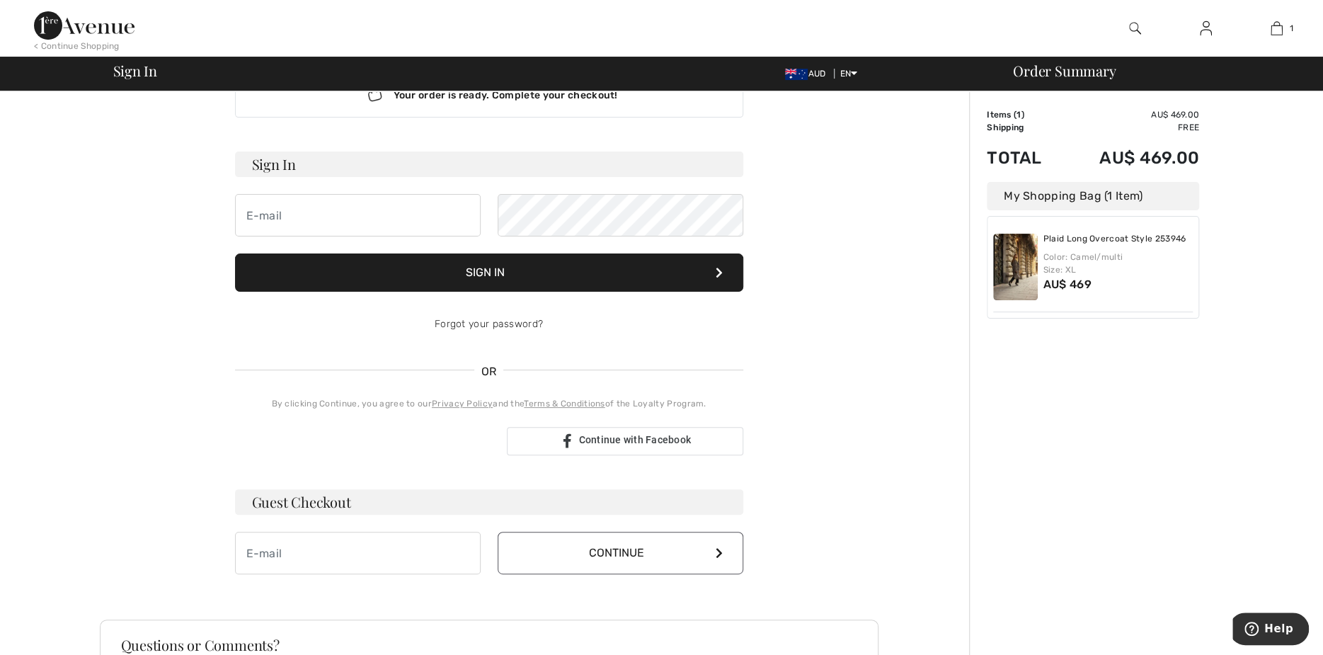
scroll to position [142, 0]
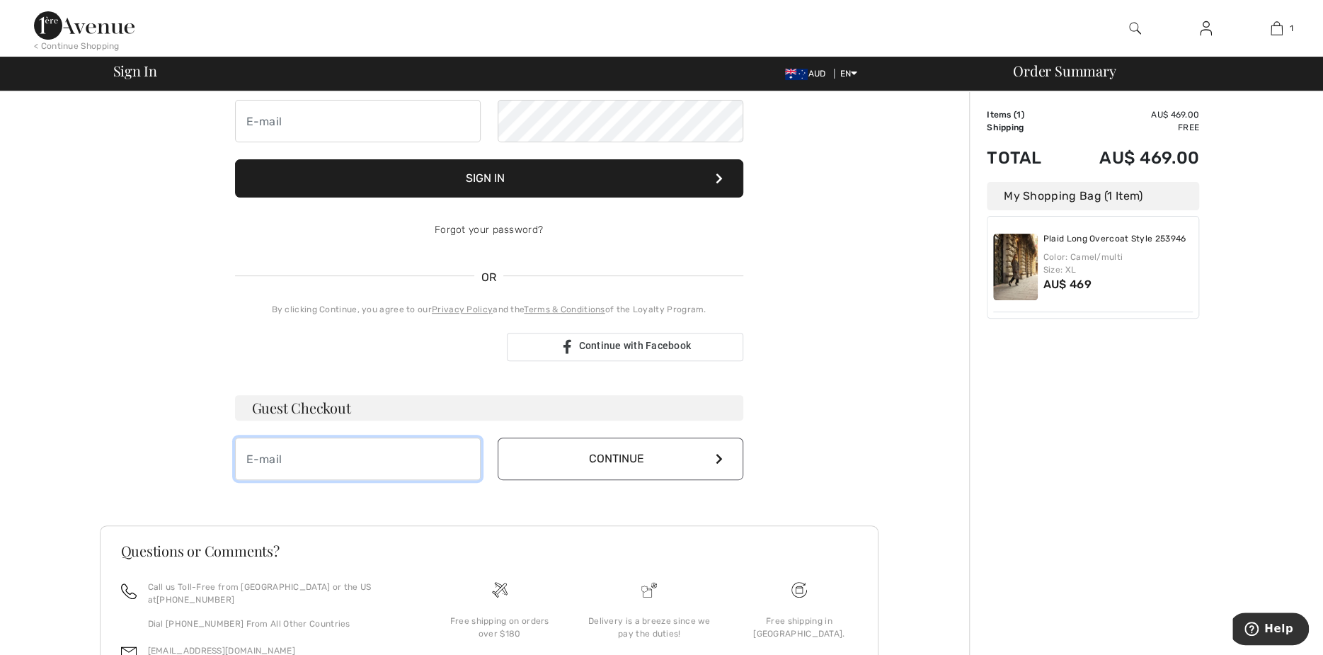
click at [283, 458] on input "email" at bounding box center [358, 458] width 246 height 42
type input "H"
type input "h"
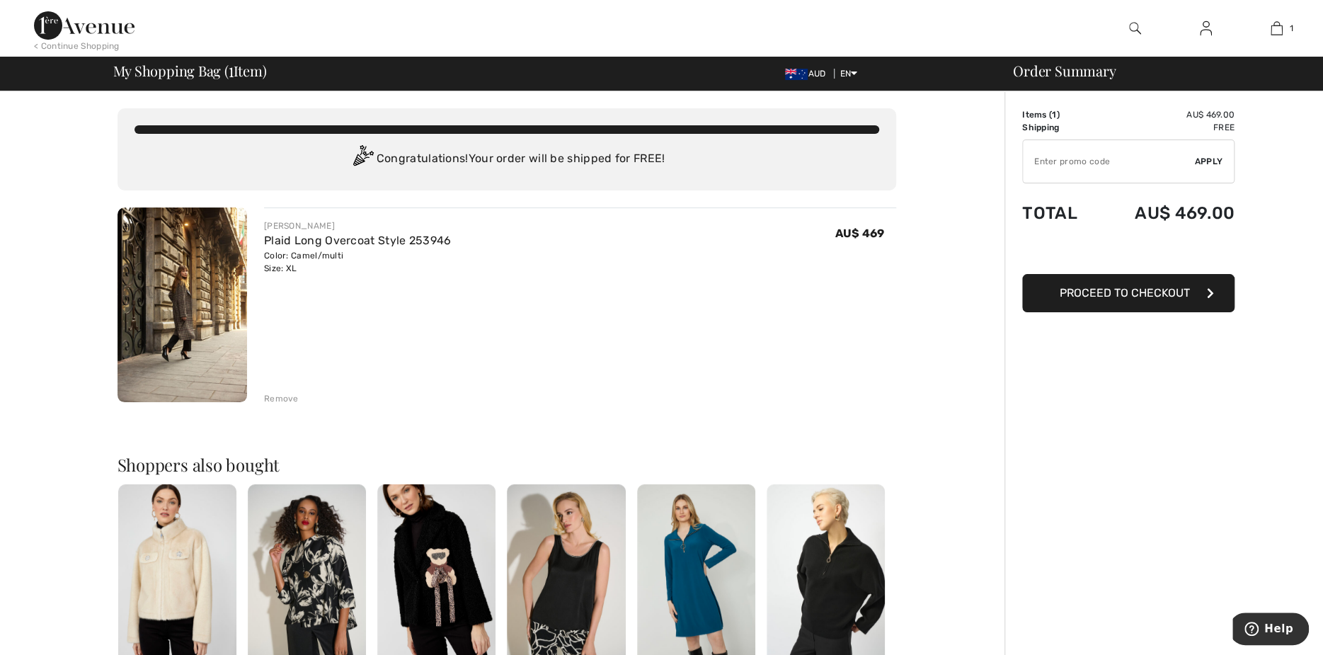
click at [1037, 160] on input "TEXT" at bounding box center [1109, 161] width 172 height 42
type input "AFP10C67816"
click at [1203, 159] on span "Apply" at bounding box center [1209, 161] width 28 height 13
click at [1145, 294] on span "Proceed to Checkout" at bounding box center [1125, 292] width 130 height 13
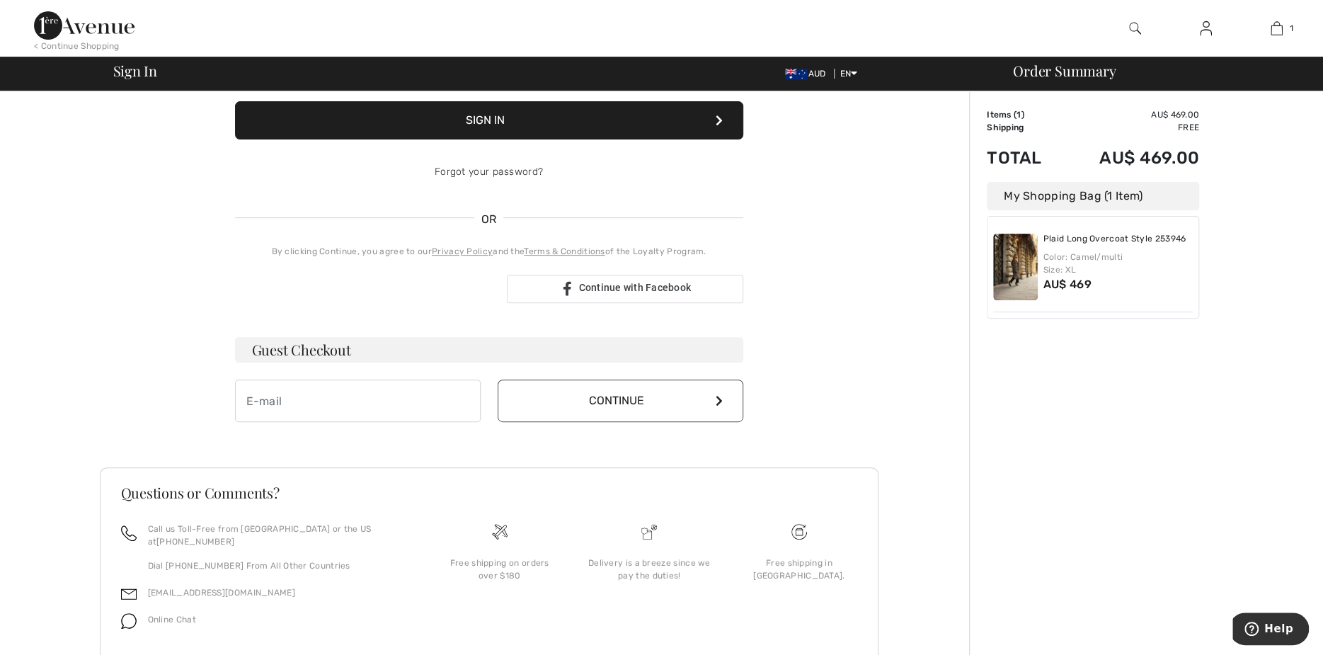
scroll to position [234, 0]
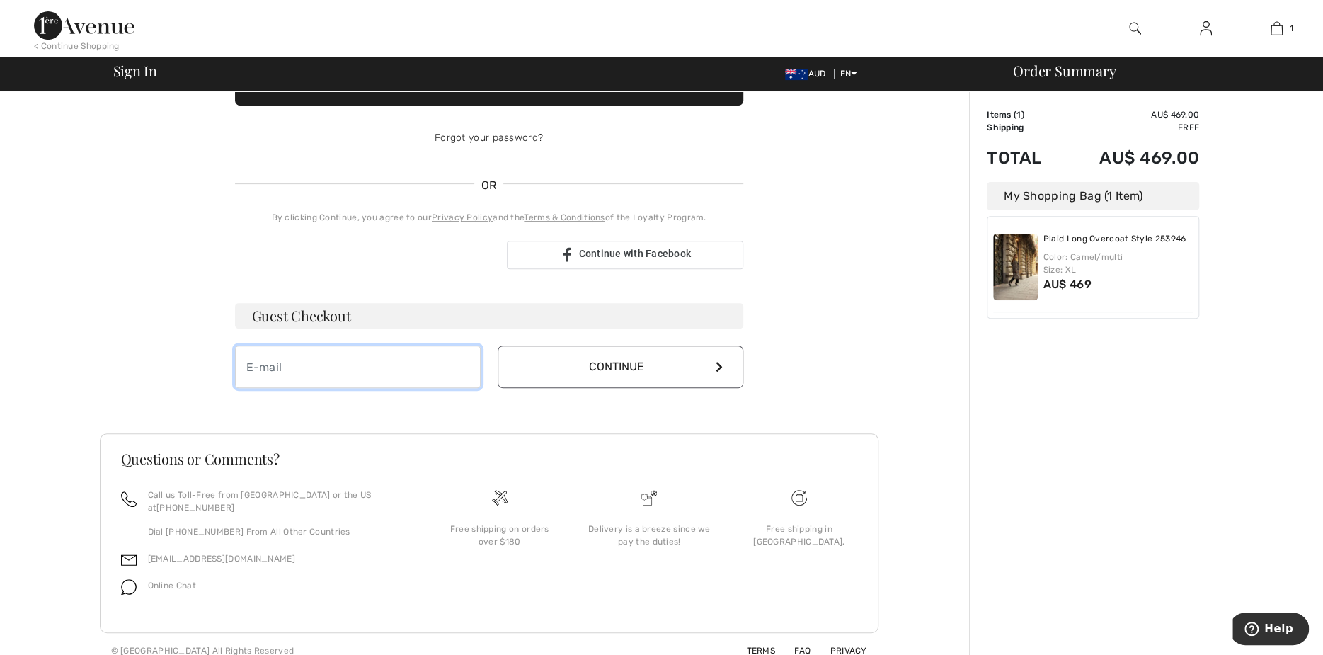
click at [282, 369] on input "email" at bounding box center [358, 366] width 246 height 42
type input "H"
type input "[EMAIL_ADDRESS][DOMAIN_NAME]"
click at [717, 364] on icon at bounding box center [719, 366] width 7 height 11
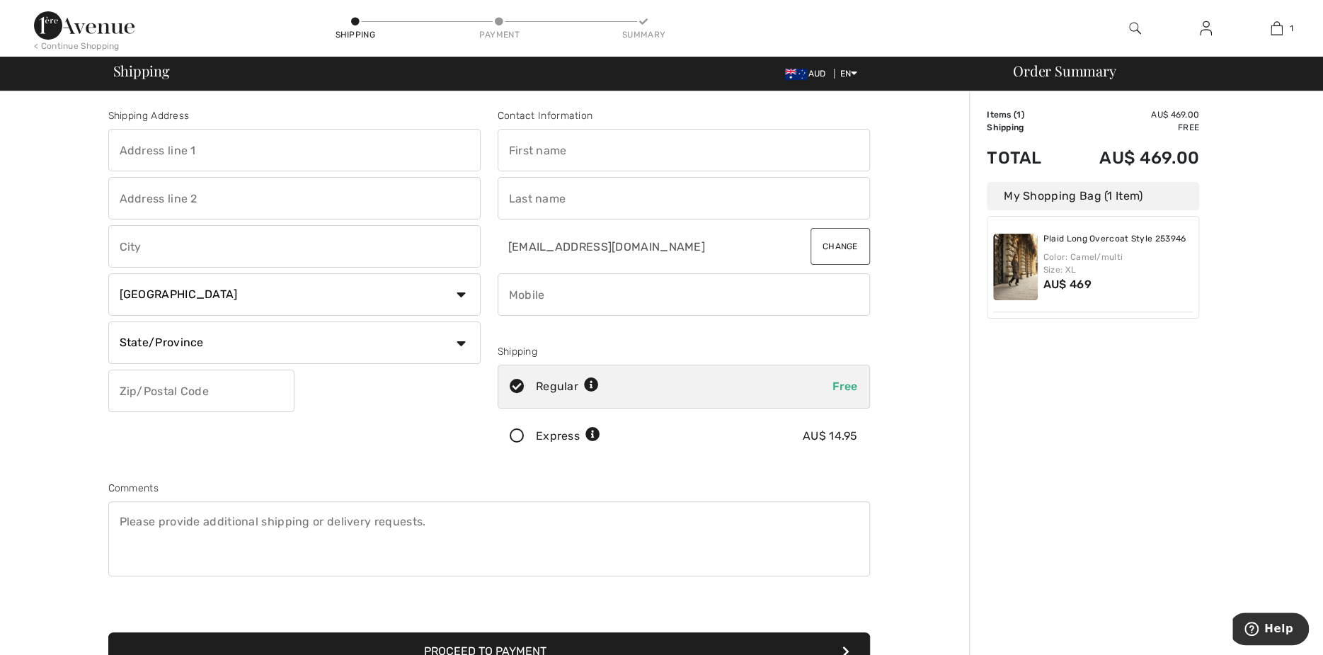
click at [125, 150] on input "text" at bounding box center [294, 150] width 372 height 42
type input "SLIMFORM - GROUND FLOOR"
click at [132, 197] on input "text" at bounding box center [294, 198] width 372 height 42
type input "[STREET_ADDRESS][PERSON_NAME]"
click at [164, 251] on input "text" at bounding box center [294, 246] width 372 height 42
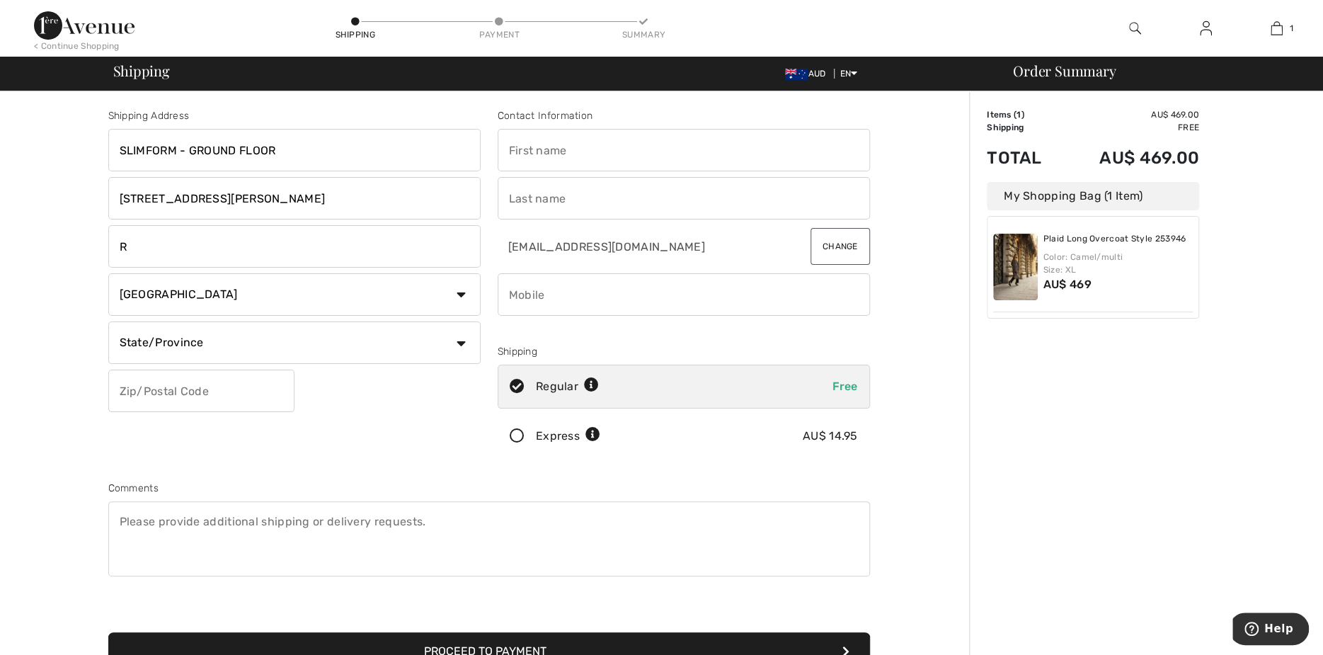
type input "[GEOGRAPHIC_DATA]"
click at [460, 295] on select "Country [GEOGRAPHIC_DATA] [GEOGRAPHIC_DATA] [GEOGRAPHIC_DATA] [GEOGRAPHIC_DATA]…" at bounding box center [294, 294] width 372 height 42
select select "AU"
click at [108, 273] on select "Country [GEOGRAPHIC_DATA] [GEOGRAPHIC_DATA] [GEOGRAPHIC_DATA] [GEOGRAPHIC_DATA]…" at bounding box center [294, 294] width 372 height 42
click at [171, 343] on input "text" at bounding box center [294, 342] width 372 height 42
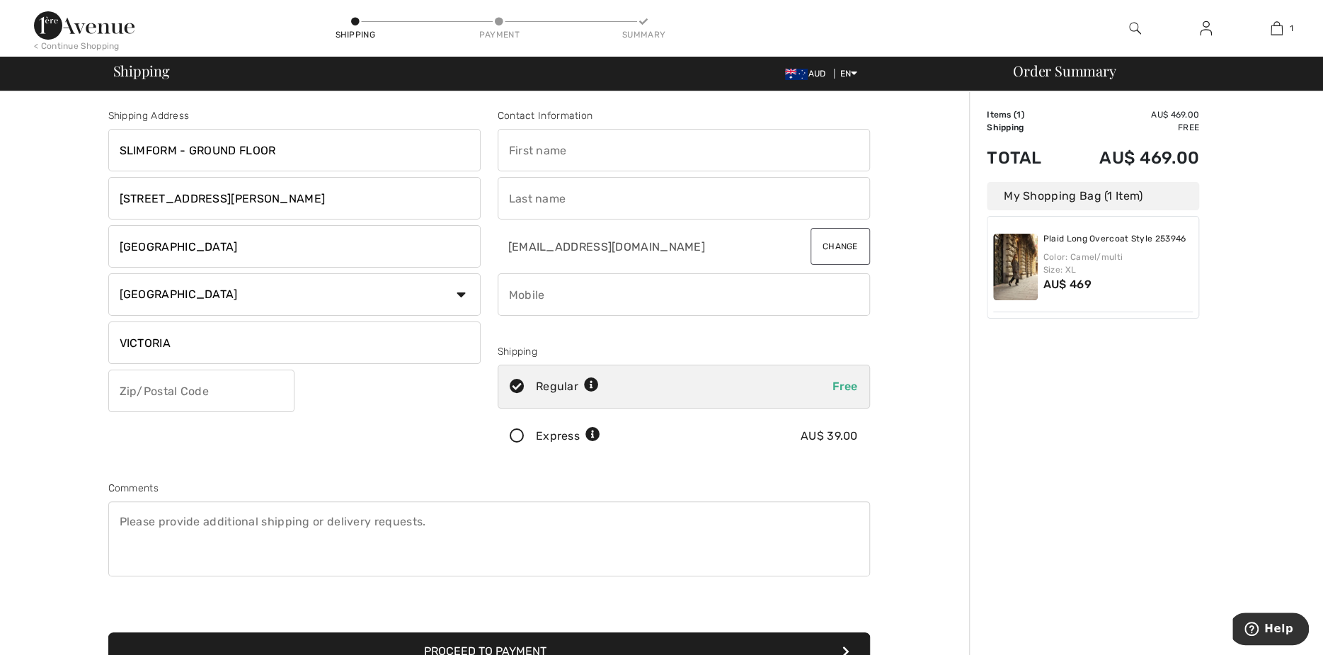
type input "VICTORIA"
drag, startPoint x: 122, startPoint y: 394, endPoint x: 111, endPoint y: 381, distance: 17.0
click at [122, 389] on input "text" at bounding box center [201, 391] width 186 height 42
type input "3121"
click at [559, 147] on input "text" at bounding box center [684, 150] width 372 height 42
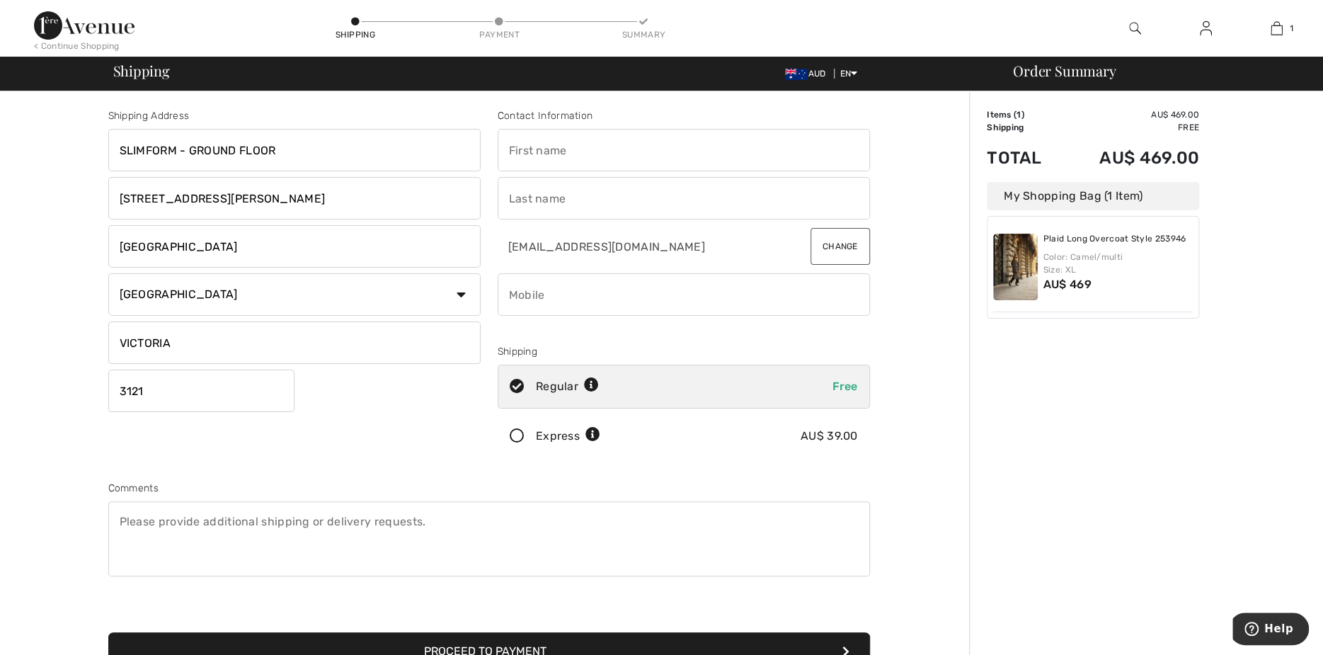
type input "h"
type input "HELEN"
click at [523, 199] on input "text" at bounding box center [684, 198] width 372 height 42
type input "BARTLETT"
click at [531, 297] on input "phone" at bounding box center [684, 294] width 372 height 42
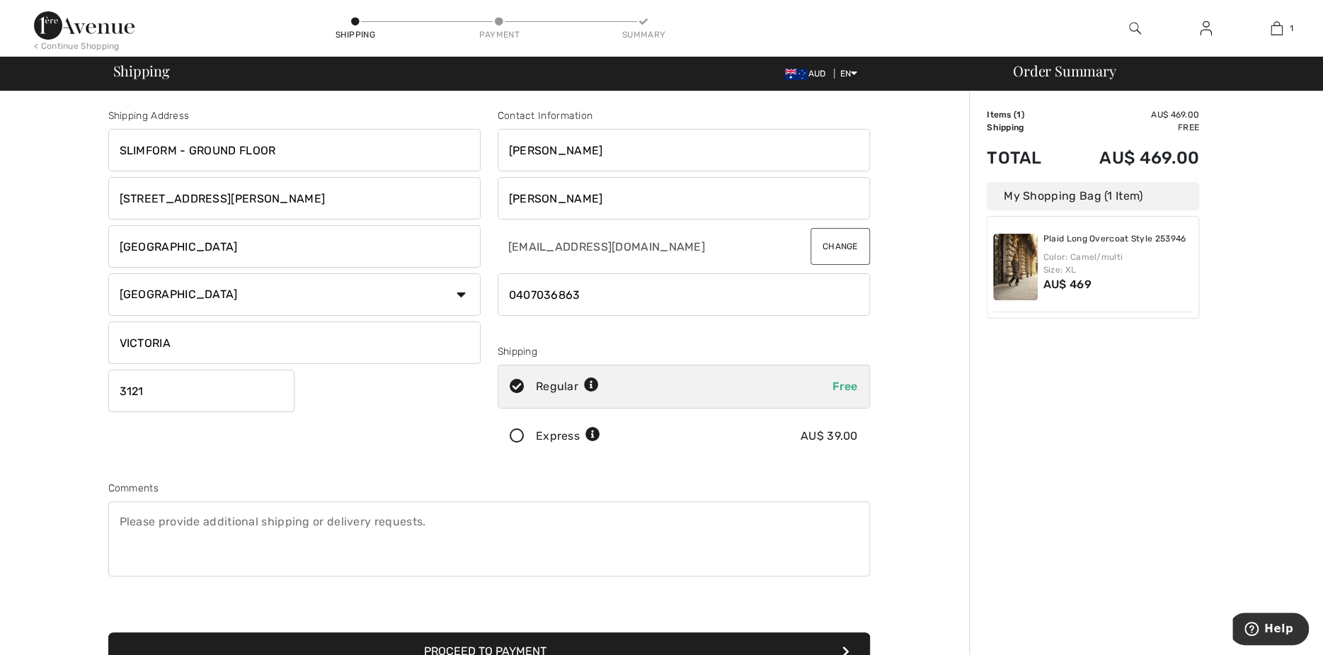
scroll to position [71, 0]
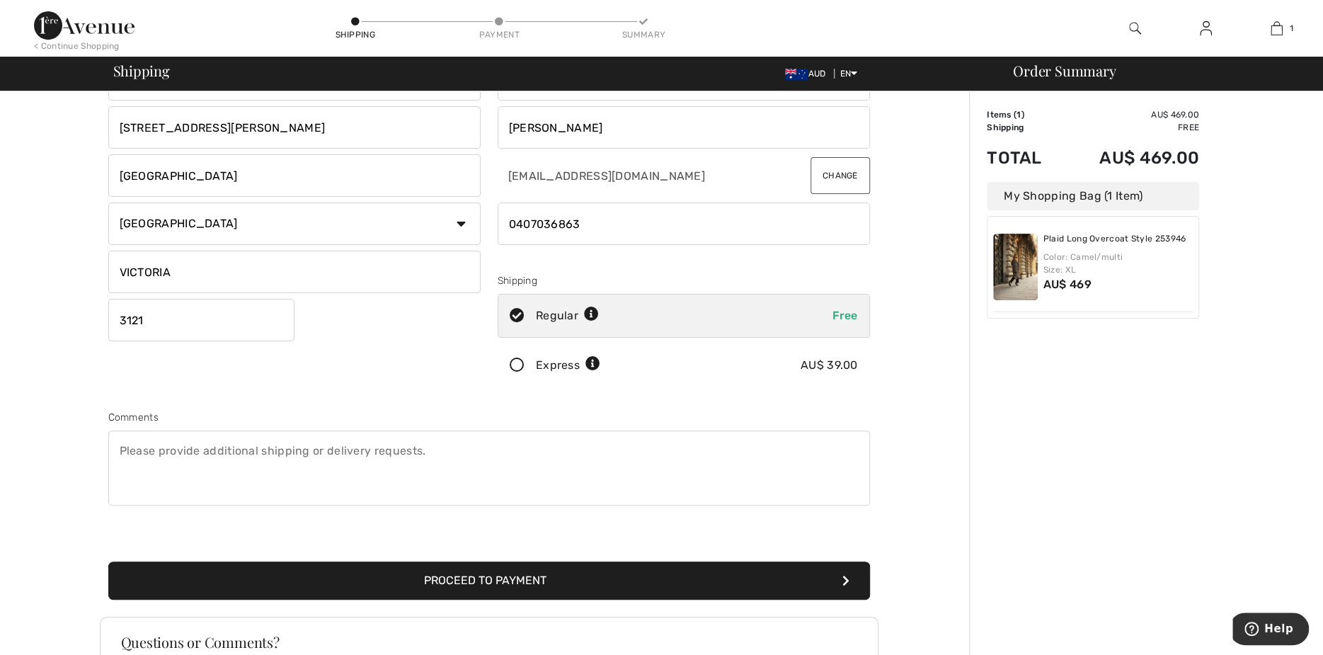
type input "0407036863"
click at [496, 577] on button "Proceed to Payment" at bounding box center [489, 580] width 762 height 38
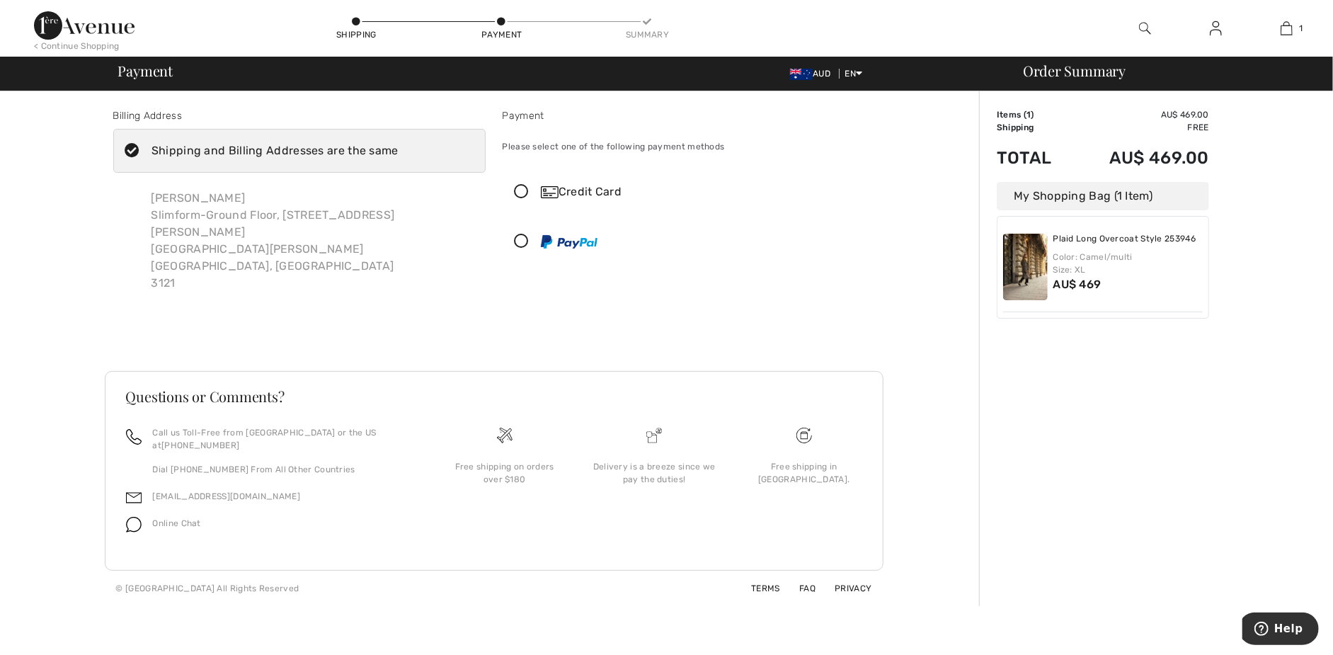
click at [522, 192] on icon at bounding box center [522, 192] width 38 height 15
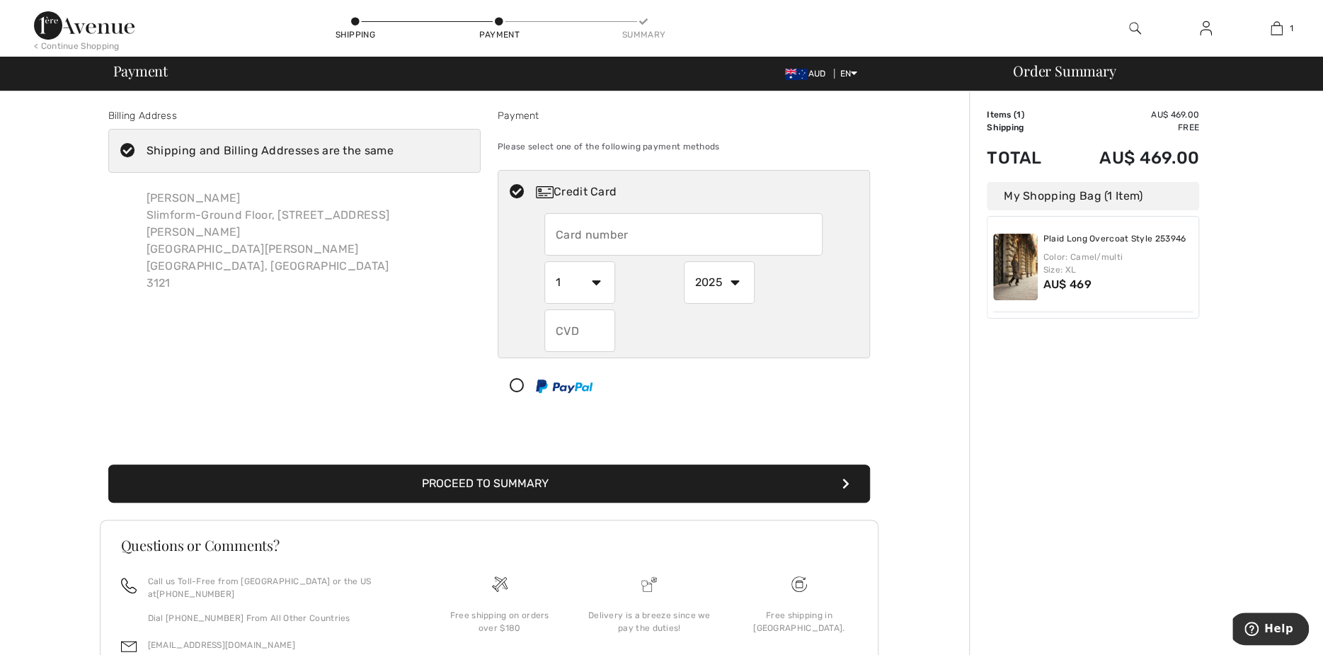
drag, startPoint x: 597, startPoint y: 234, endPoint x: 591, endPoint y: 222, distance: 13.0
click at [592, 223] on input "text" at bounding box center [683, 234] width 278 height 42
type input "5520335210913869"
click at [592, 281] on select "1 2 3 4 5 6 7 8 9 10 11 12" at bounding box center [579, 282] width 71 height 42
select select "4"
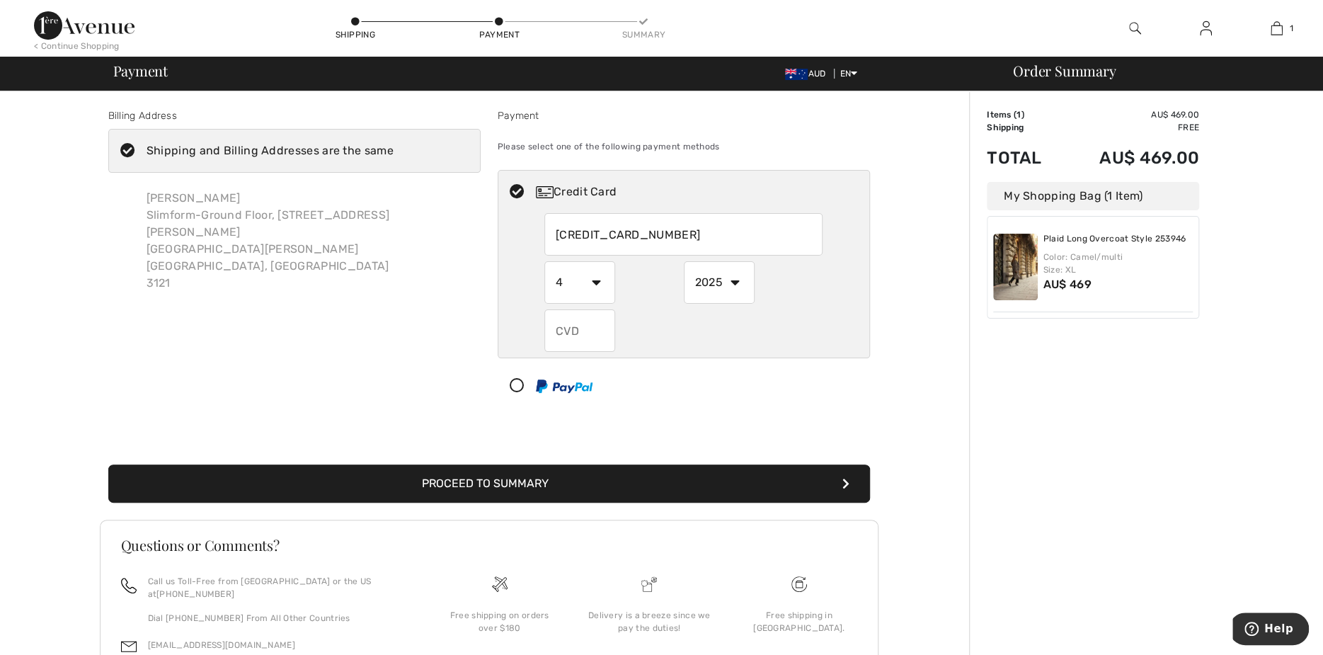
click at [544, 261] on select "1 2 3 4 5 6 7 8 9 10 11 12" at bounding box center [579, 282] width 71 height 42
click at [738, 283] on select "2025 2026 2027 2028 2029 2030 2031 2032 2033 2034 2035" at bounding box center [719, 282] width 71 height 42
select select "2028"
click at [684, 261] on select "2025 2026 2027 2028 2029 2030 2031 2032 2033 2034 2035" at bounding box center [719, 282] width 71 height 42
click at [565, 336] on input "text" at bounding box center [579, 330] width 71 height 42
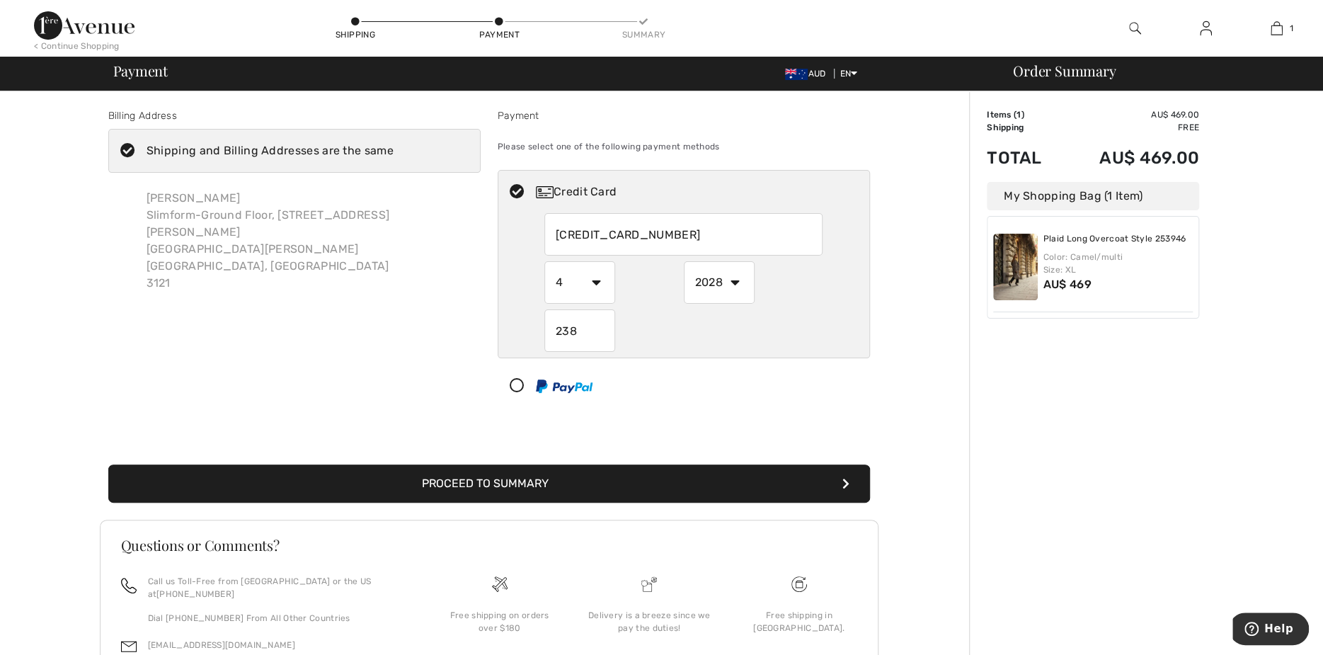
type input "238"
click at [515, 484] on button "Proceed to Summary" at bounding box center [489, 483] width 762 height 38
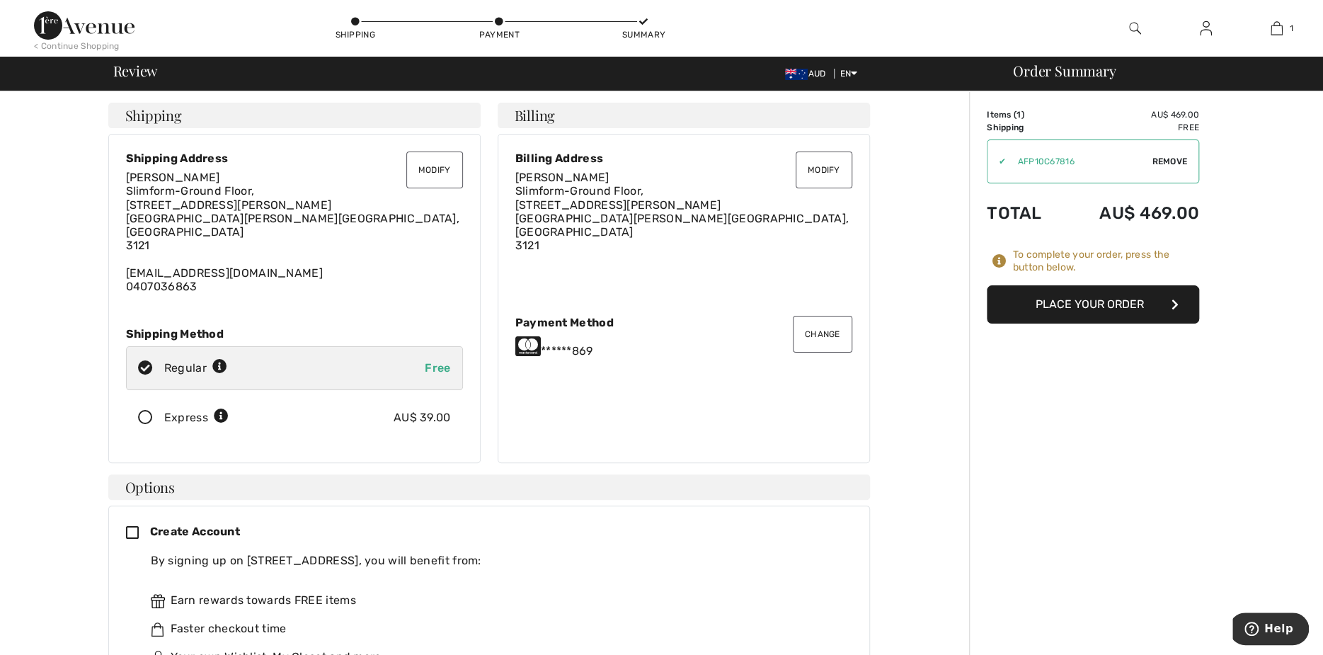
click at [1168, 159] on span "Remove" at bounding box center [1169, 161] width 35 height 13
click at [1079, 300] on button "Place Your Order" at bounding box center [1093, 304] width 212 height 38
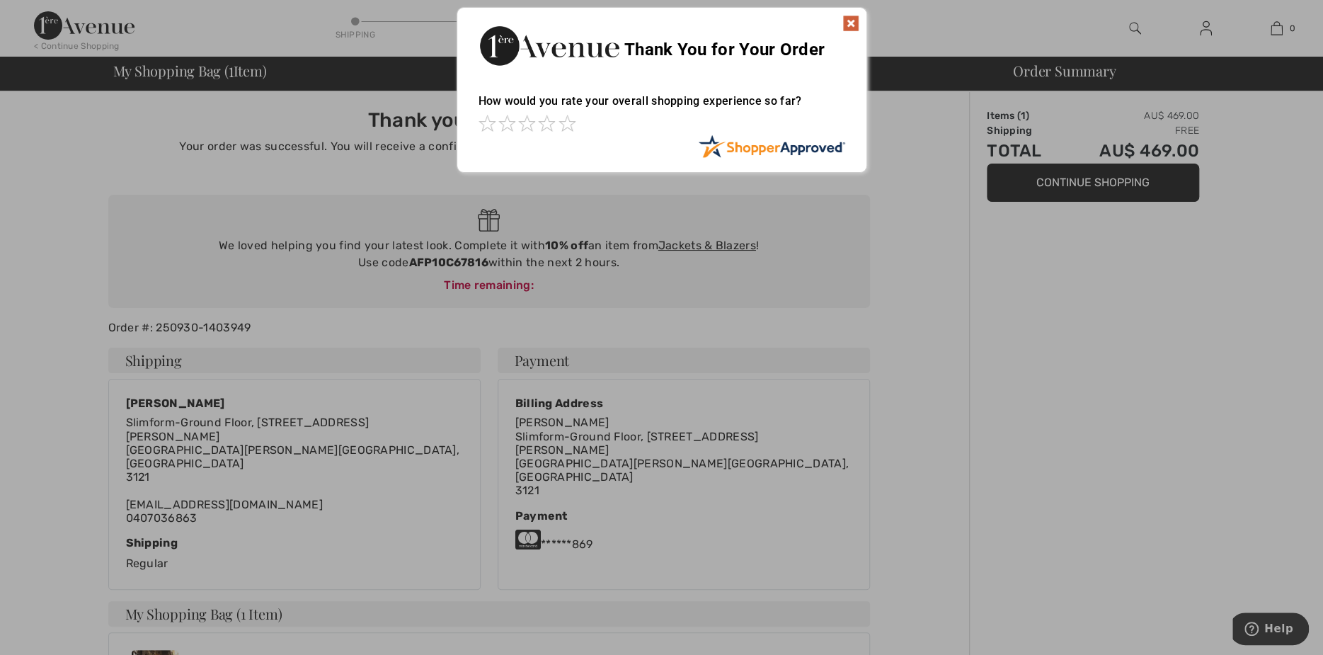
click at [849, 23] on img at bounding box center [850, 23] width 17 height 17
